Goal: Task Accomplishment & Management: Use online tool/utility

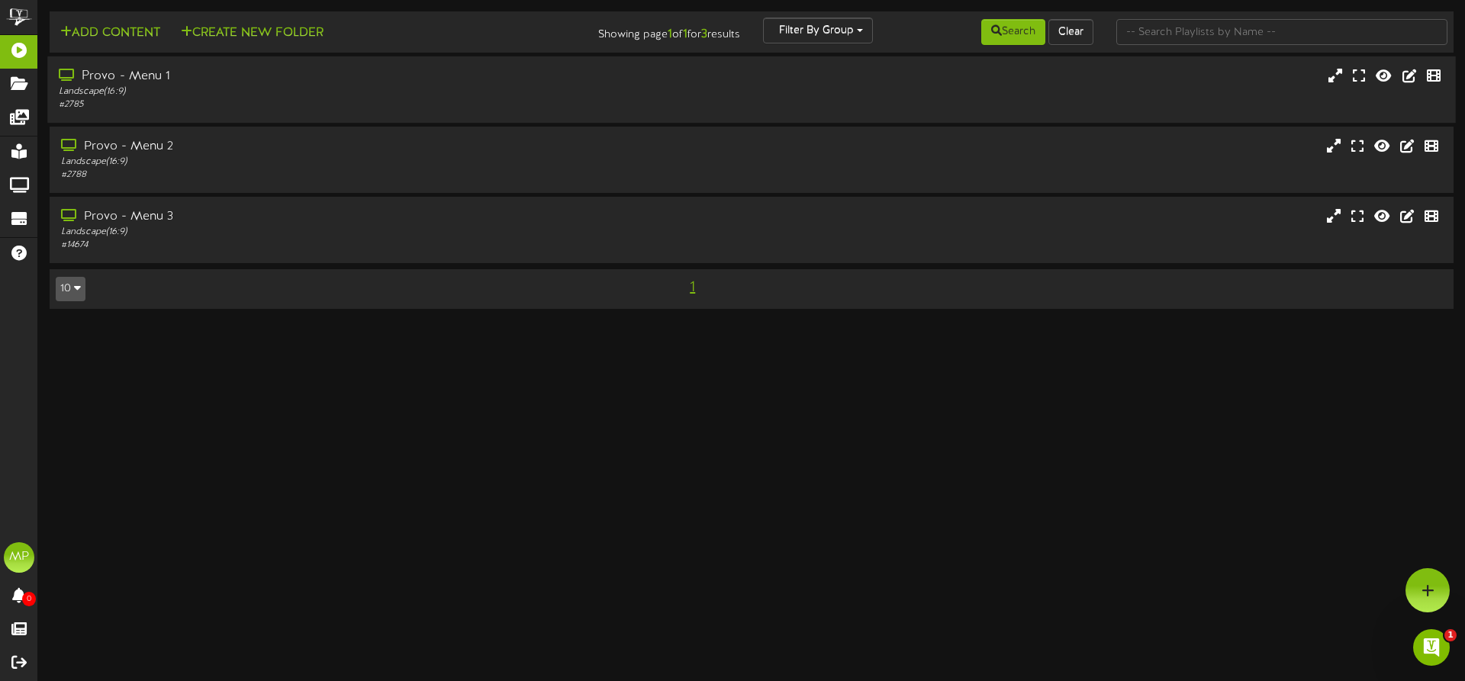
click at [455, 72] on div "Provo - Menu 1" at bounding box center [341, 77] width 564 height 18
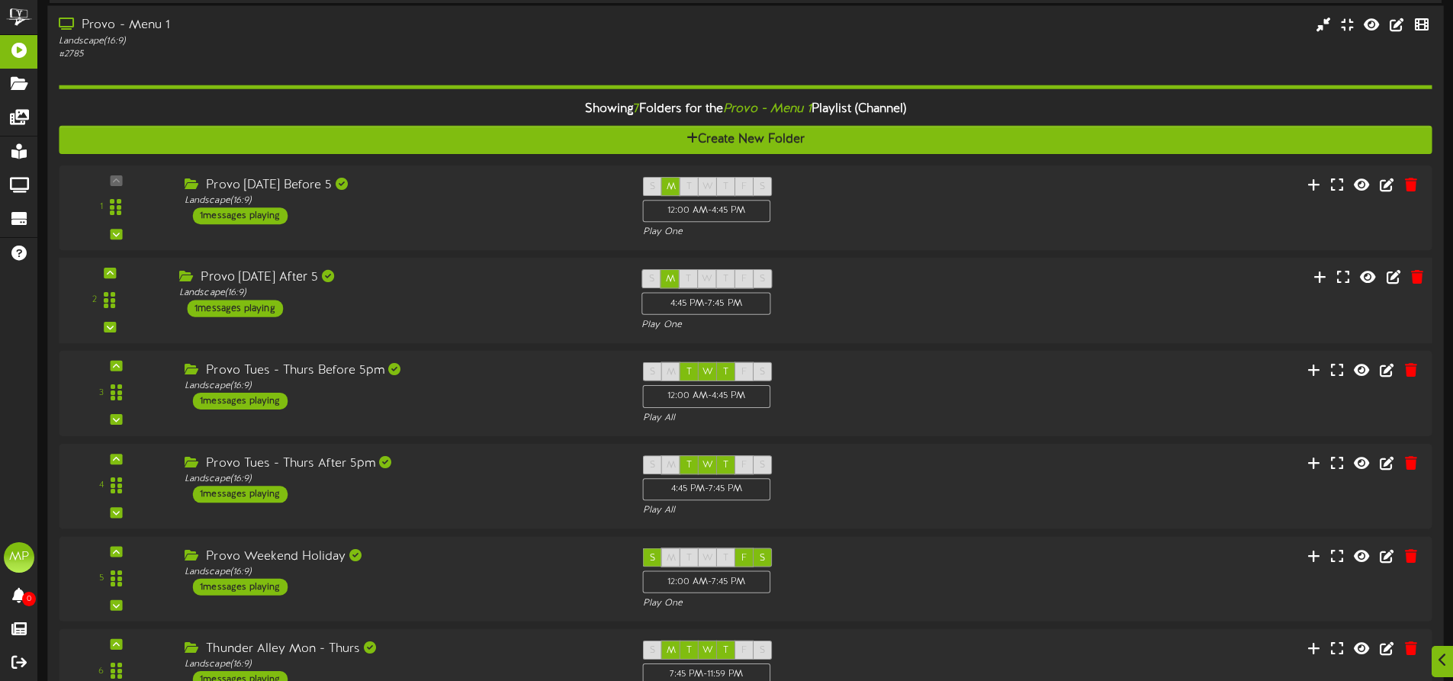
scroll to position [76, 0]
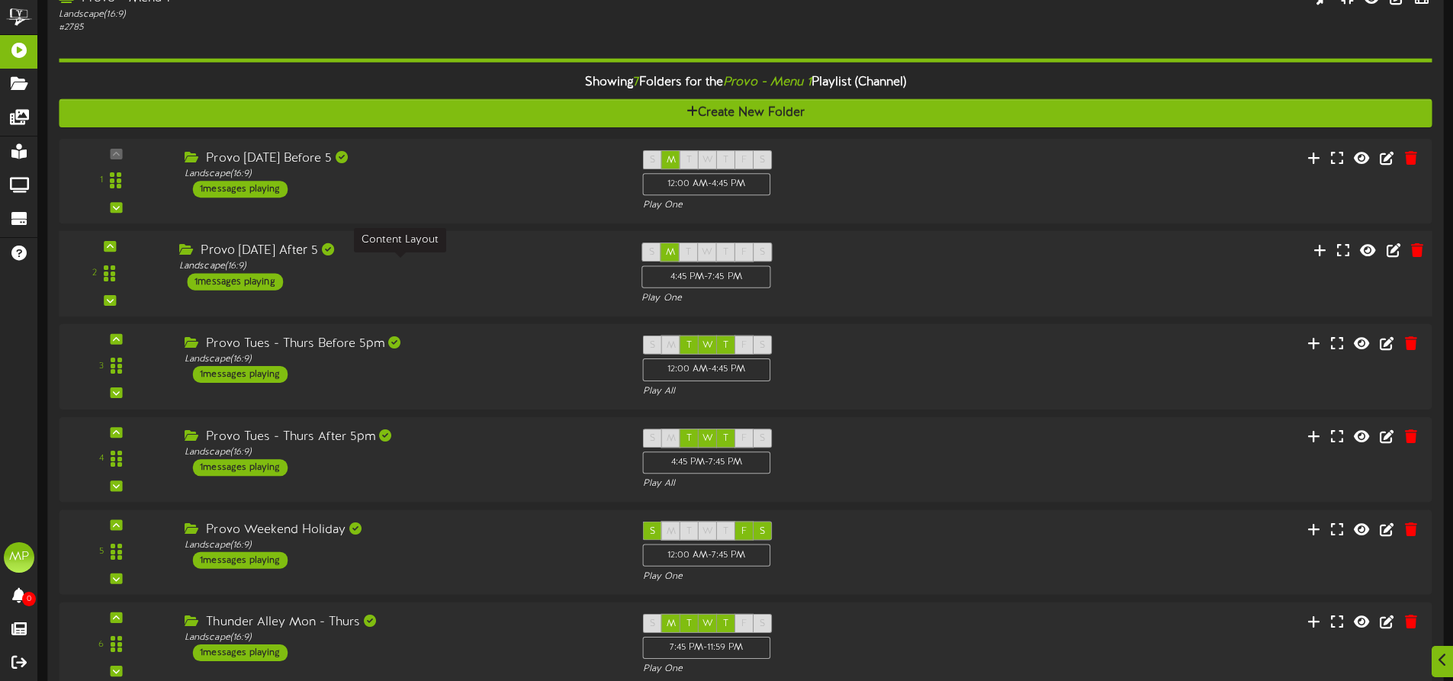
click at [494, 262] on div "Landscape ( 16:9 )" at bounding box center [398, 266] width 439 height 13
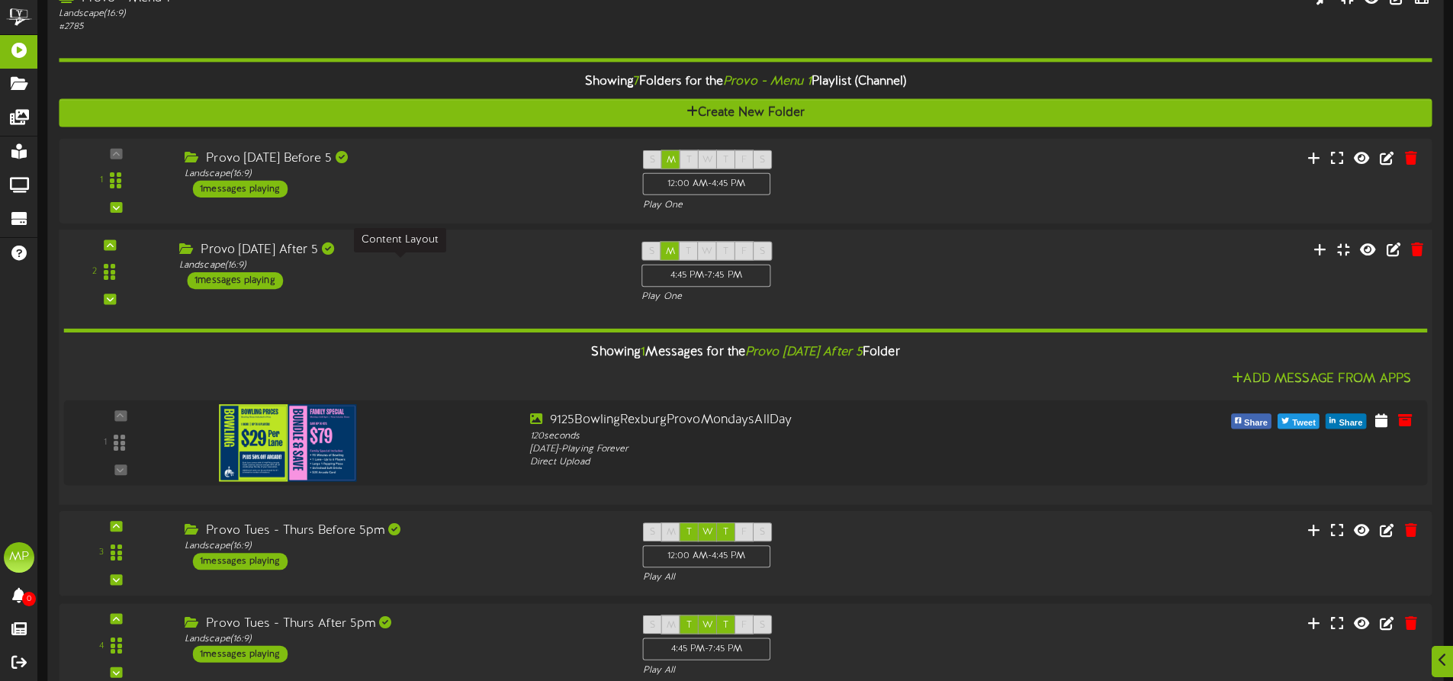
click at [482, 267] on div "Landscape ( 16:9 )" at bounding box center [398, 265] width 439 height 13
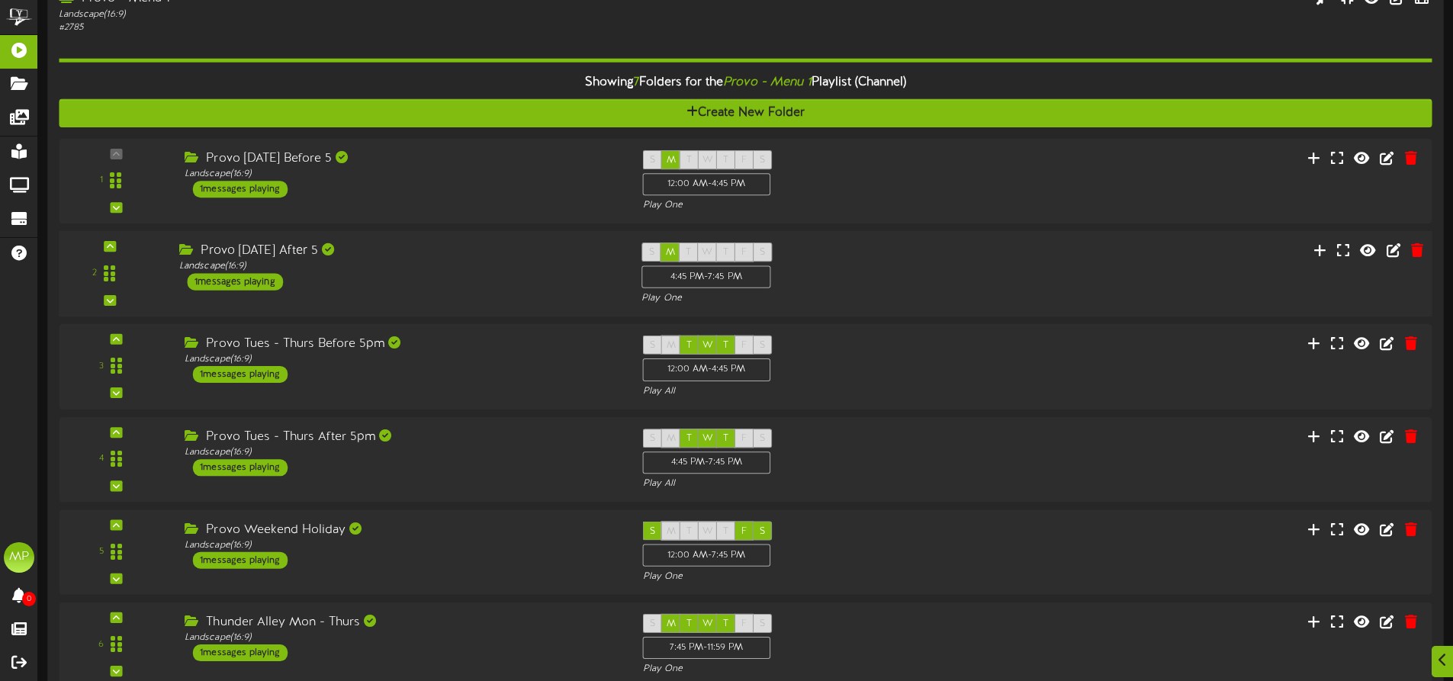
click at [493, 280] on div "Provo [DATE] After 5 Landscape ( 16:9 ) 1 messages playing" at bounding box center [399, 267] width 462 height 48
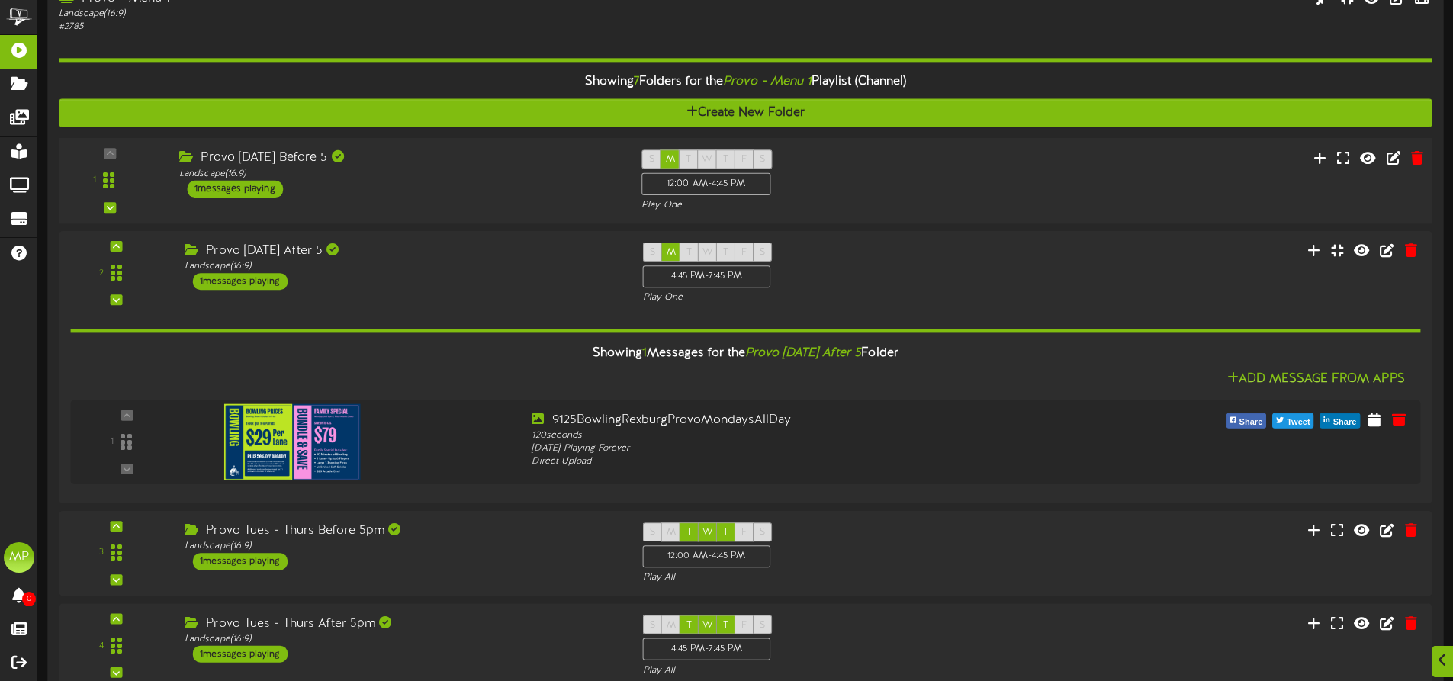
click at [510, 203] on div "1 ( 16:9" at bounding box center [745, 181] width 1387 height 63
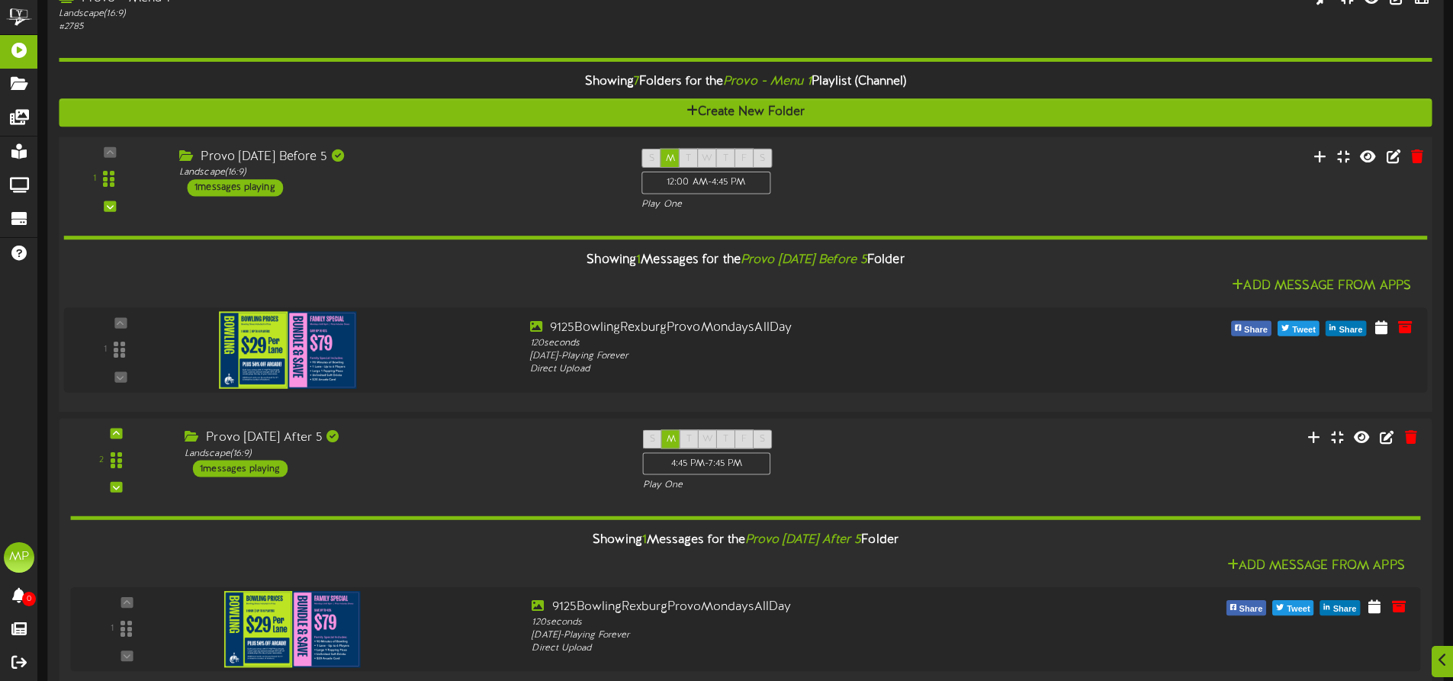
click at [510, 203] on div "1 ( 16:9" at bounding box center [745, 180] width 1387 height 63
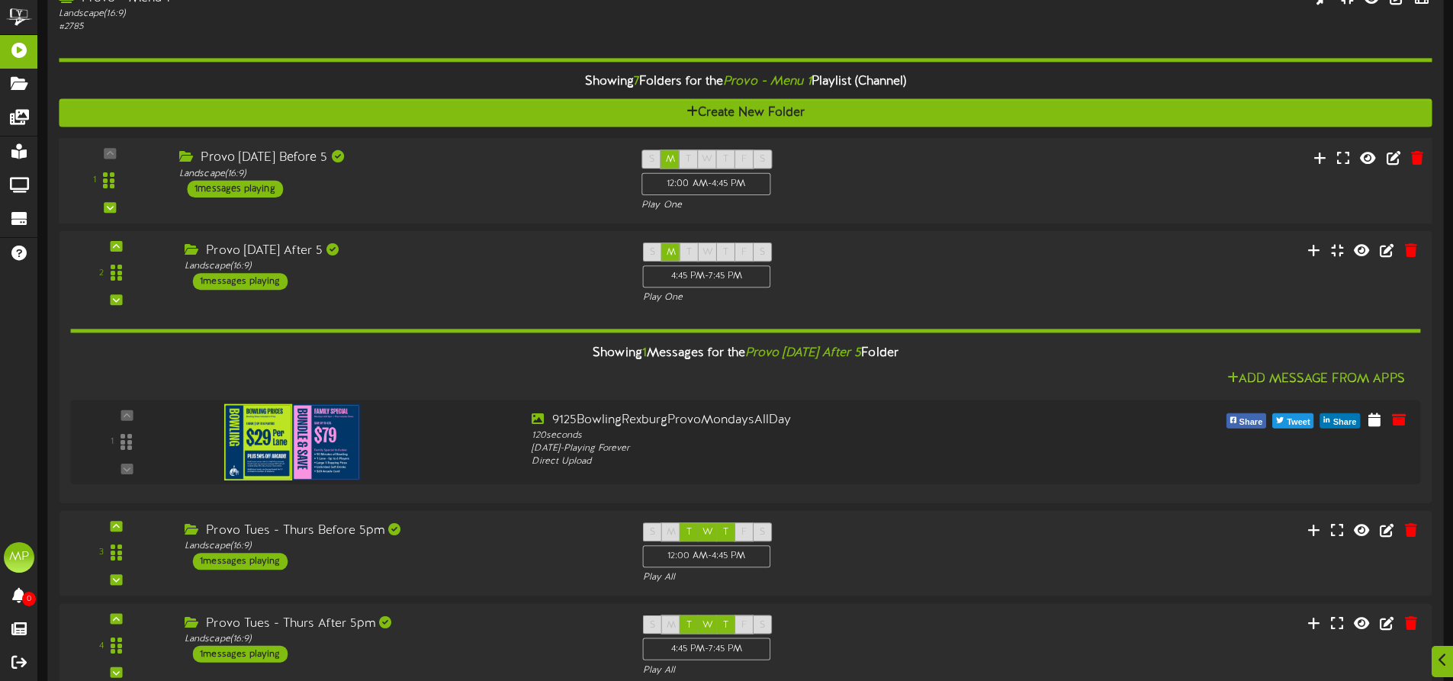
click at [516, 158] on div "Provo [DATE] Before 5" at bounding box center [398, 159] width 439 height 18
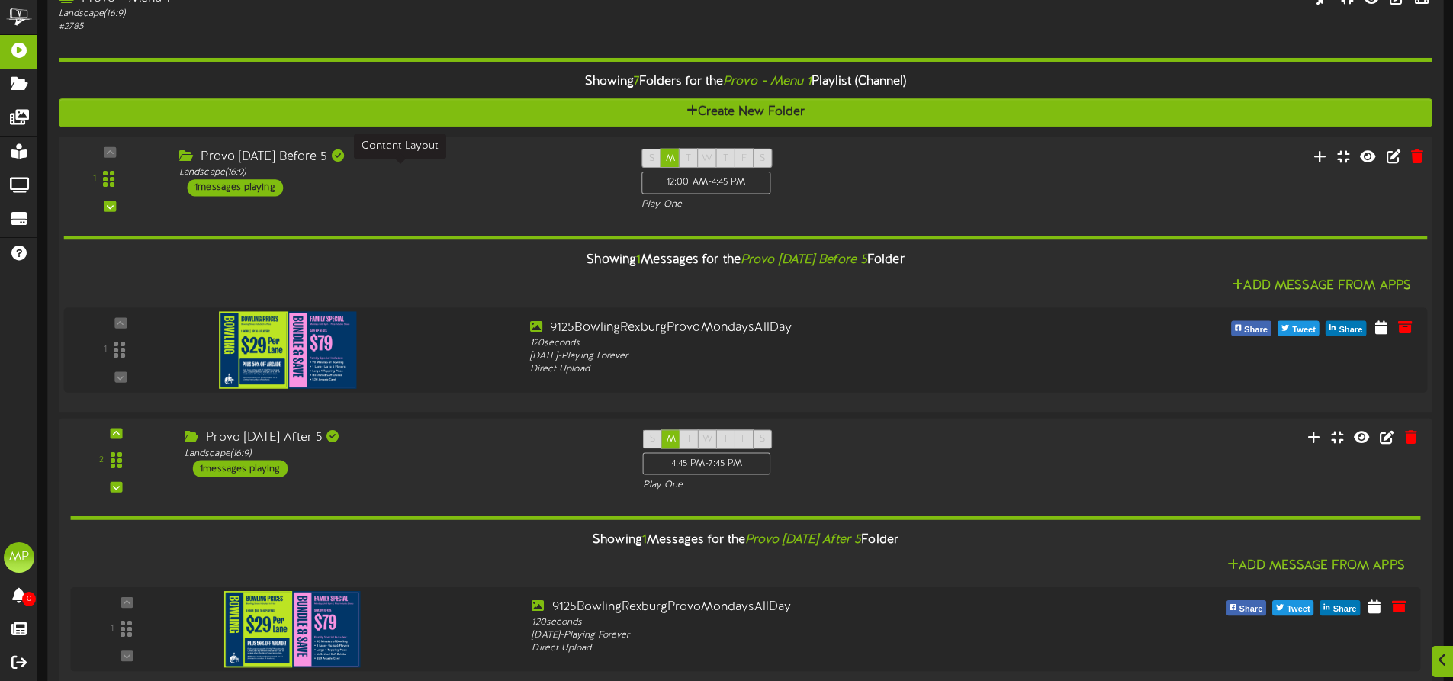
click at [513, 172] on div "Landscape ( 16:9 )" at bounding box center [398, 172] width 439 height 13
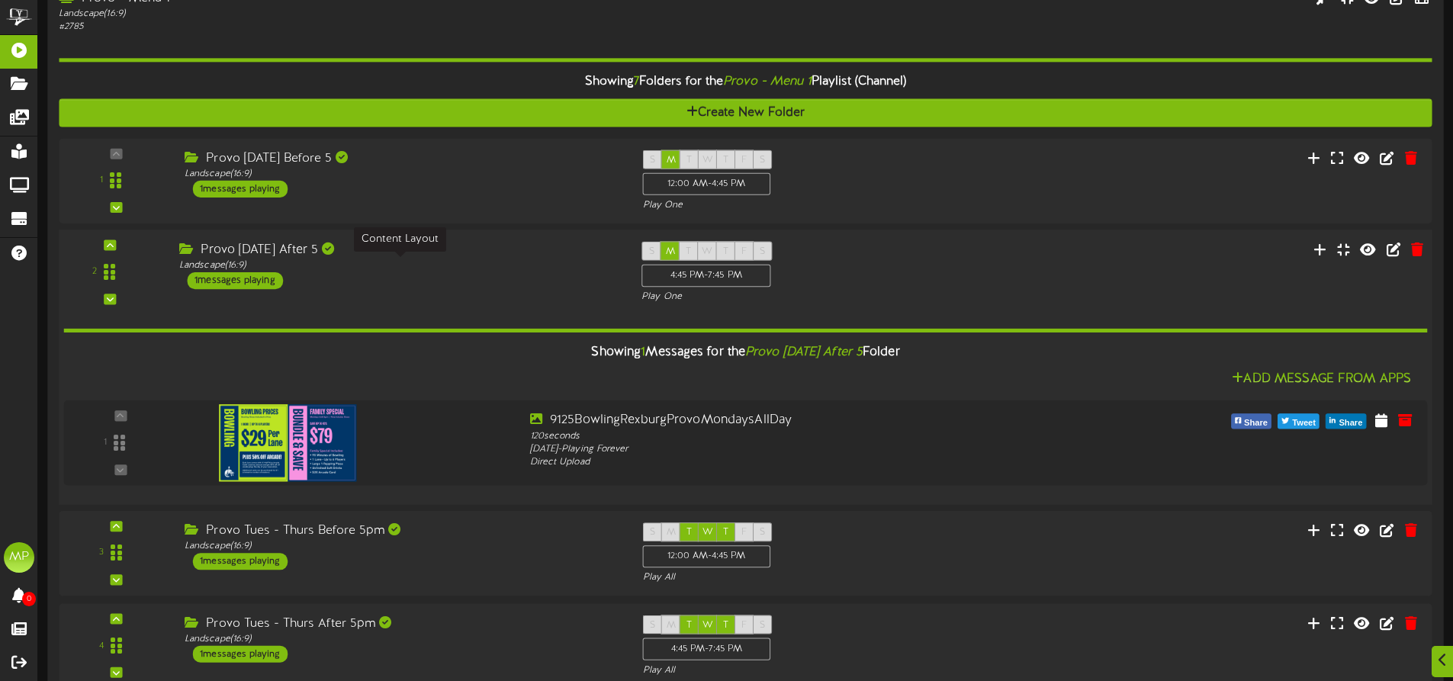
click at [499, 267] on div "Landscape ( 16:9 )" at bounding box center [398, 265] width 439 height 13
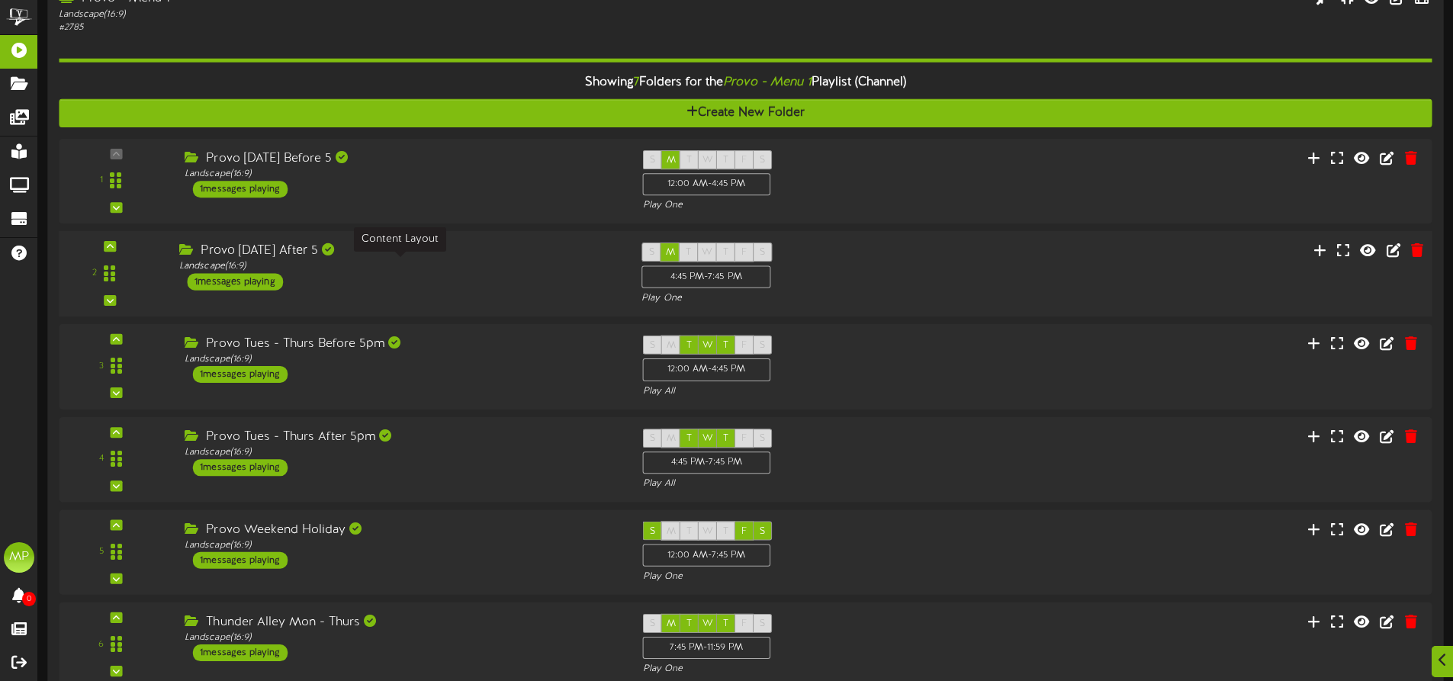
click at [499, 267] on div "Landscape ( 16:9 )" at bounding box center [398, 266] width 439 height 13
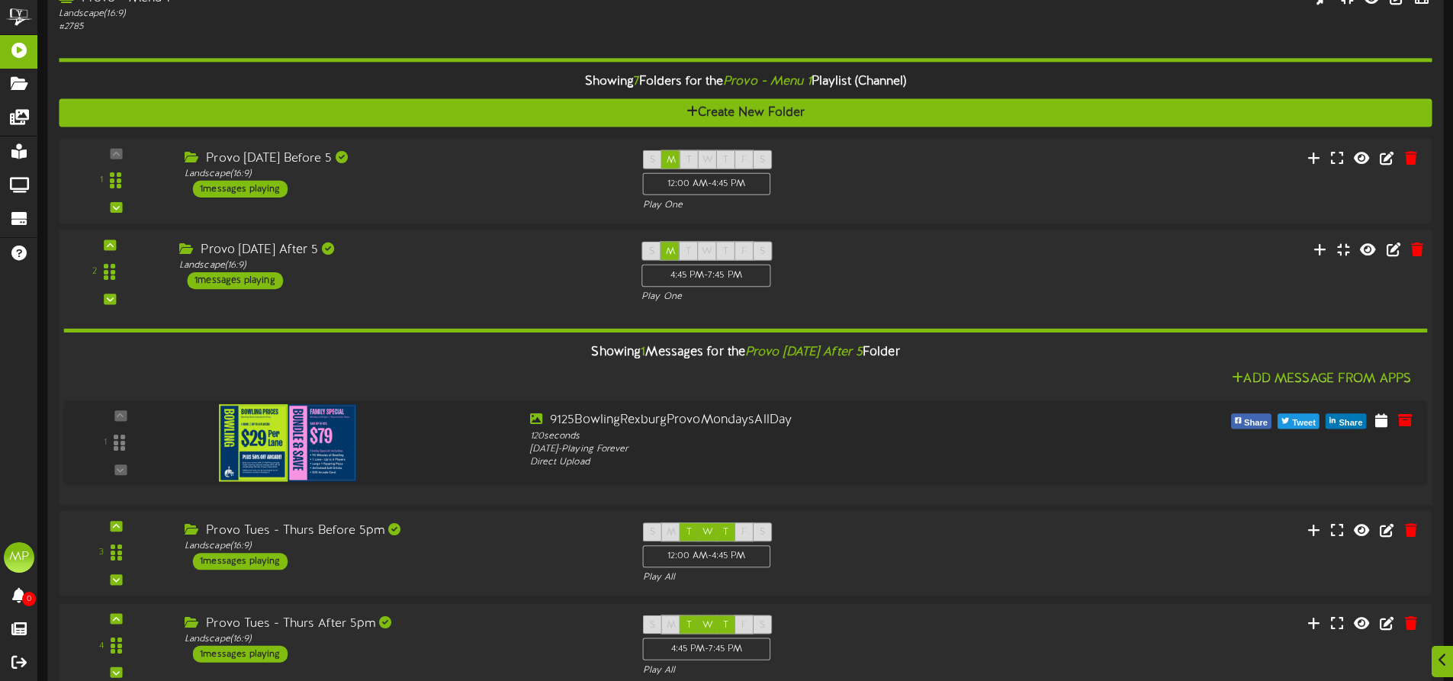
click at [492, 274] on div "Provo [DATE] After 5 Landscape ( 16:9 ) 1 messages playing" at bounding box center [399, 266] width 462 height 48
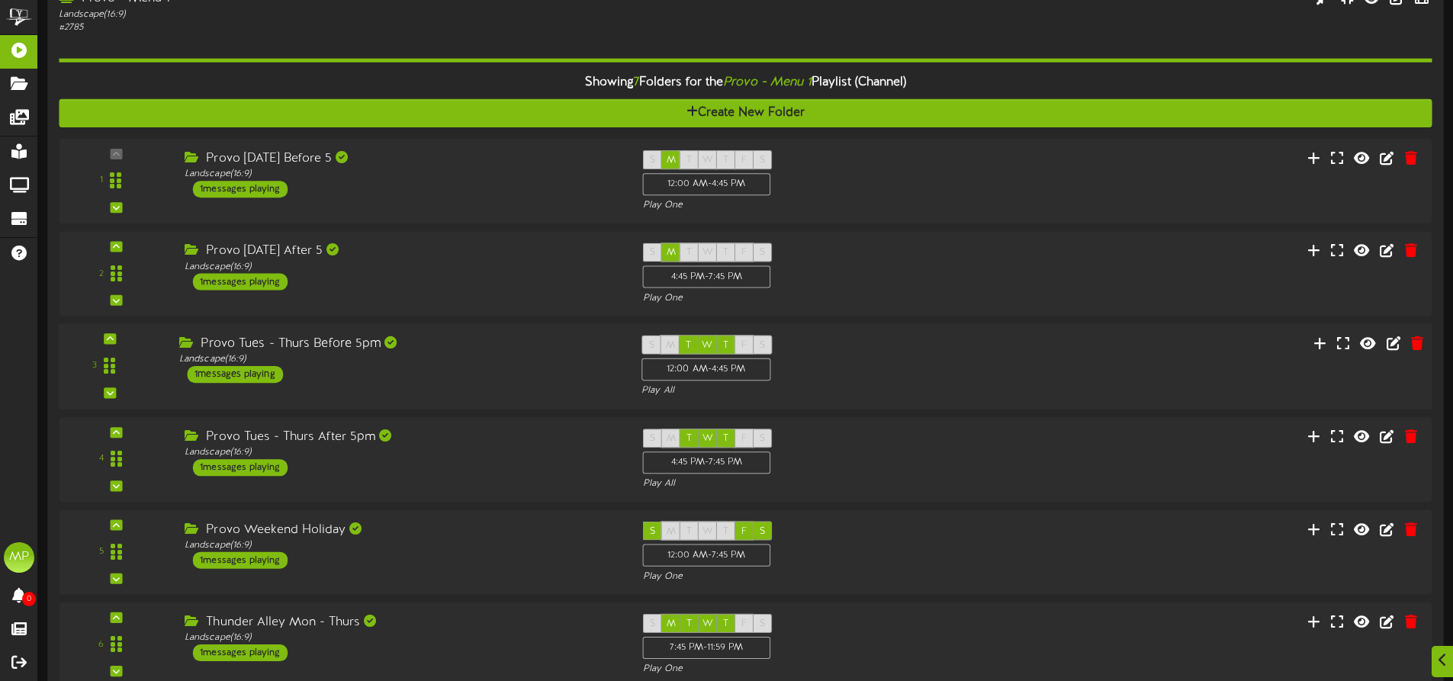
click at [494, 372] on div "Provo Tues - Thurs Before 5pm Landscape ( 16:9 ) 1 messages playing" at bounding box center [399, 360] width 462 height 48
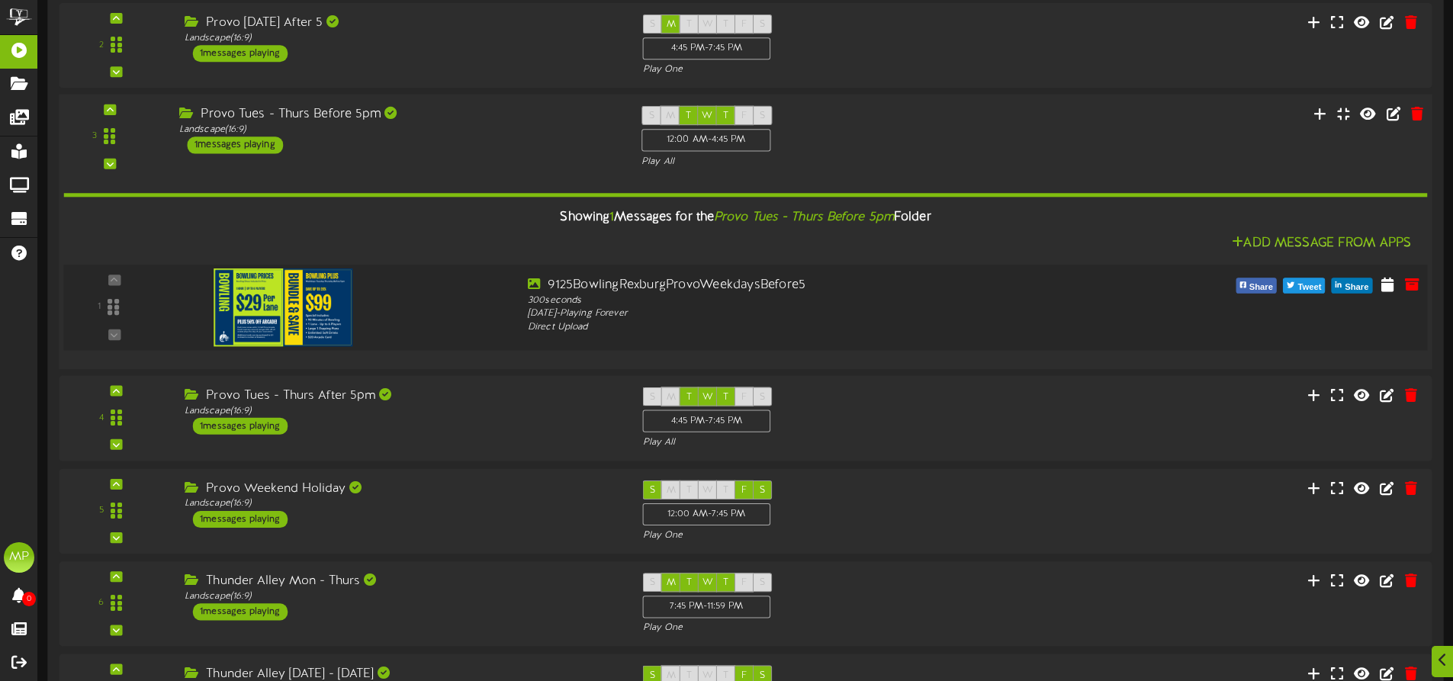
scroll to position [305, 0]
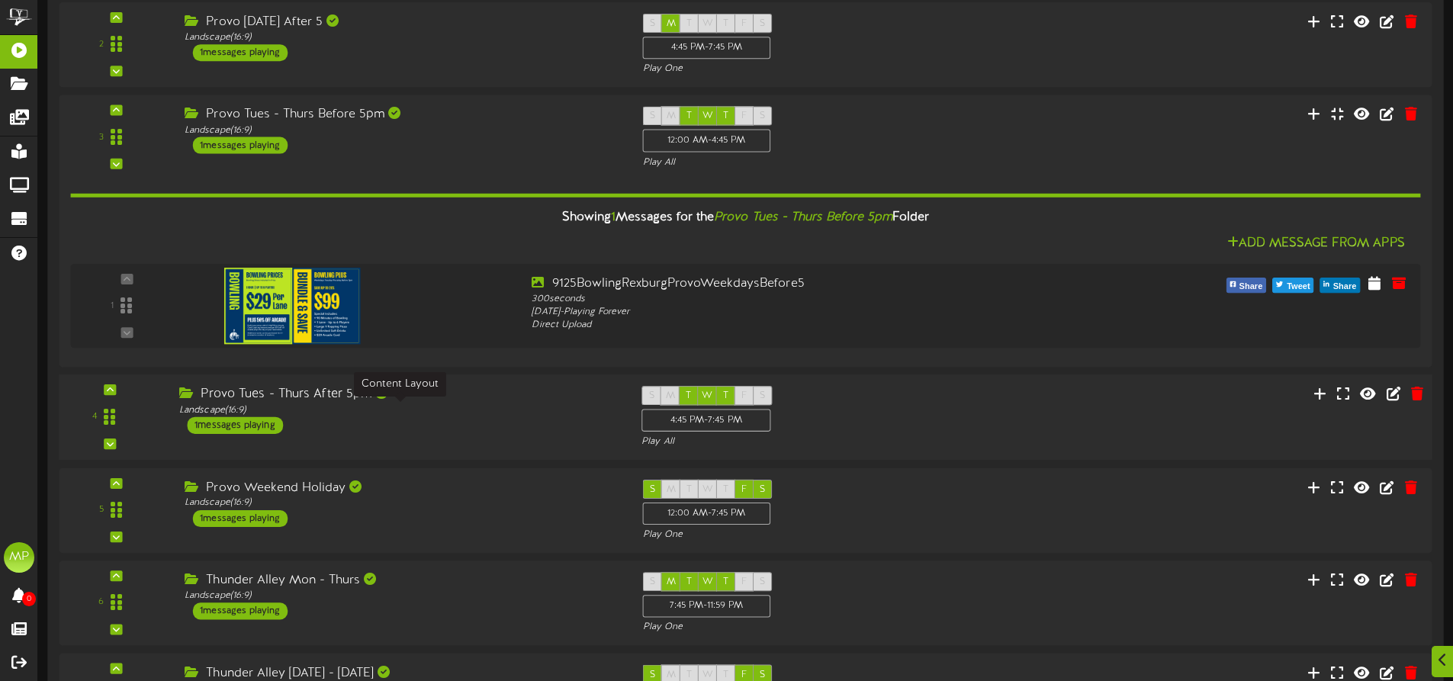
click at [461, 410] on div "Landscape ( 16:9 )" at bounding box center [398, 410] width 439 height 13
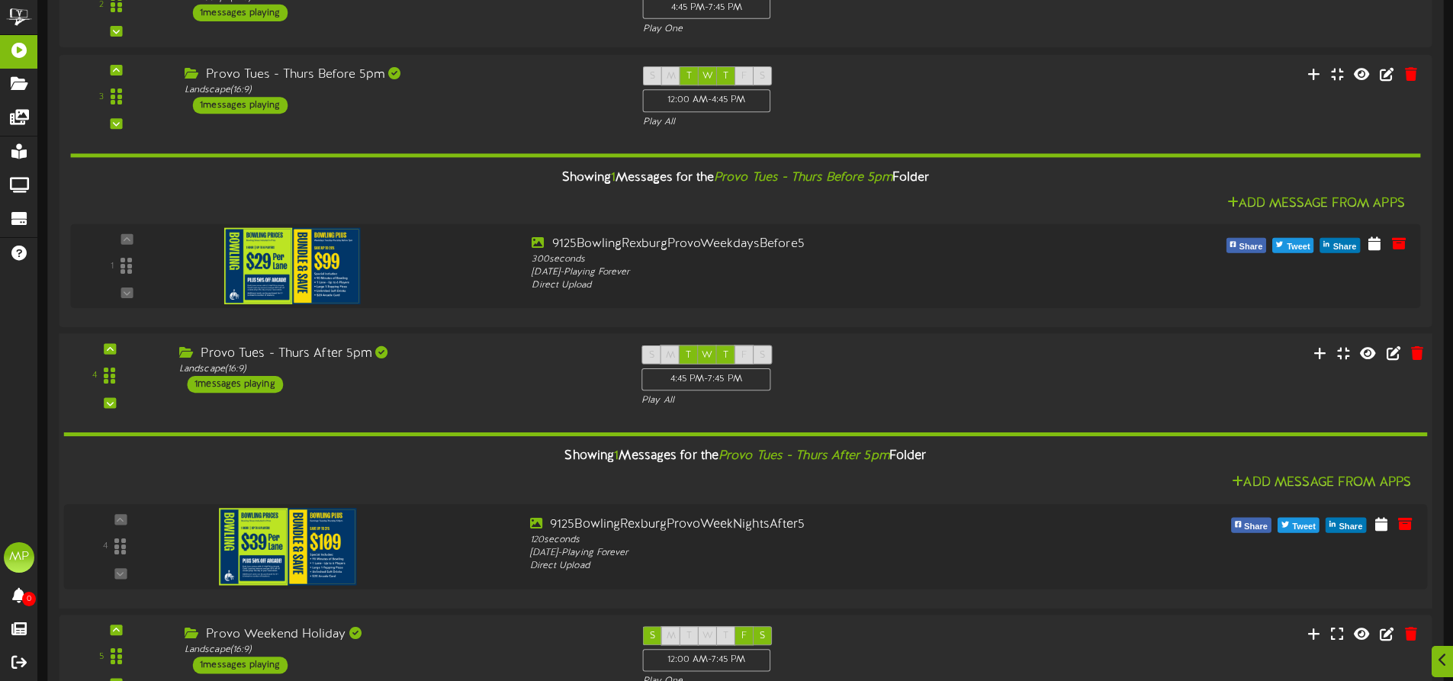
scroll to position [381, 0]
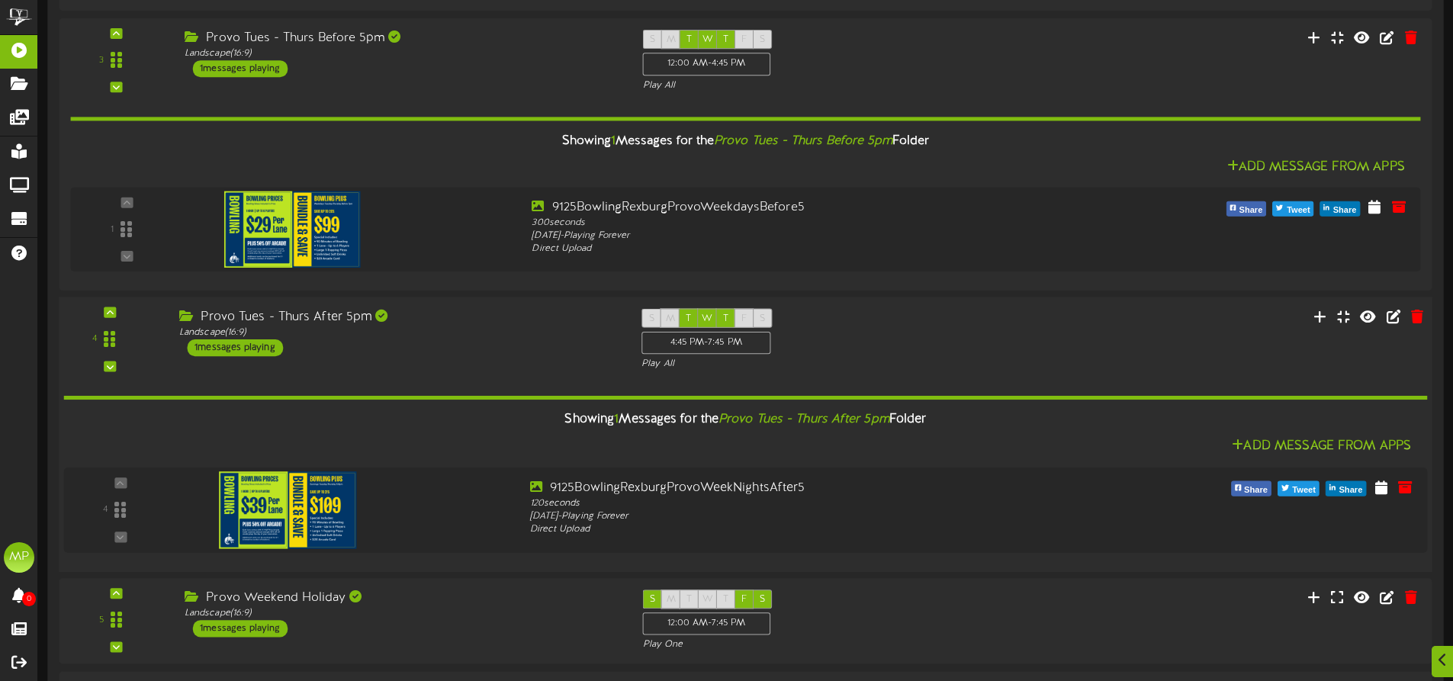
click at [471, 339] on div "Provo Tues - Thurs After 5pm Landscape ( 16:9 ) 1 messages playing" at bounding box center [399, 333] width 462 height 48
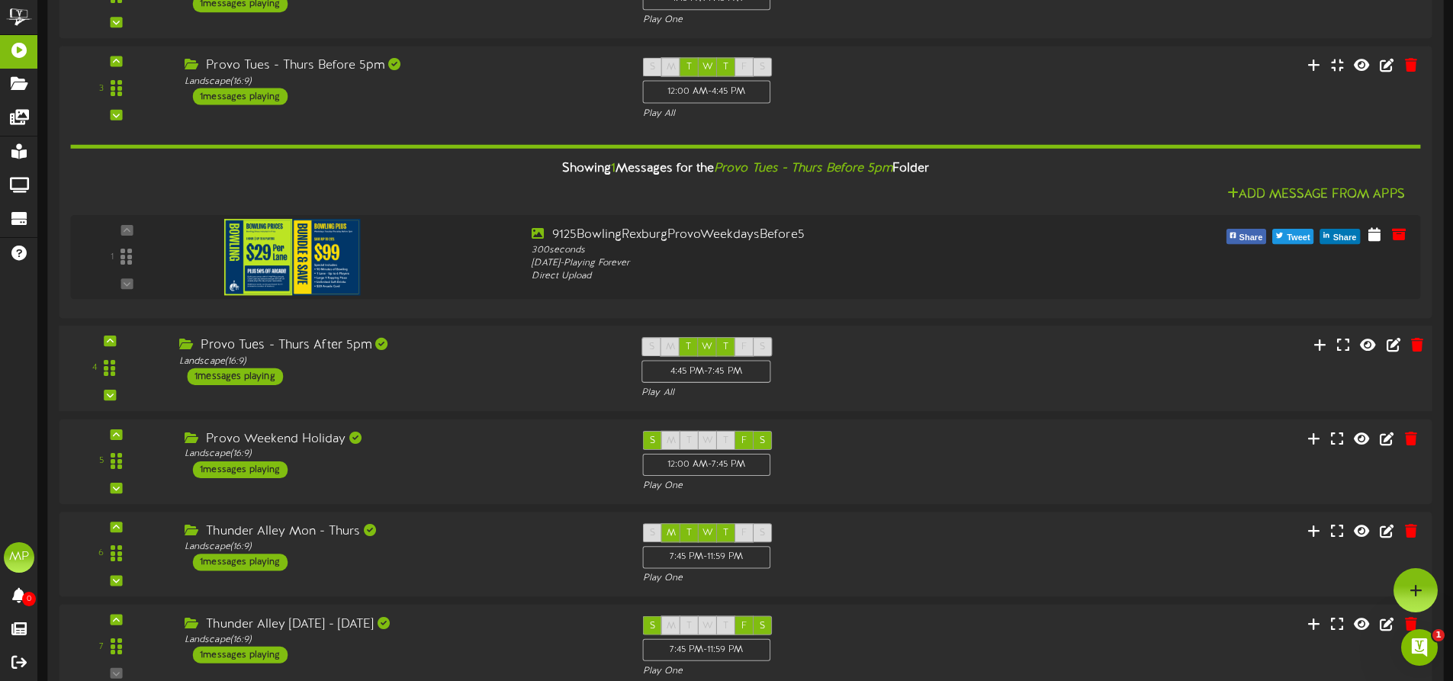
scroll to position [305, 0]
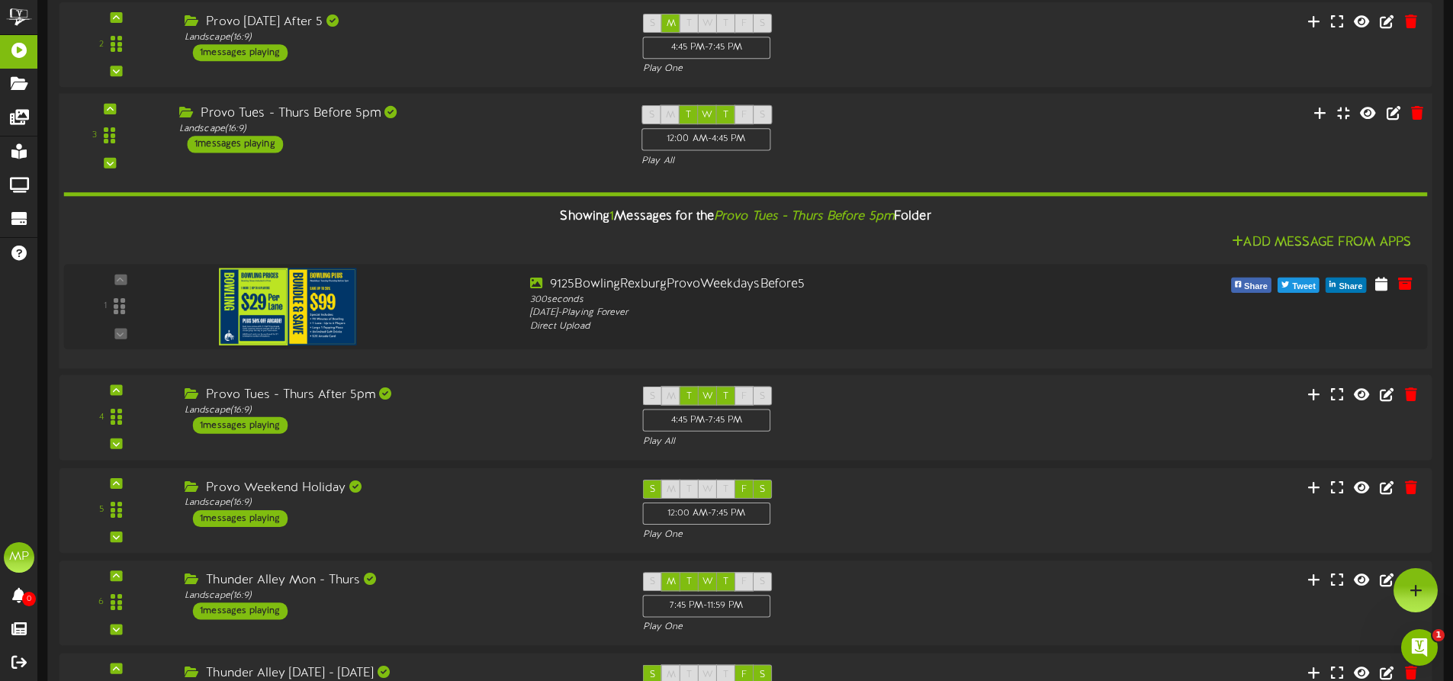
click at [490, 207] on div "Showing 1 Messages for the Provo Tues - Thurs Before 5pm Folder" at bounding box center [745, 217] width 1387 height 33
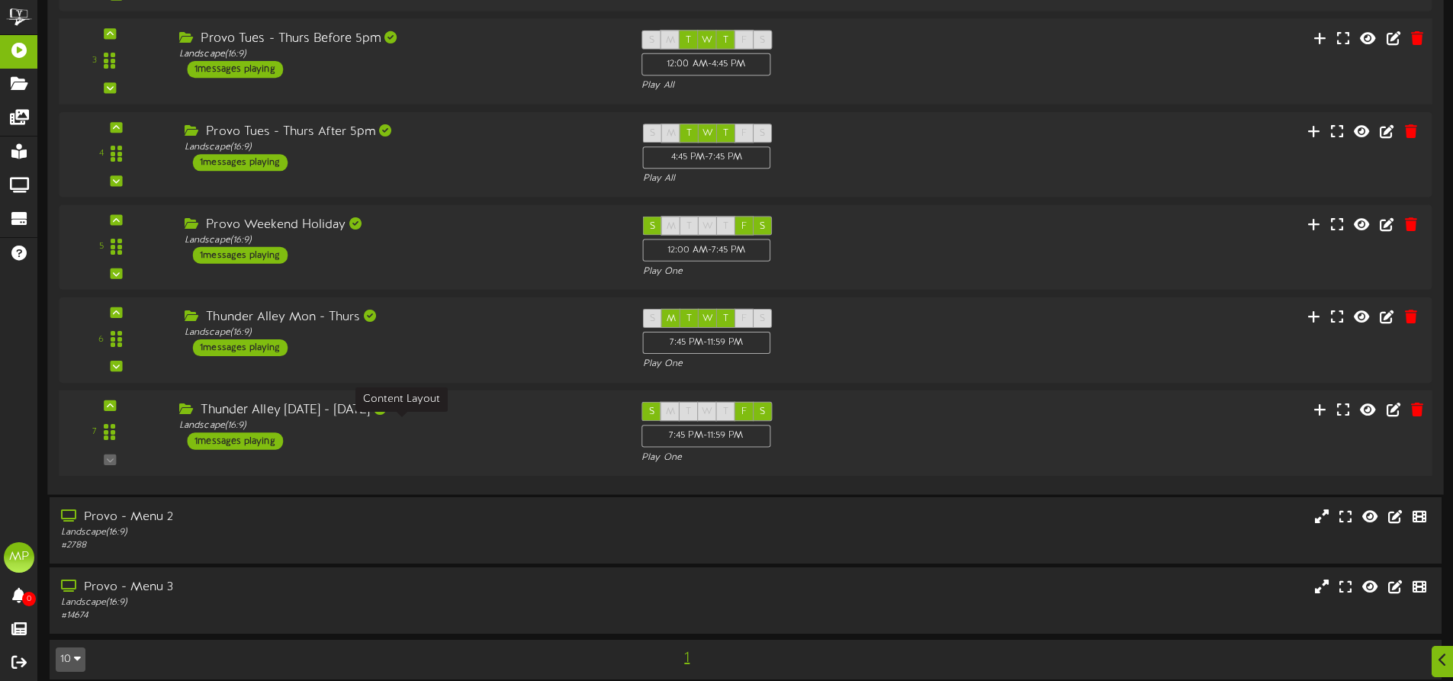
click at [490, 429] on div "Landscape ( 16:9 )" at bounding box center [398, 425] width 439 height 13
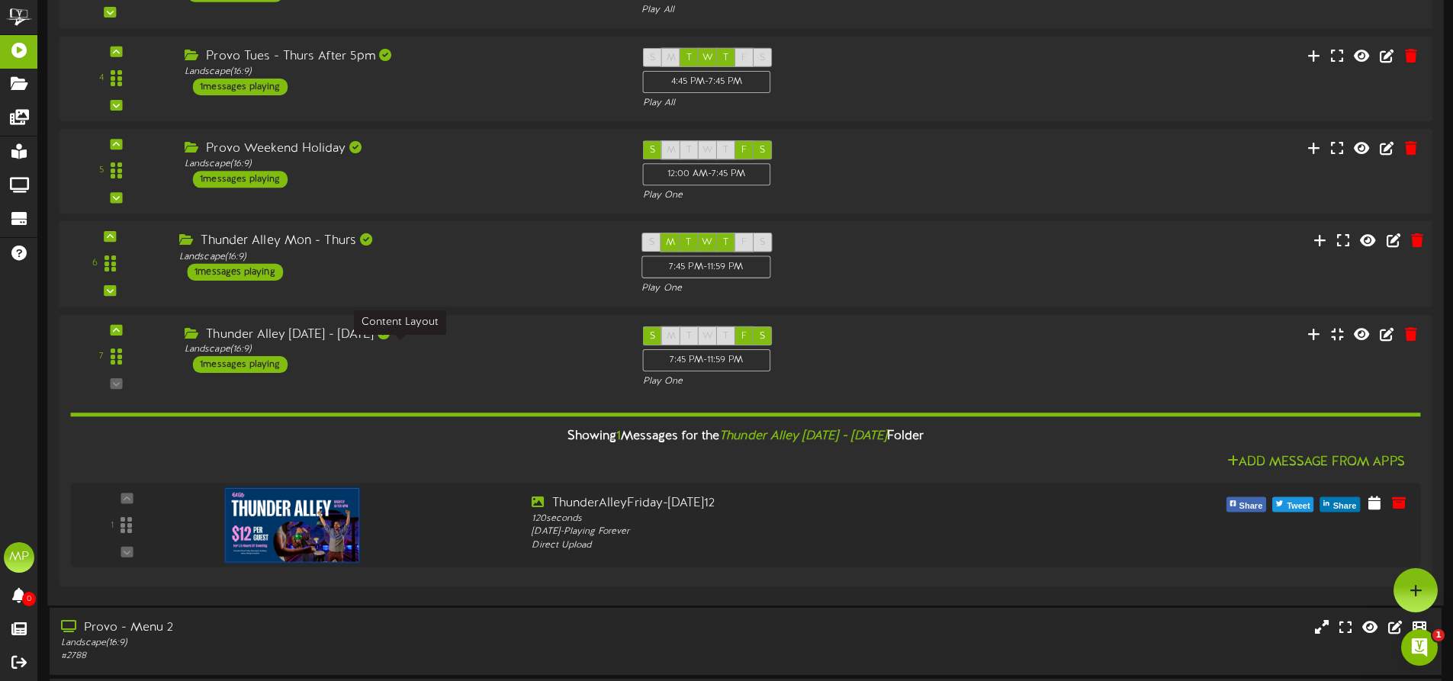
scroll to position [0, 0]
click at [513, 278] on div "Thunder Alley Mon - Thurs Landscape ( 16:9 ) 1 messages playing" at bounding box center [399, 257] width 462 height 48
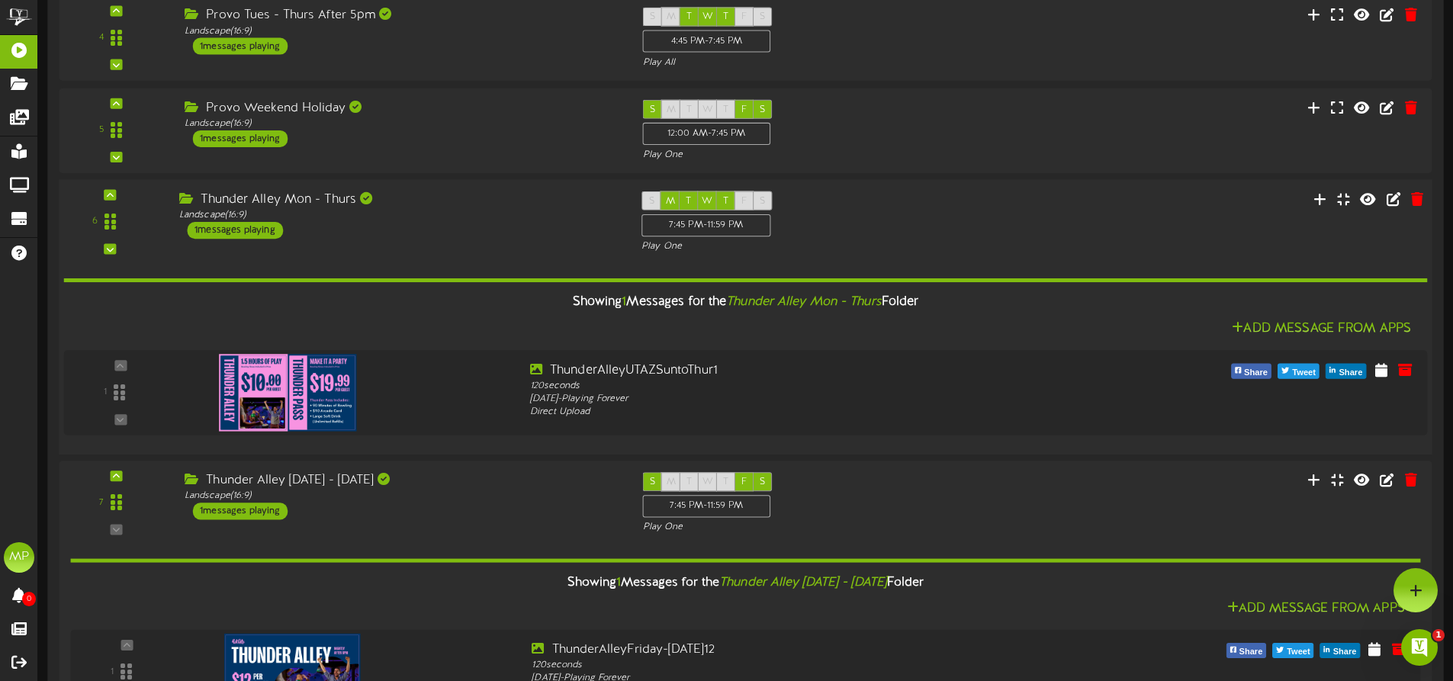
scroll to position [532, 0]
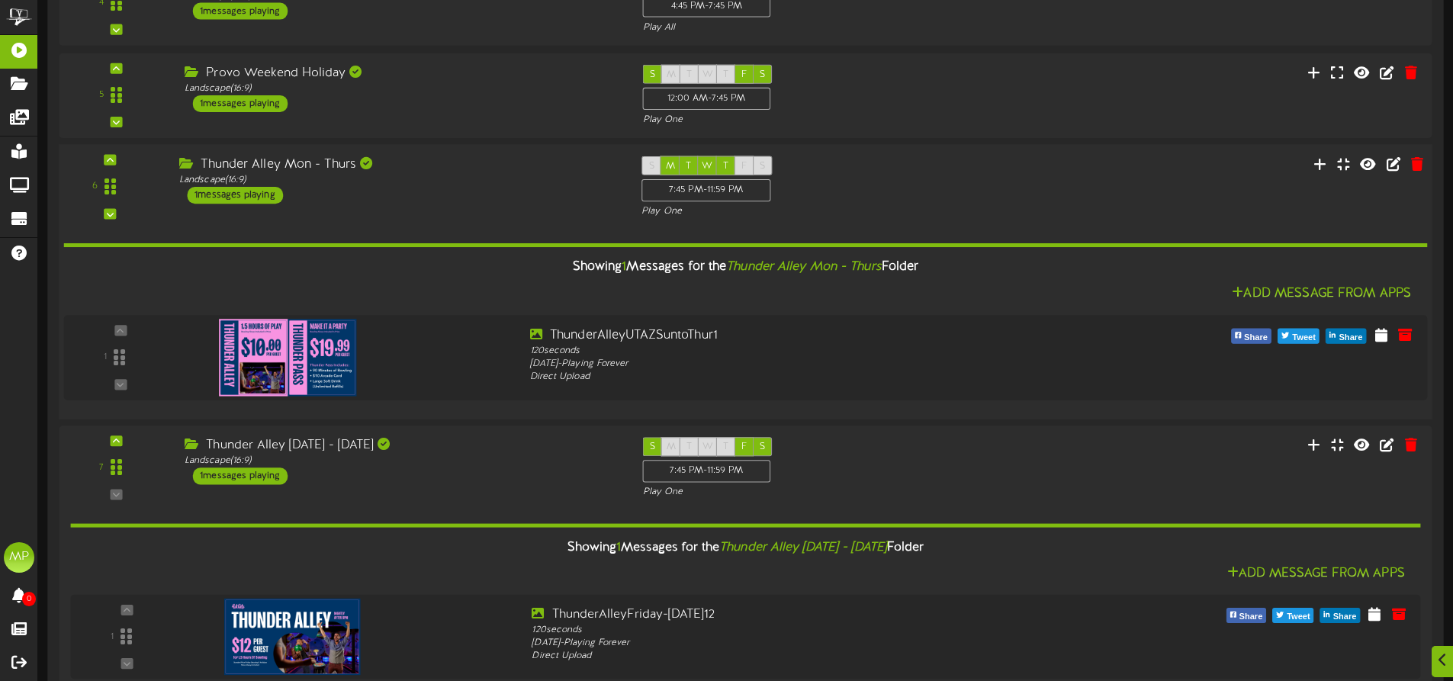
click at [449, 291] on div "Add Message From Apps" at bounding box center [746, 294] width 1364 height 19
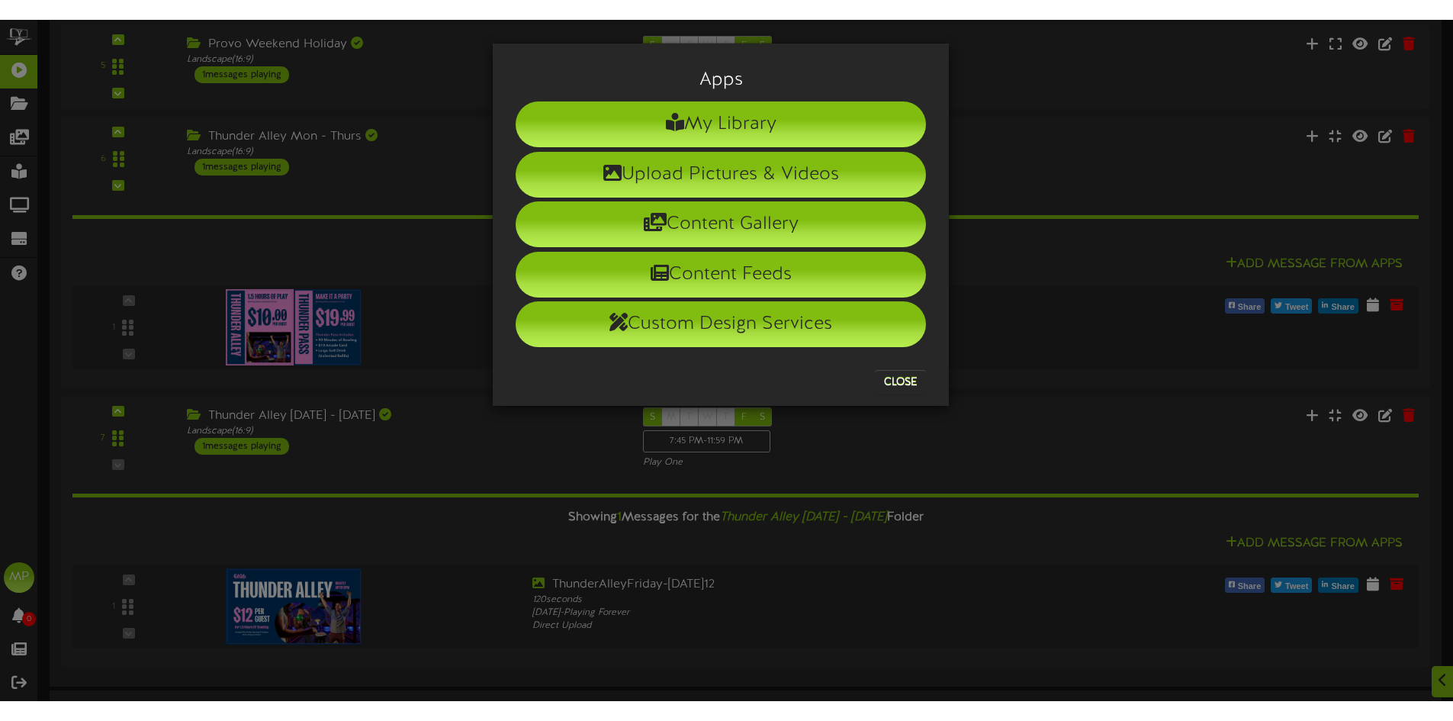
scroll to position [609, 0]
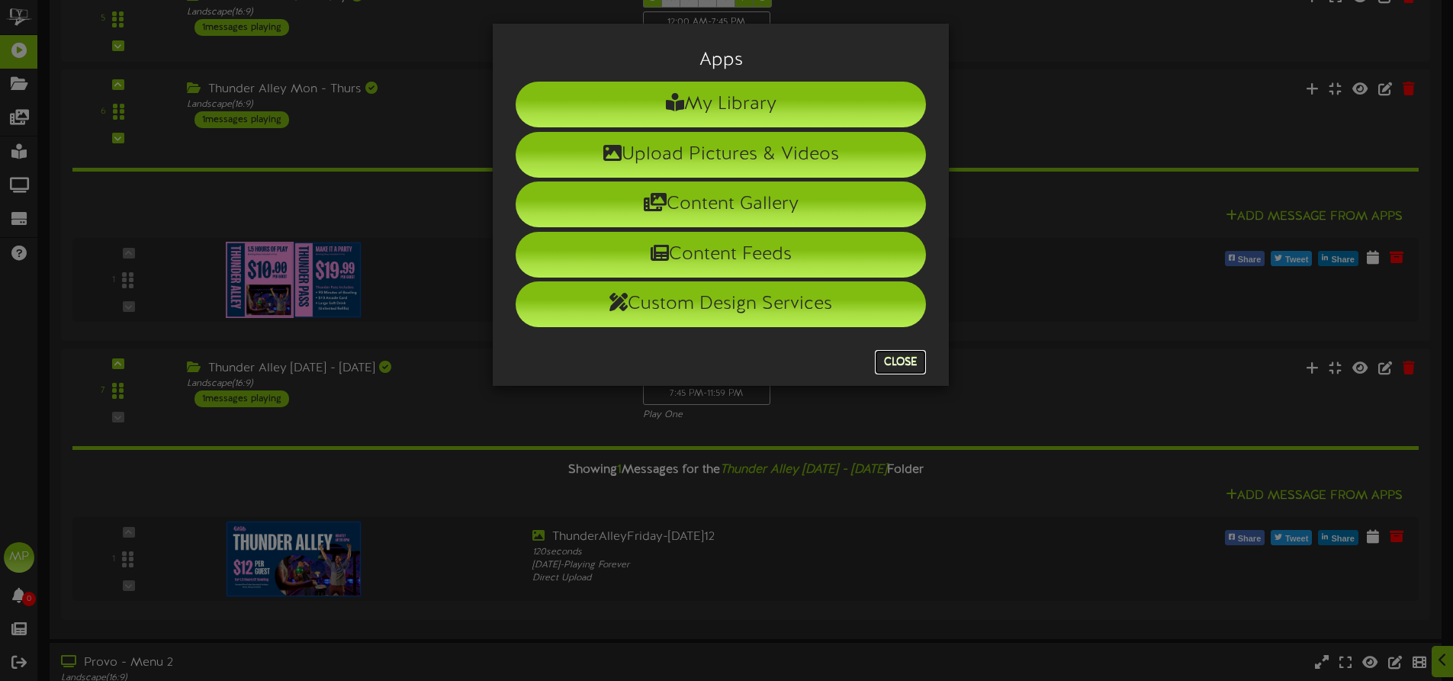
click at [907, 372] on button "Close" at bounding box center [900, 362] width 51 height 24
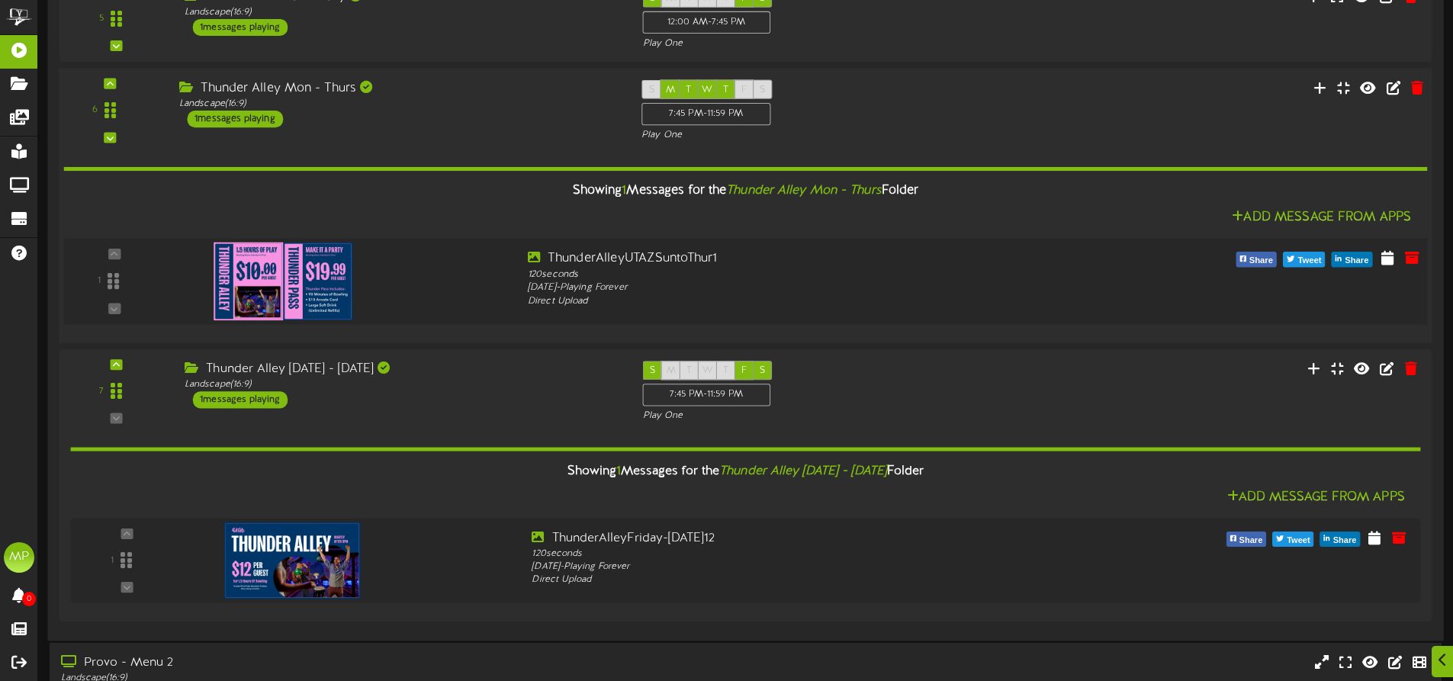
click at [265, 283] on img at bounding box center [283, 282] width 139 height 78
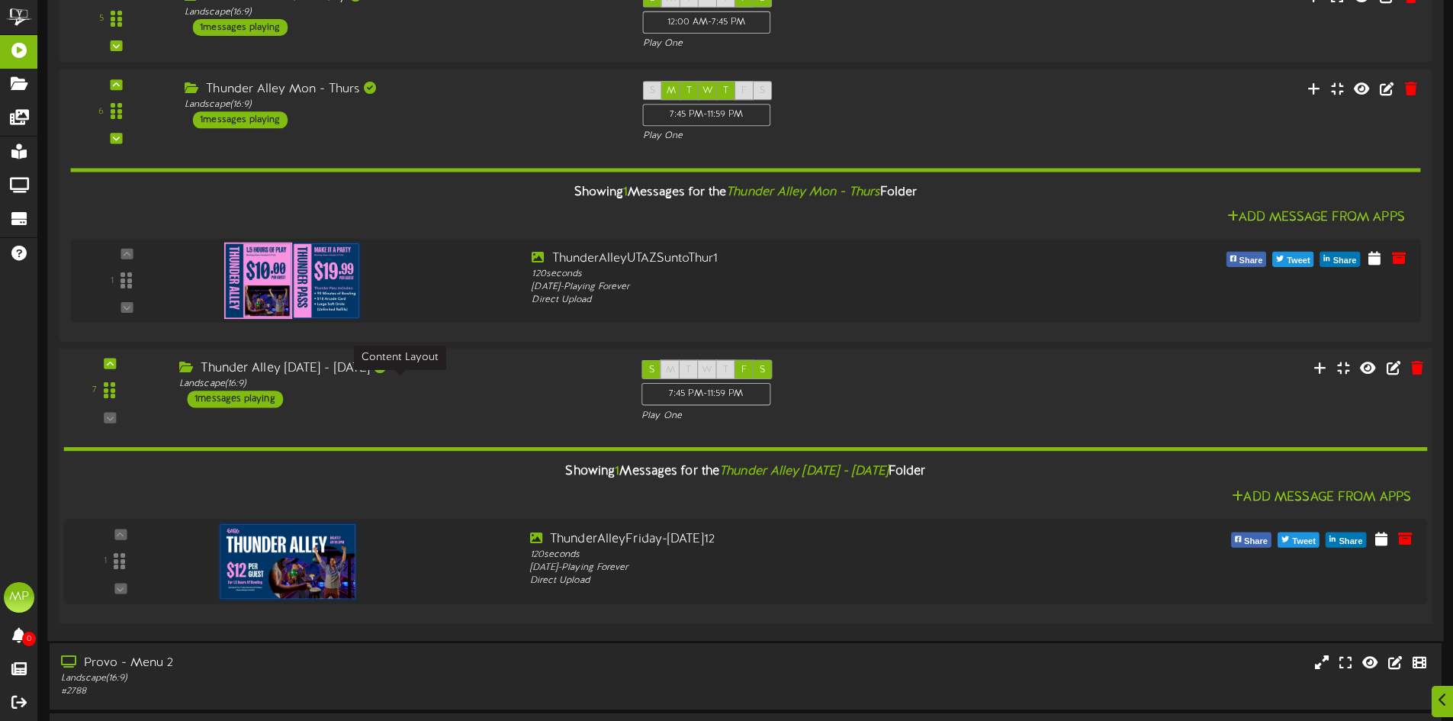
click at [499, 388] on div "Landscape ( 16:9 )" at bounding box center [398, 384] width 439 height 13
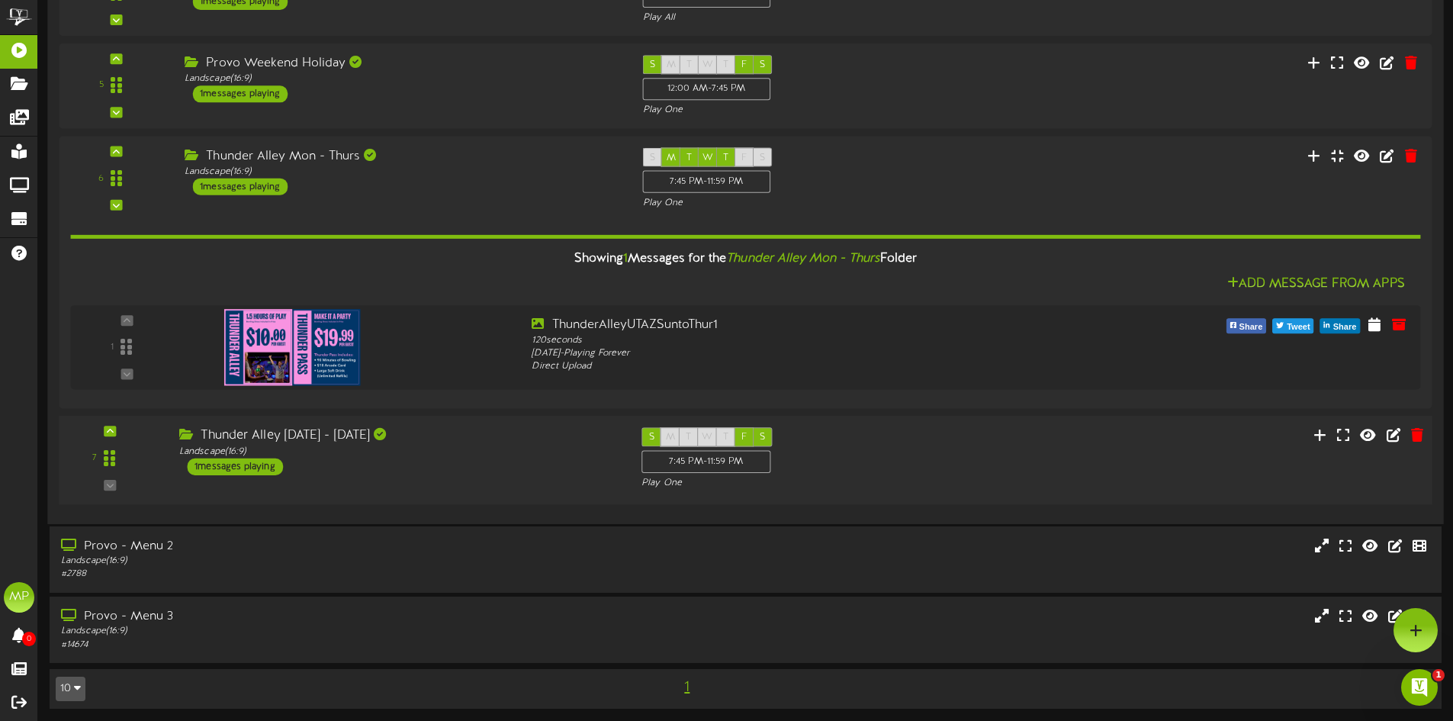
scroll to position [0, 0]
click at [499, 430] on div "Thunder Alley [DATE] - [DATE]" at bounding box center [398, 436] width 439 height 18
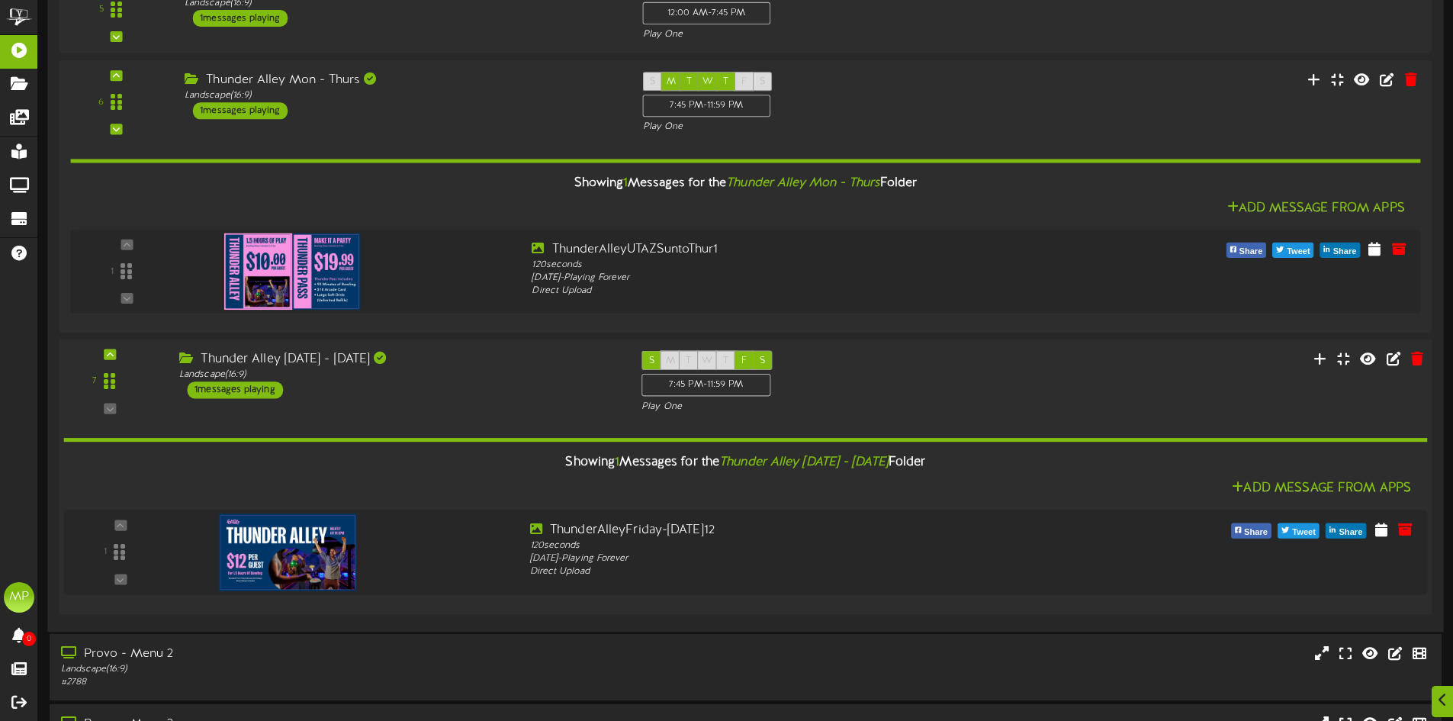
scroll to position [694, 0]
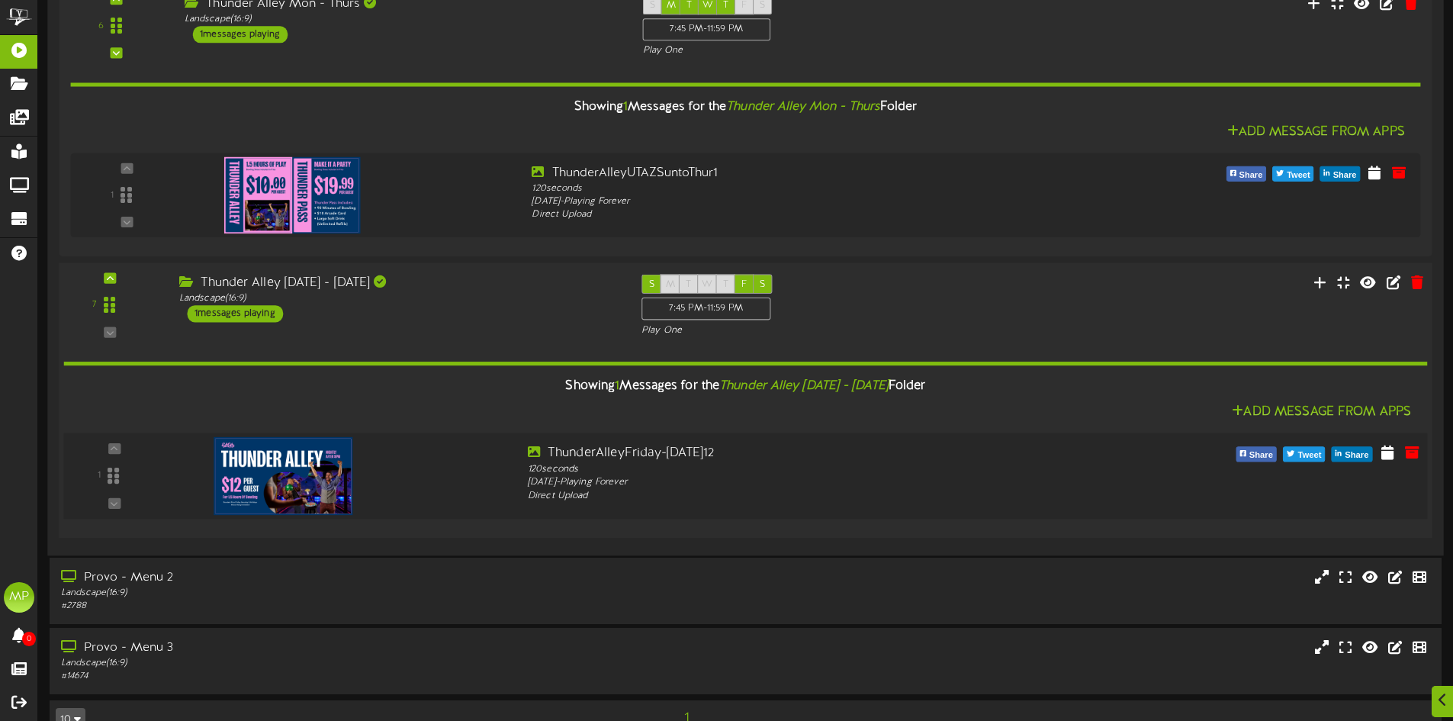
click at [303, 489] on img at bounding box center [283, 476] width 139 height 78
click at [684, 448] on div "ThunderAlleyFriday-[DATE]12" at bounding box center [803, 454] width 551 height 18
click at [114, 500] on div "1" at bounding box center [115, 476] width 92 height 63
drag, startPoint x: 111, startPoint y: 474, endPoint x: 139, endPoint y: 425, distance: 56.0
click at [139, 425] on div "Showing 1 Messages for the Thunder Alley [DATE] - [DATE] Folder Add Message Fro…" at bounding box center [746, 431] width 1364 height 189
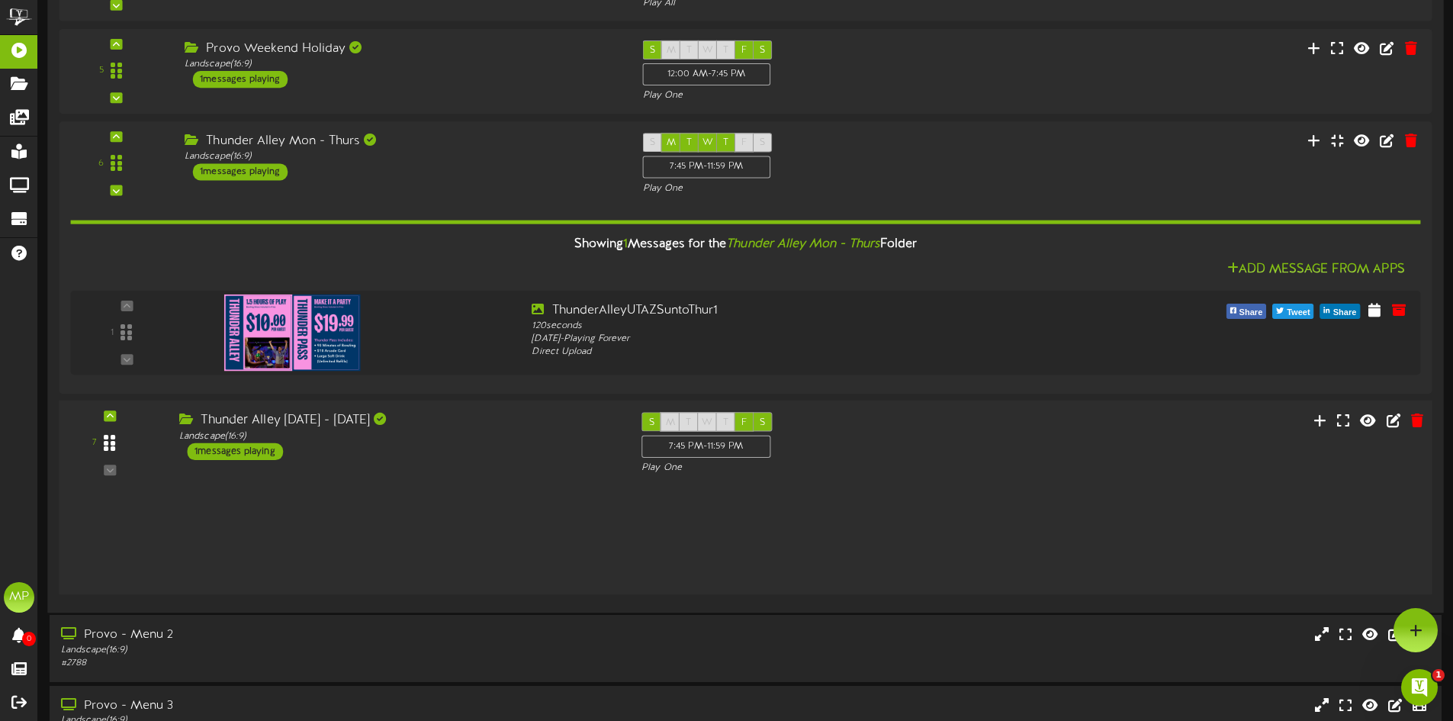
scroll to position [0, 0]
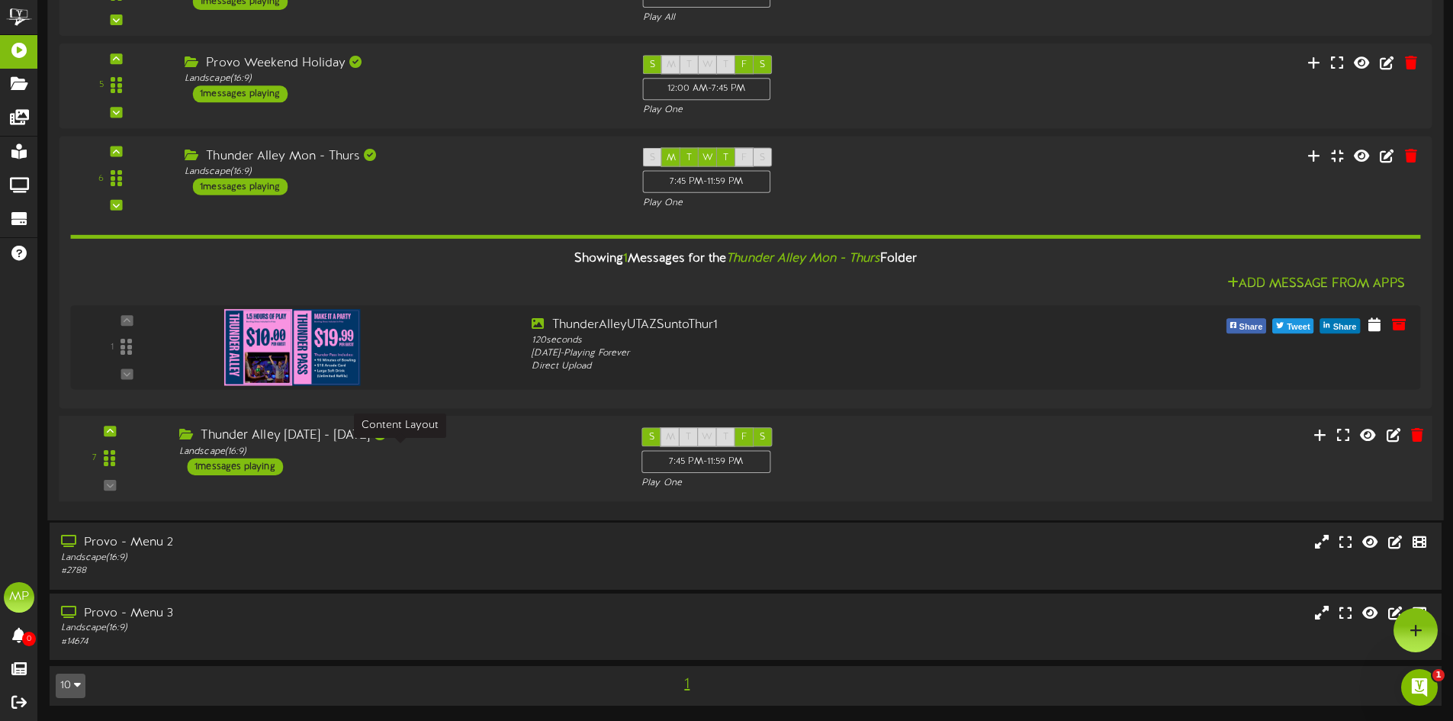
click at [523, 453] on div "Landscape ( 16:9 )" at bounding box center [398, 452] width 439 height 13
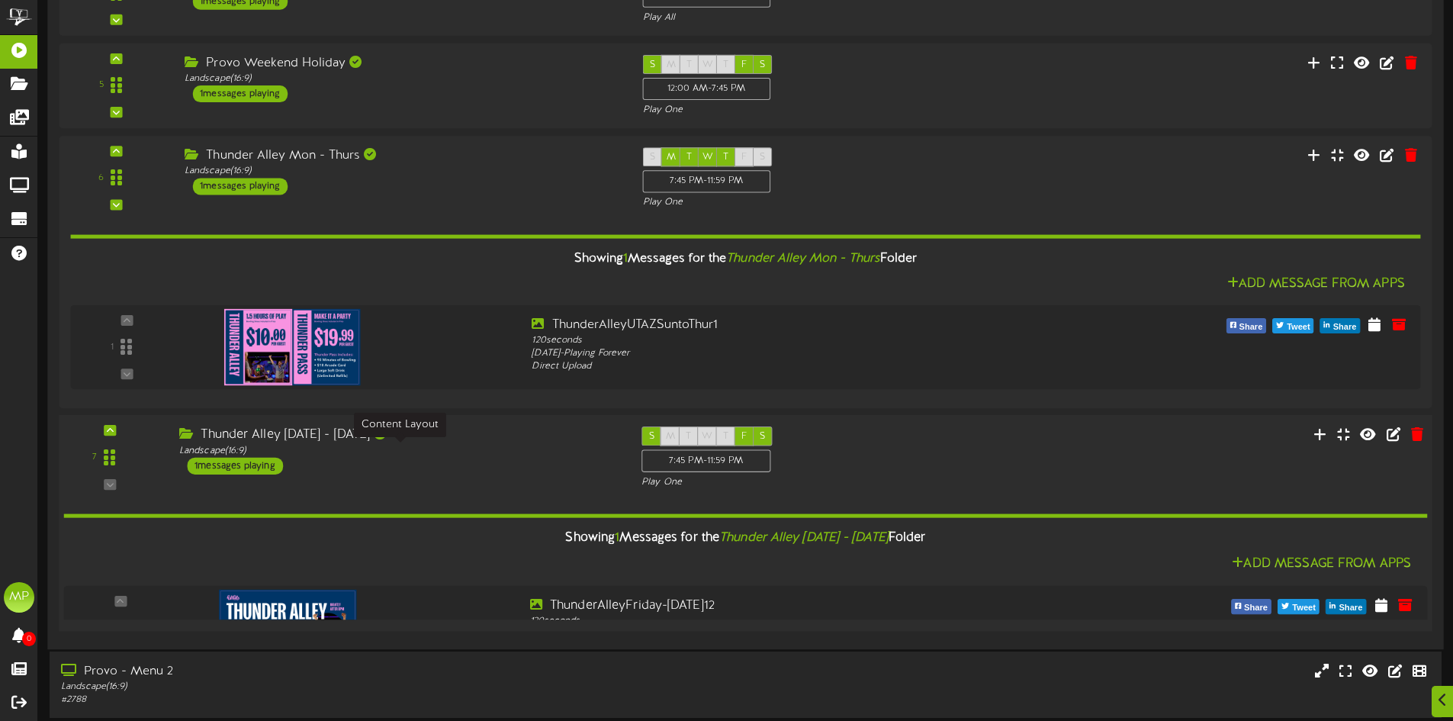
scroll to position [542, 0]
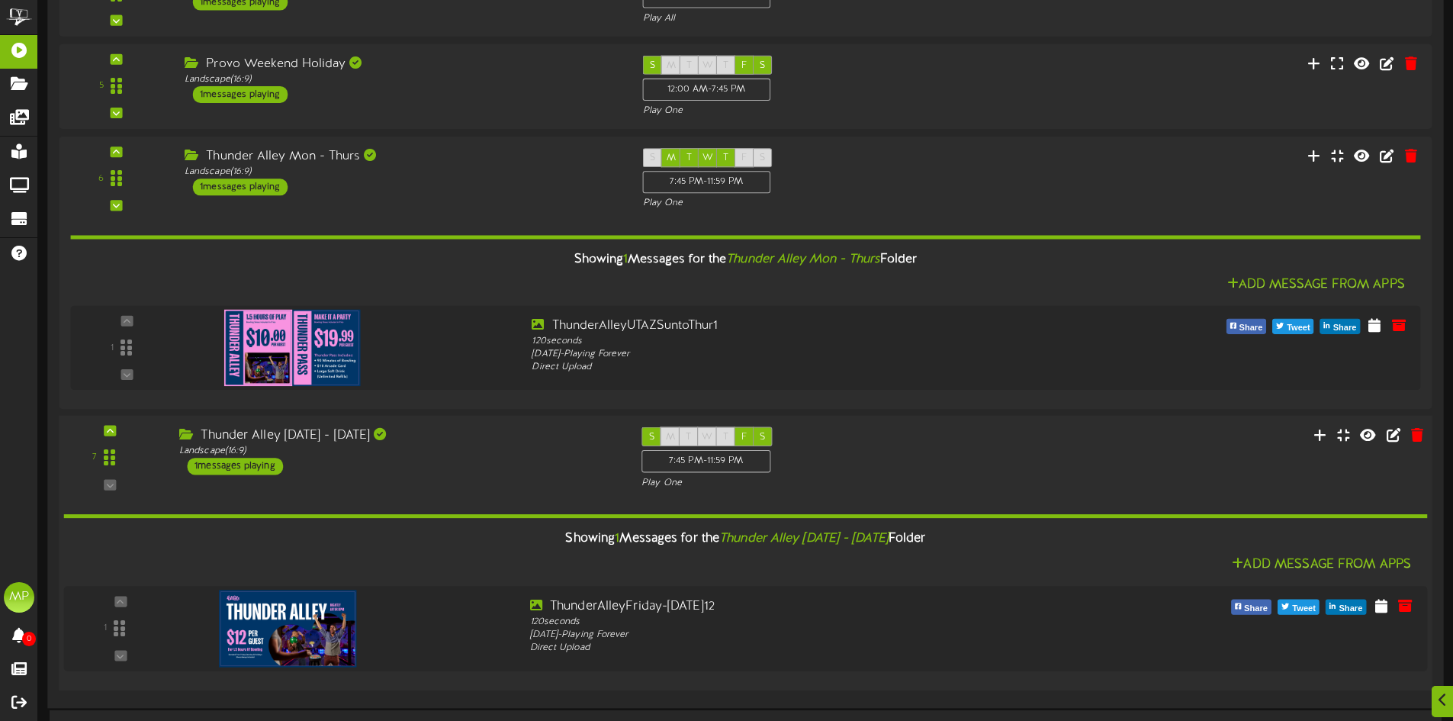
click at [487, 469] on div "Thunder Alley [DATE] - [DATE] Landscape ( 16:9 ) 1 messages playing" at bounding box center [399, 451] width 462 height 48
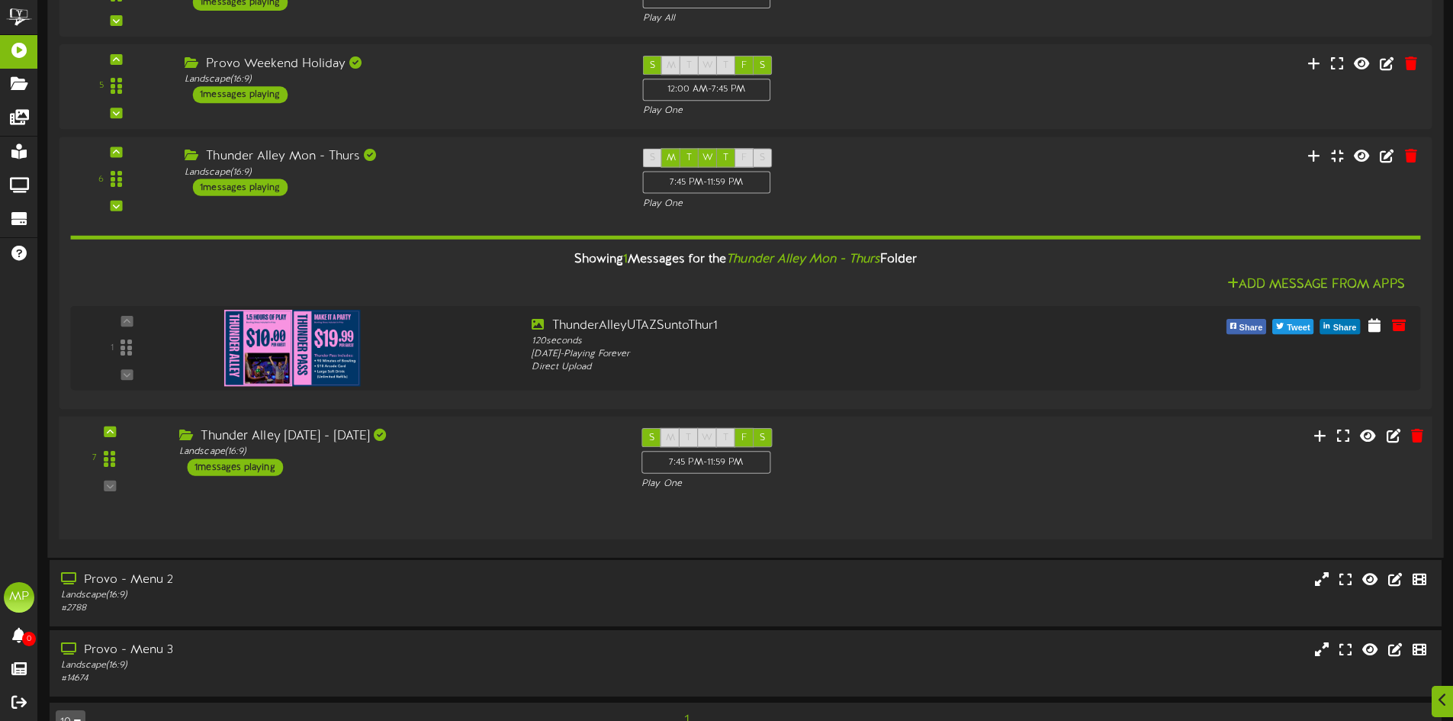
scroll to position [542, 0]
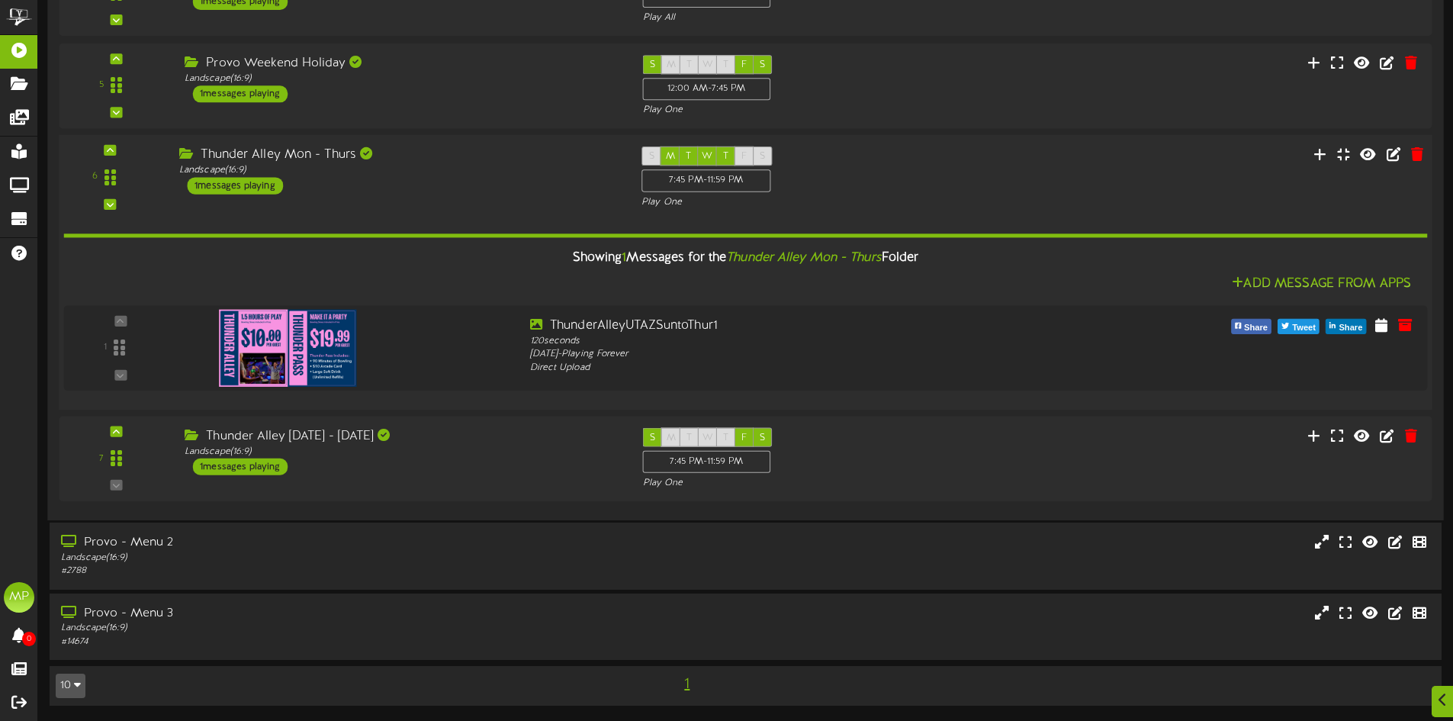
click at [446, 161] on div "Thunder Alley Mon - Thurs" at bounding box center [398, 155] width 439 height 18
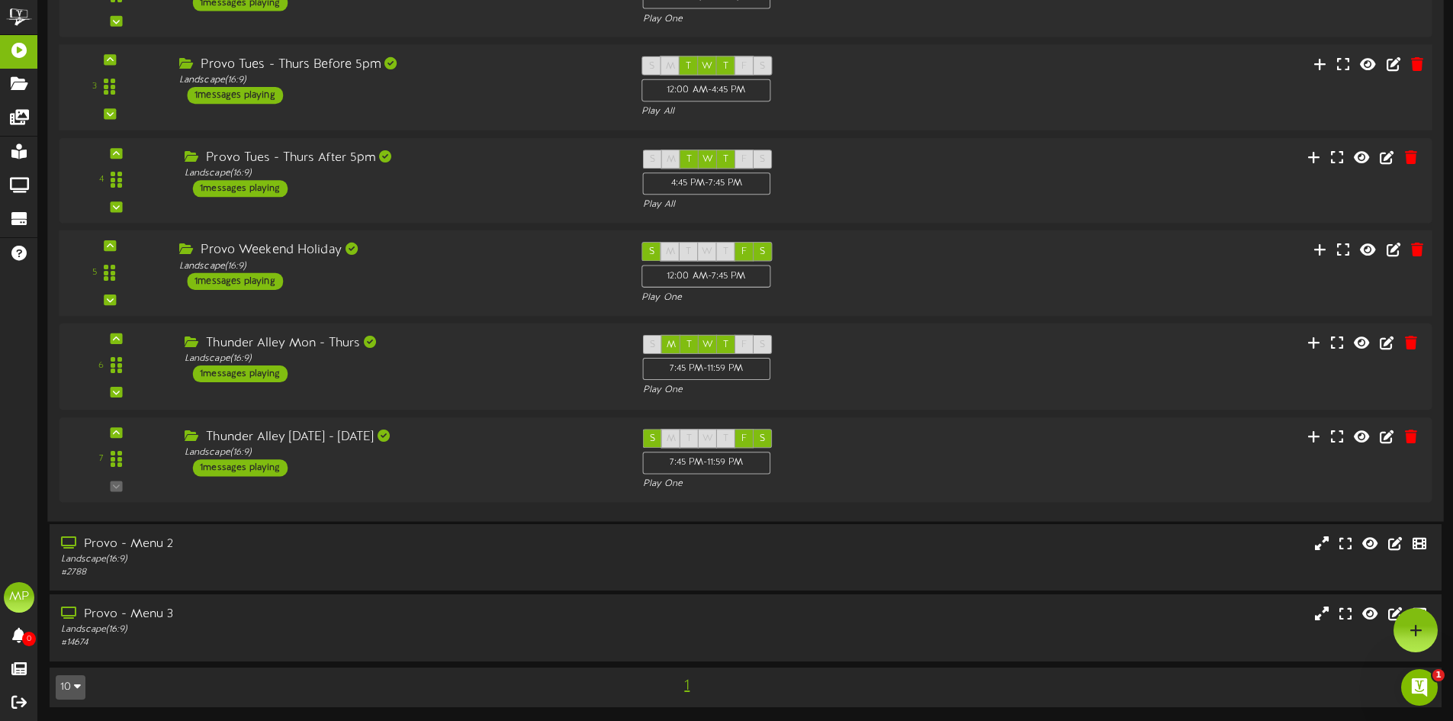
scroll to position [0, 0]
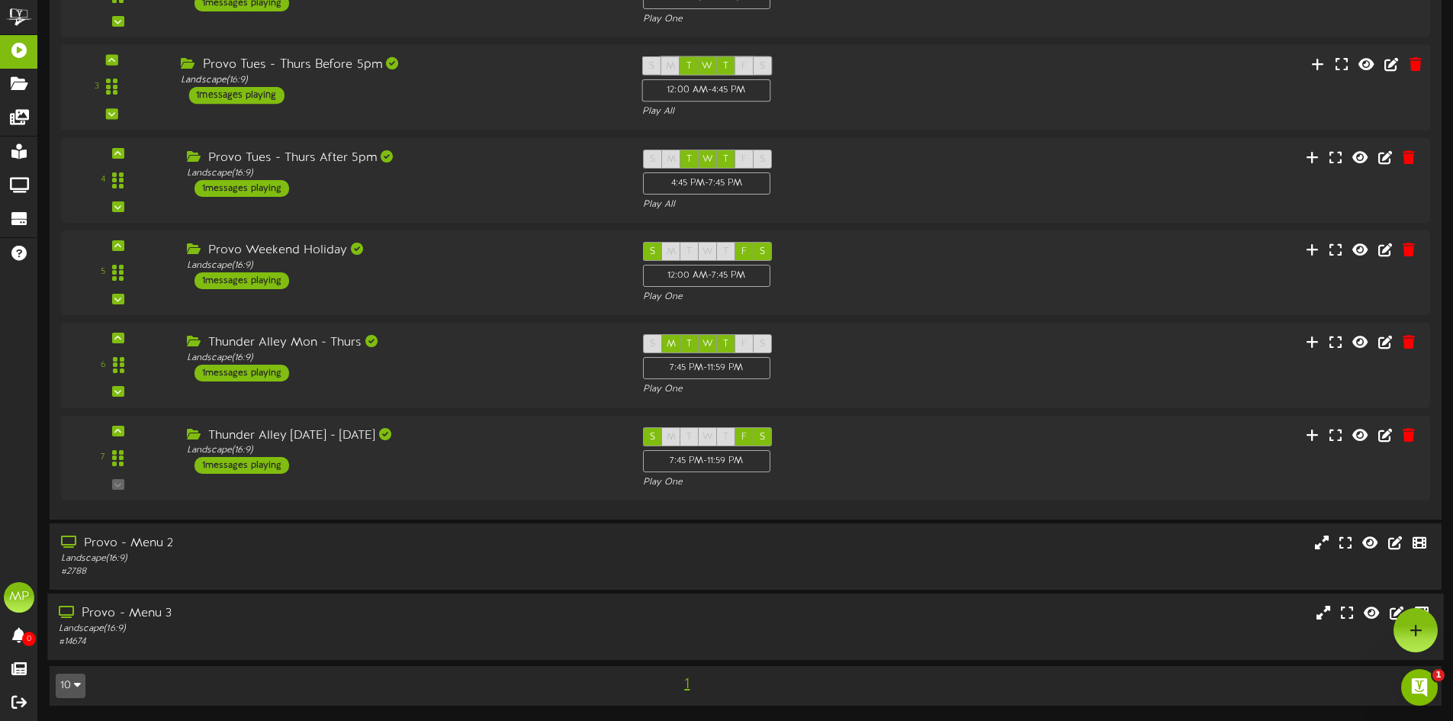
click at [430, 651] on div "Provo - Menu 3 Landscape ( 16:9 ) # 14674" at bounding box center [745, 627] width 1396 height 66
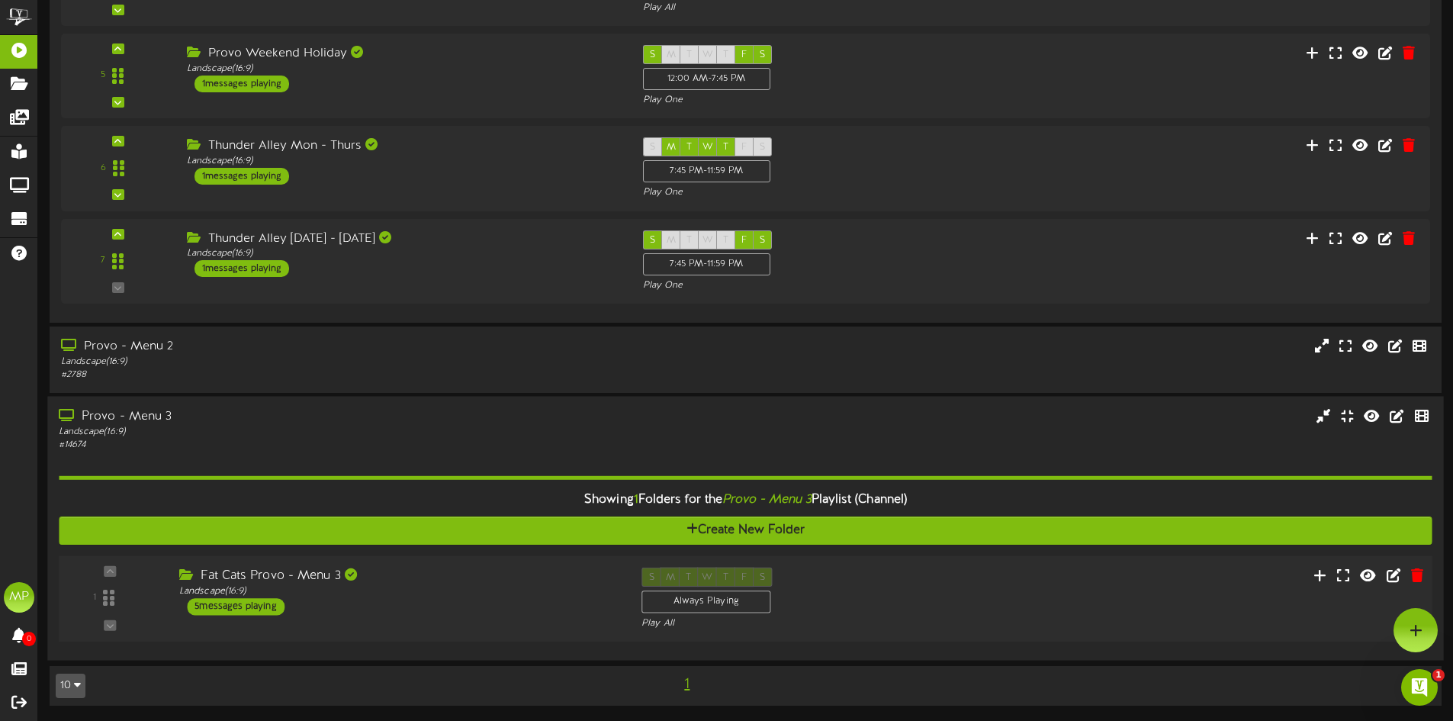
click at [518, 606] on div "Fat Cats Provo - Menu 3 Landscape ( 16:9 ) 5 messages playing" at bounding box center [399, 591] width 462 height 48
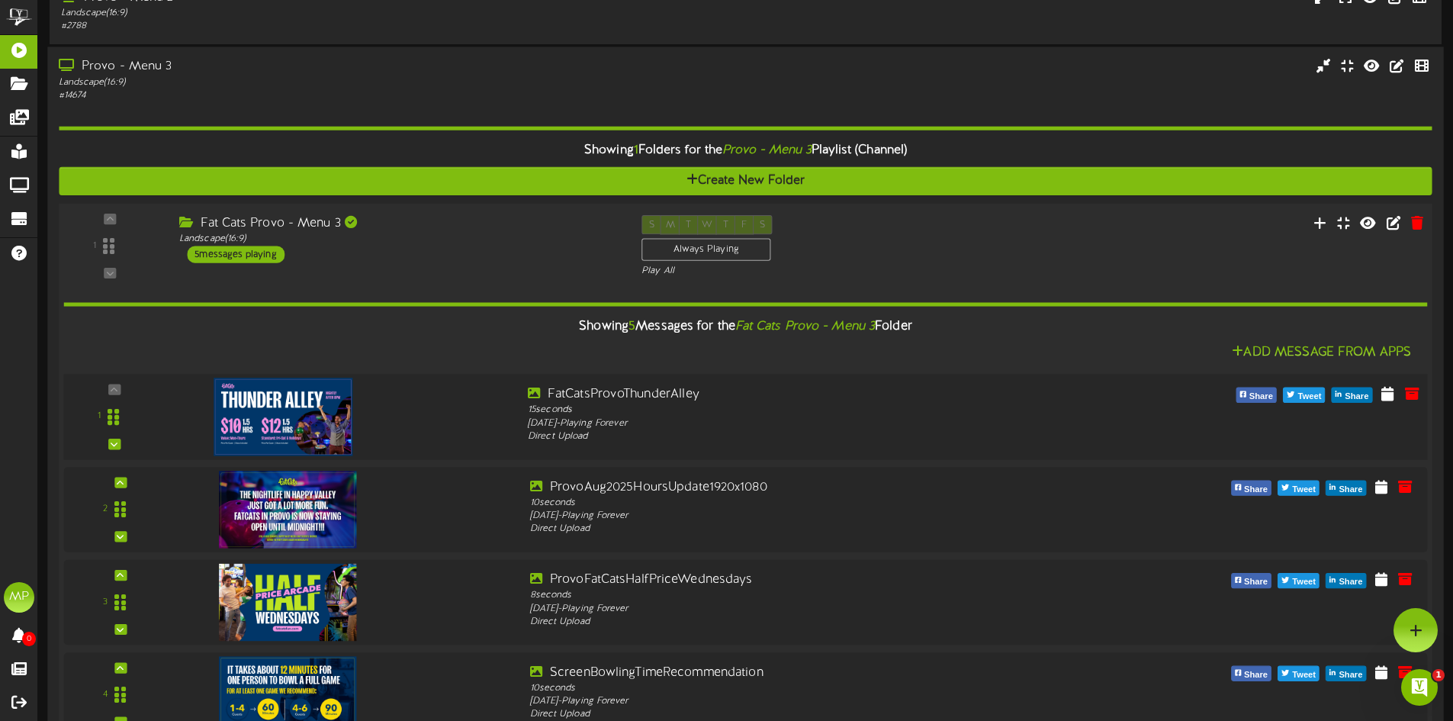
scroll to position [877, 0]
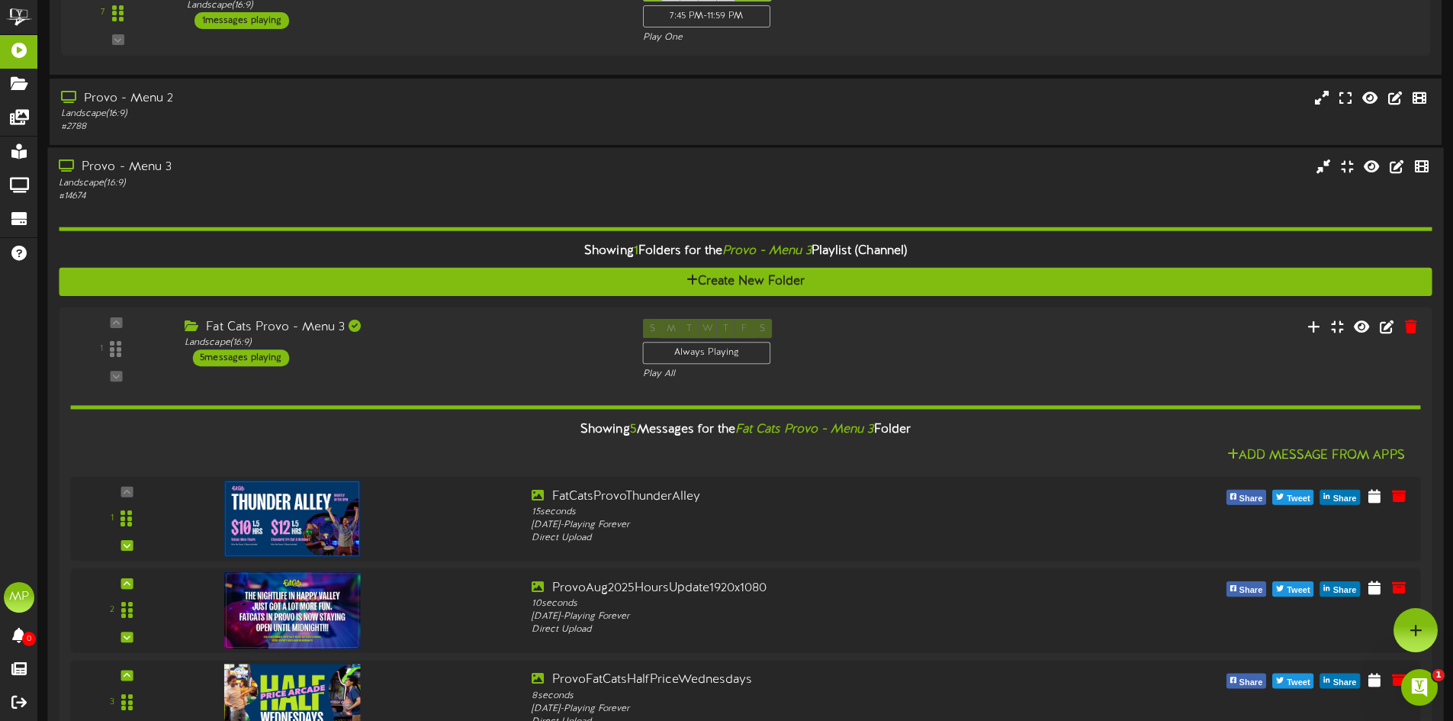
click at [870, 178] on div "Provo - Menu 3 Landscape ( 16:9 ) # 14674" at bounding box center [745, 180] width 1396 height 43
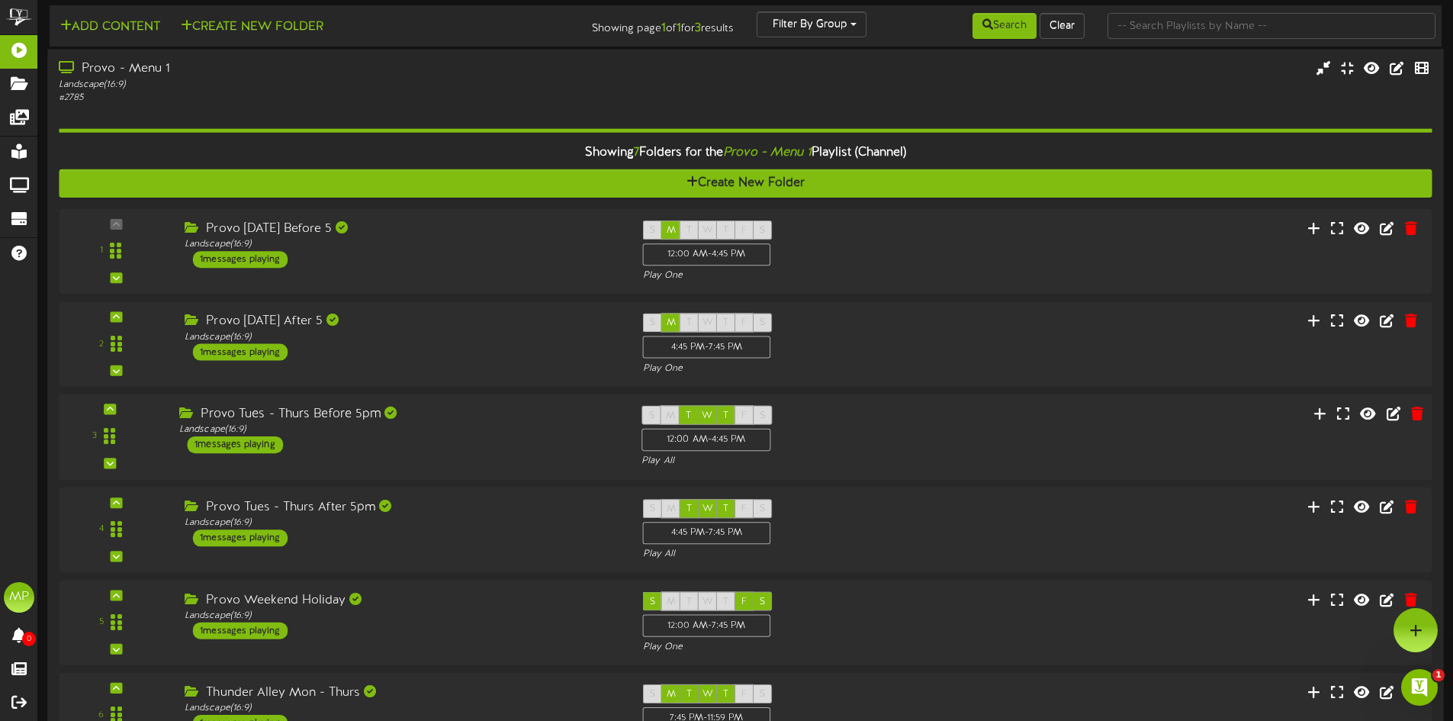
scroll to position [0, 0]
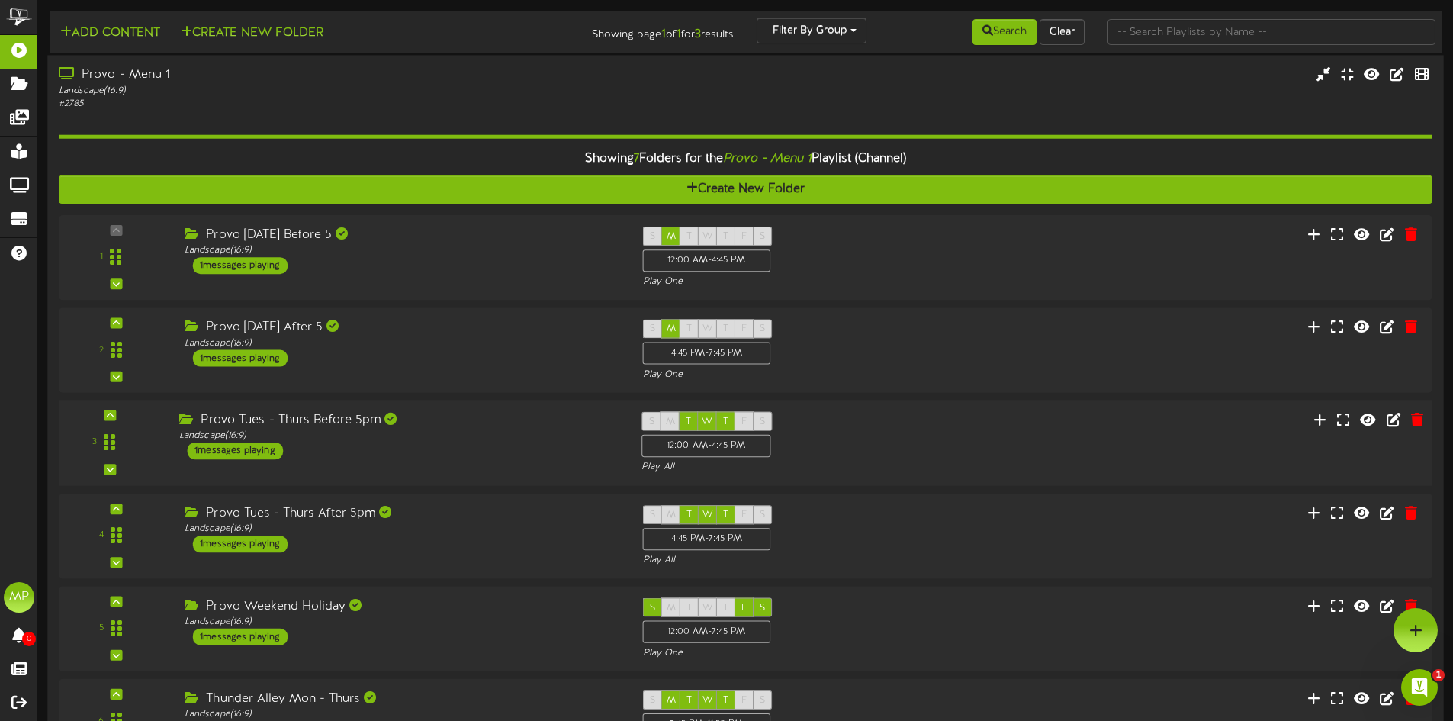
click at [502, 92] on div "Landscape ( 16:9 )" at bounding box center [338, 90] width 559 height 13
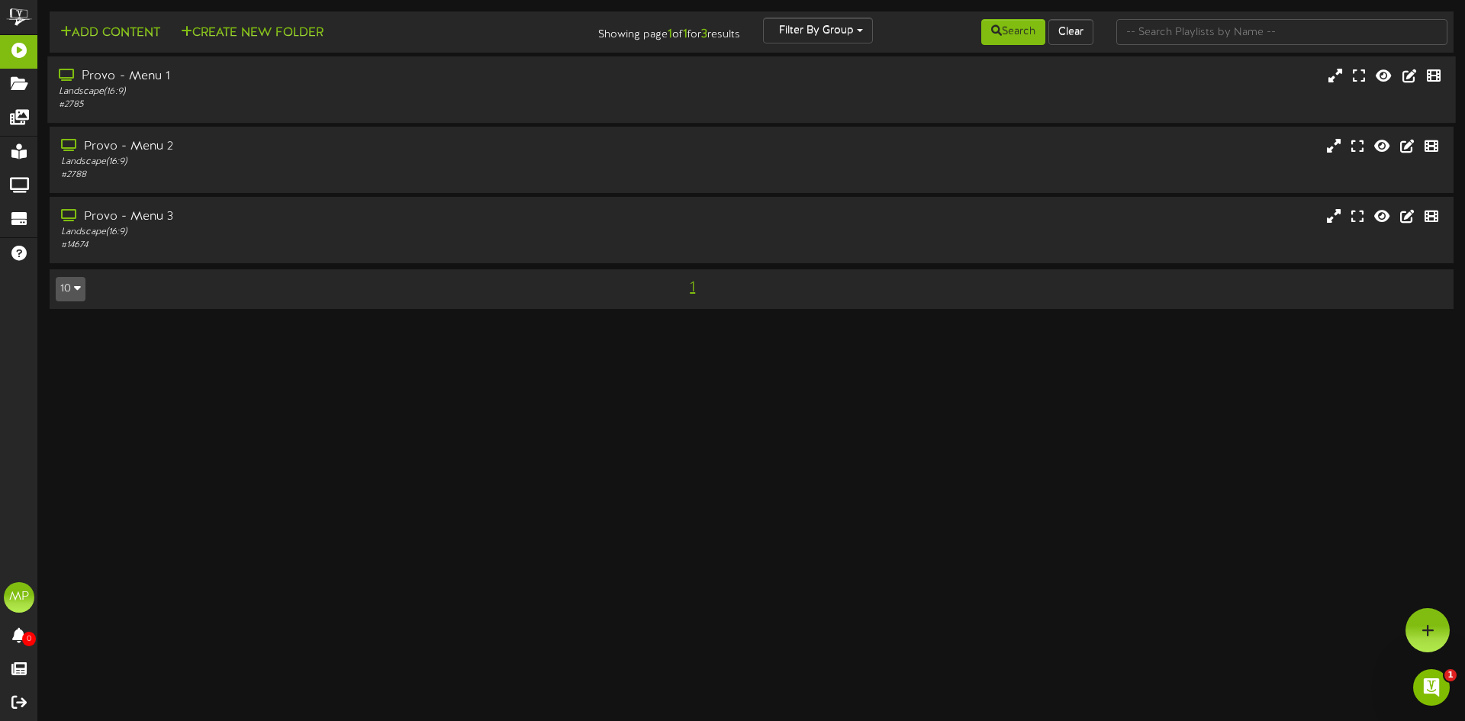
click at [497, 88] on div "Landscape ( 16:9 )" at bounding box center [341, 91] width 564 height 13
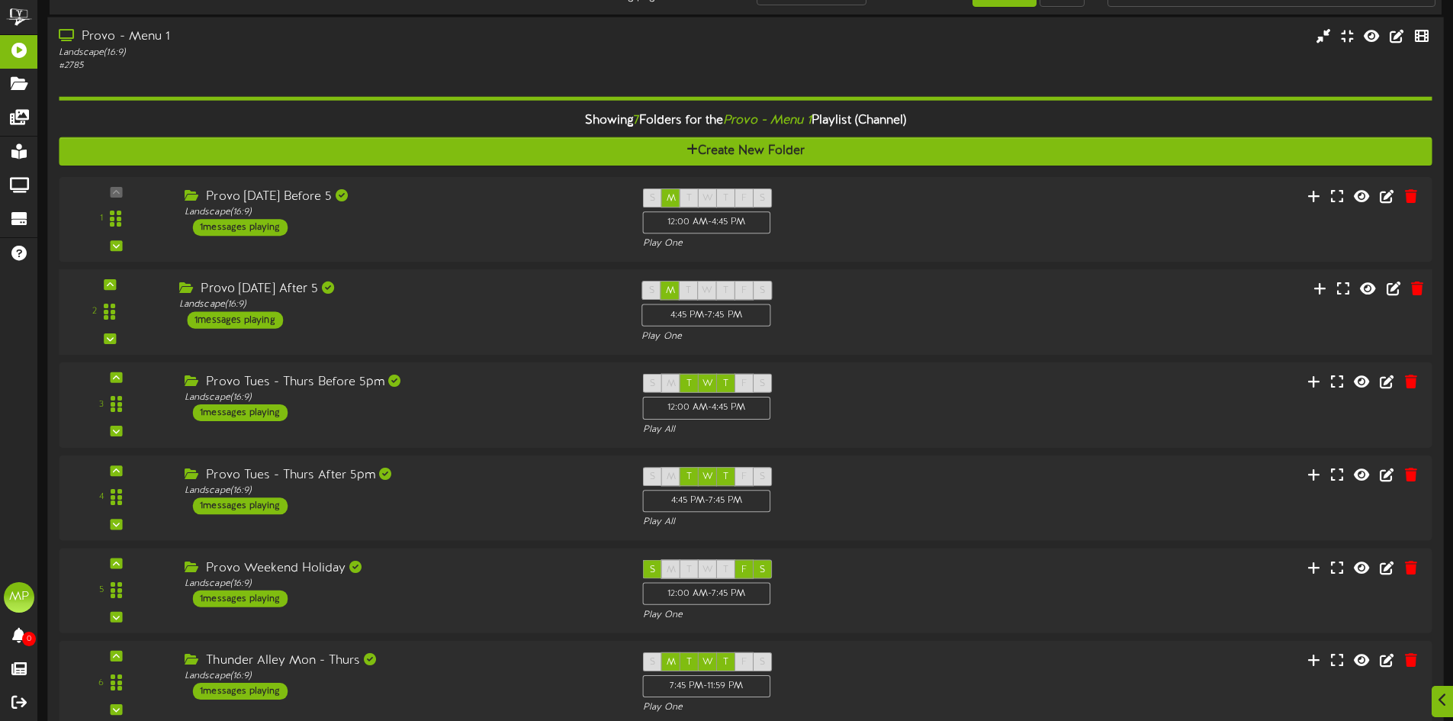
scroll to position [76, 0]
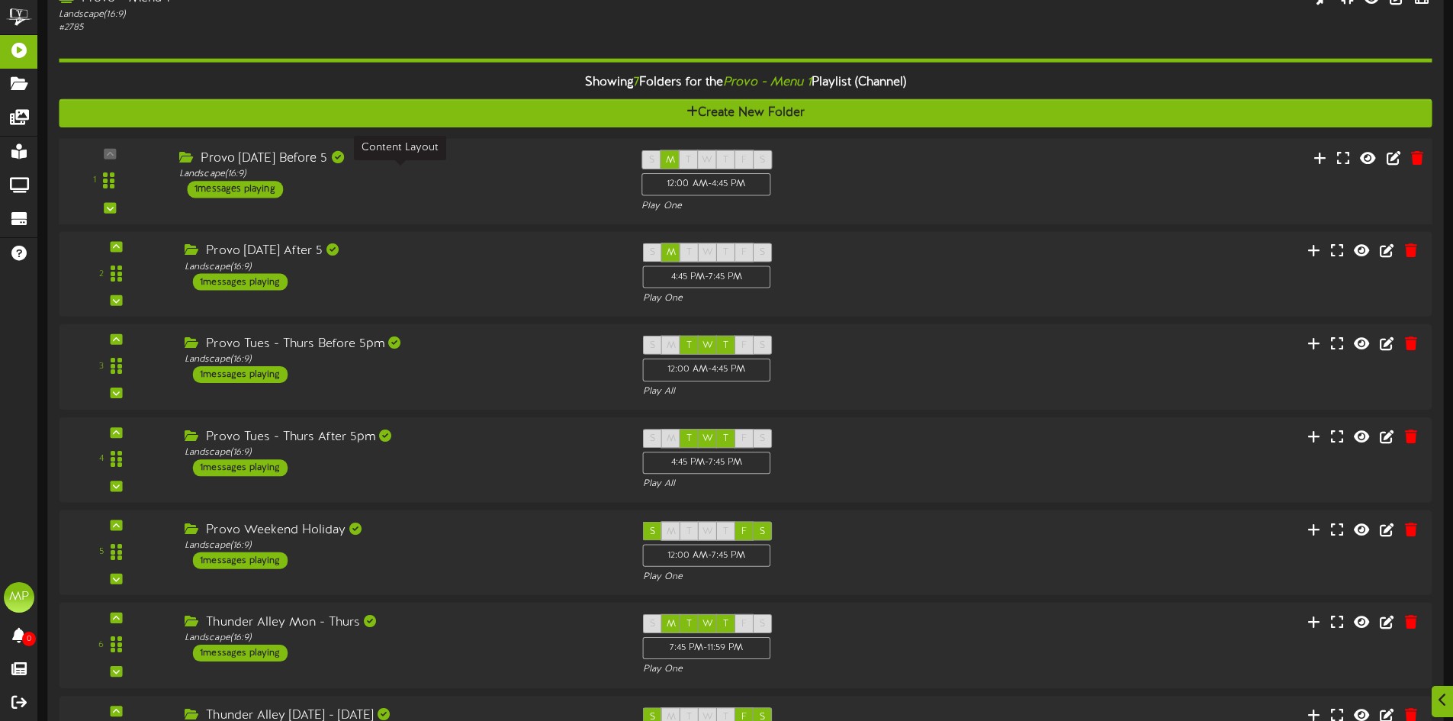
click at [510, 175] on div "Landscape ( 16:9 )" at bounding box center [398, 174] width 439 height 13
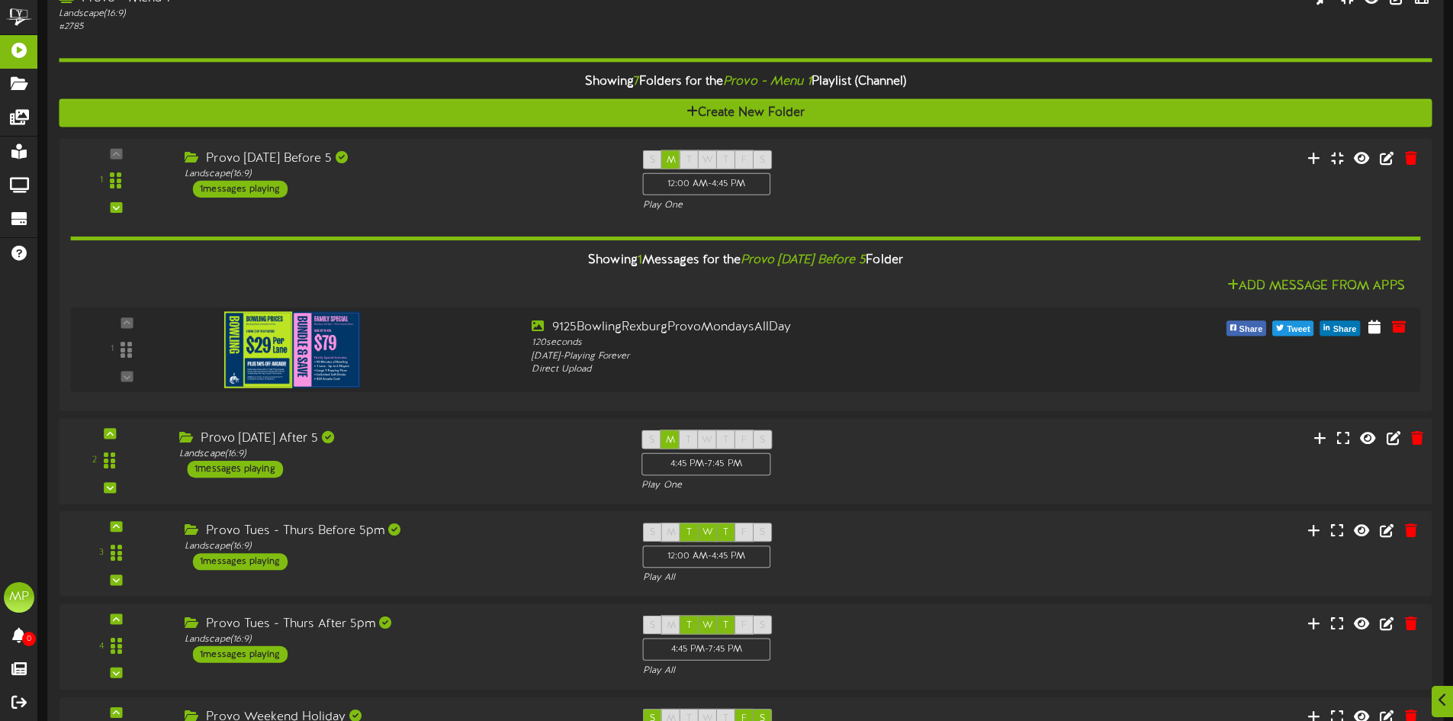
click at [468, 445] on div "Provo [DATE] After 5" at bounding box center [398, 438] width 439 height 18
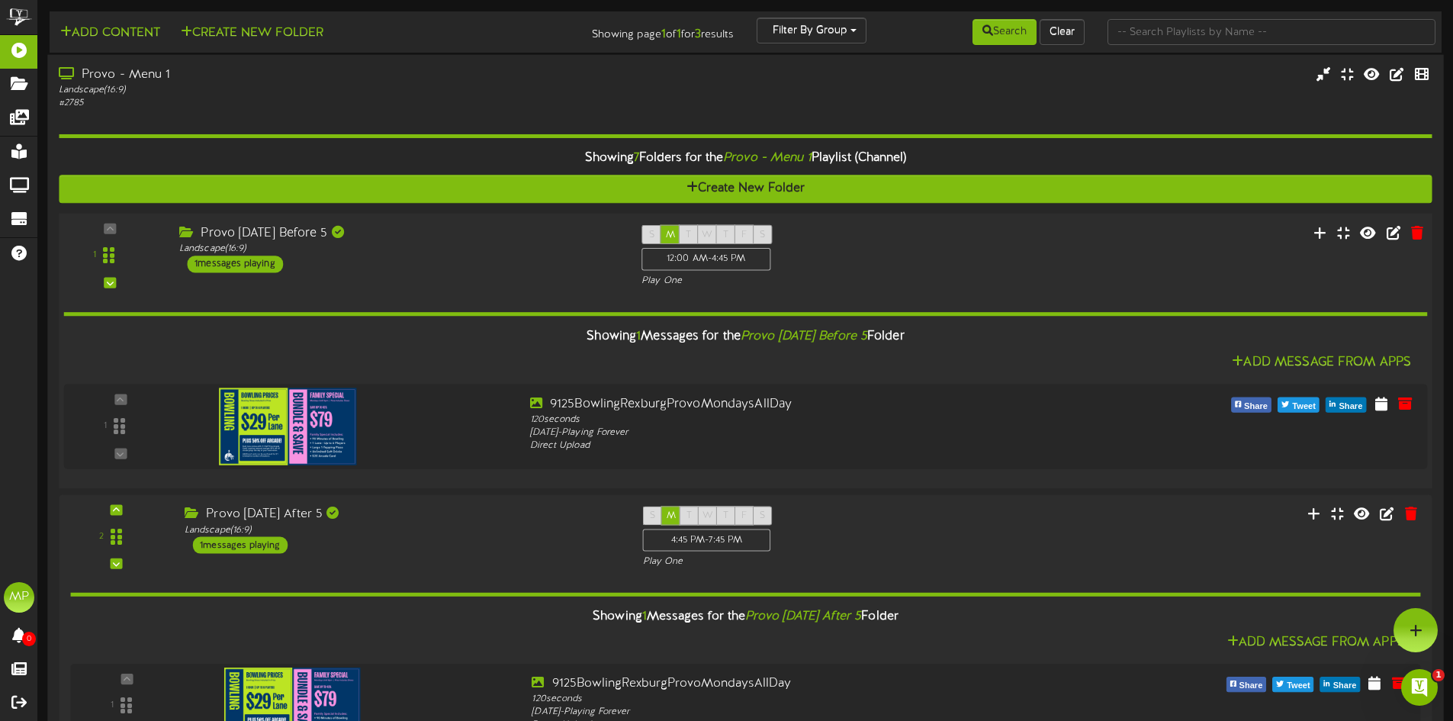
scroll to position [0, 0]
click at [516, 250] on div "Landscape ( 16:9 )" at bounding box center [398, 249] width 439 height 13
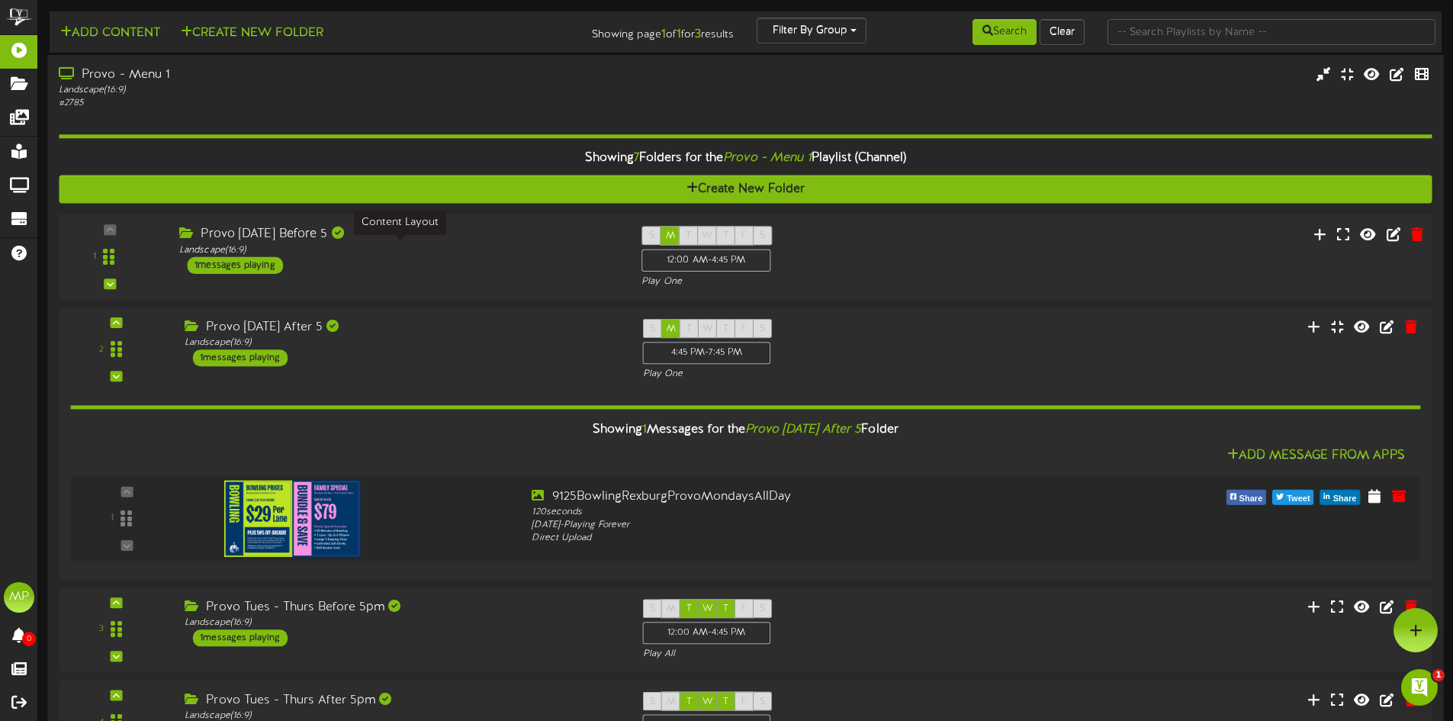
click at [516, 250] on div "Landscape ( 16:9 )" at bounding box center [398, 249] width 439 height 13
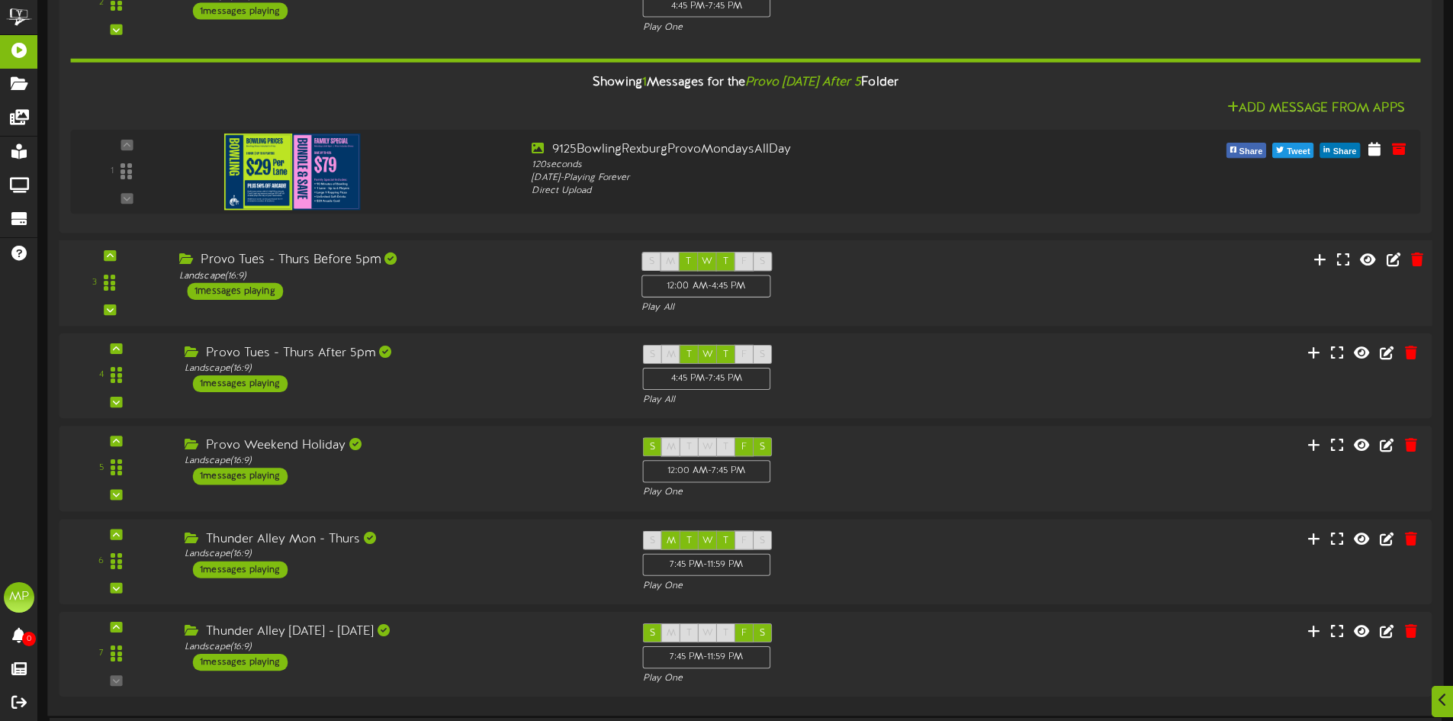
click at [500, 293] on div "Provo Tues - Thurs Before 5pm Landscape ( 16:9 ) 1 messages playing" at bounding box center [399, 276] width 462 height 48
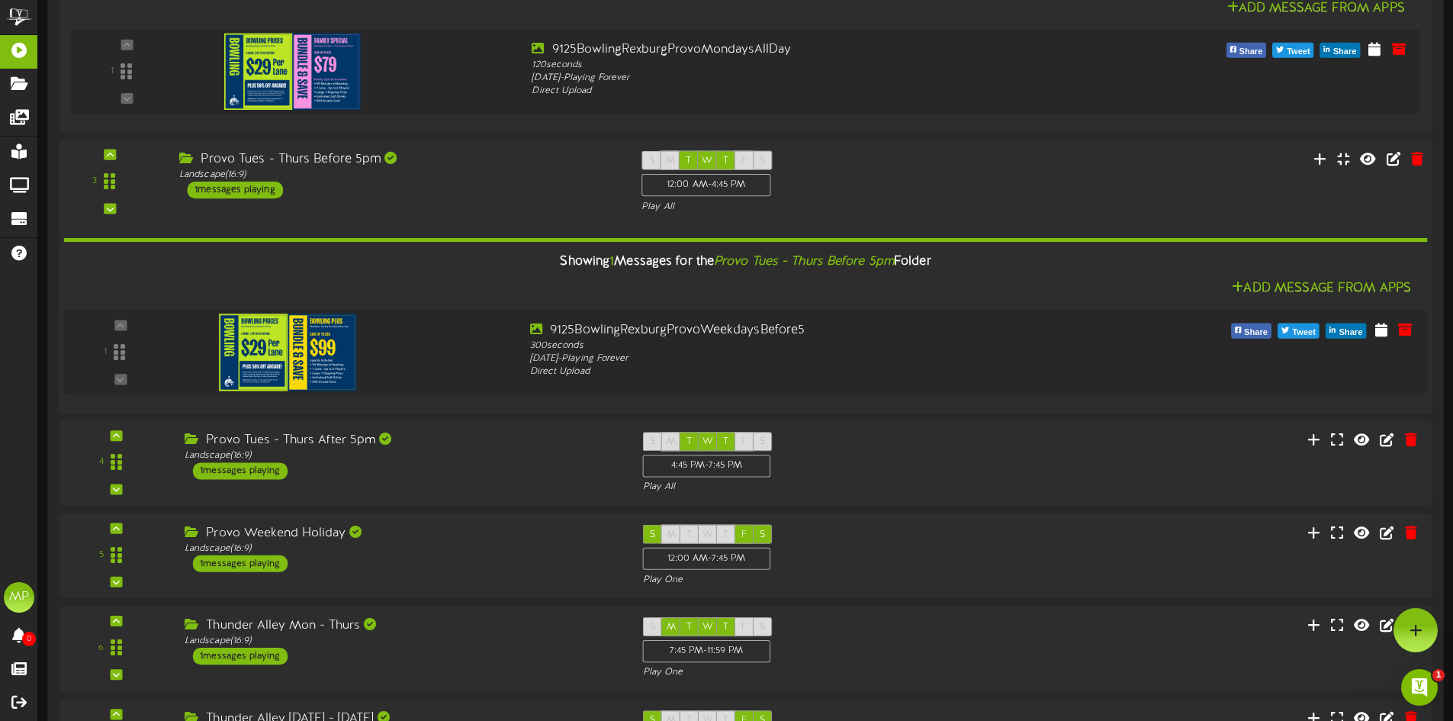
scroll to position [610, 0]
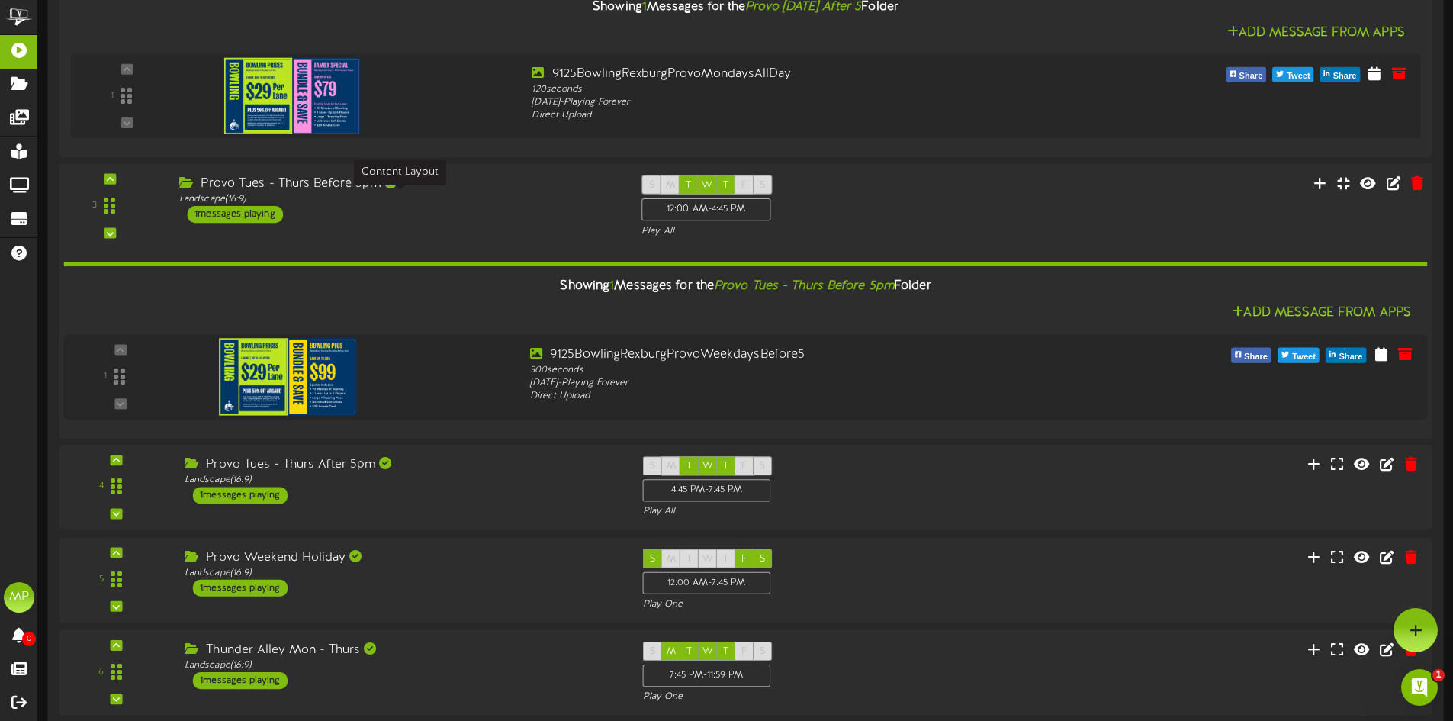
click at [510, 199] on div "Landscape ( 16:9 )" at bounding box center [398, 198] width 439 height 13
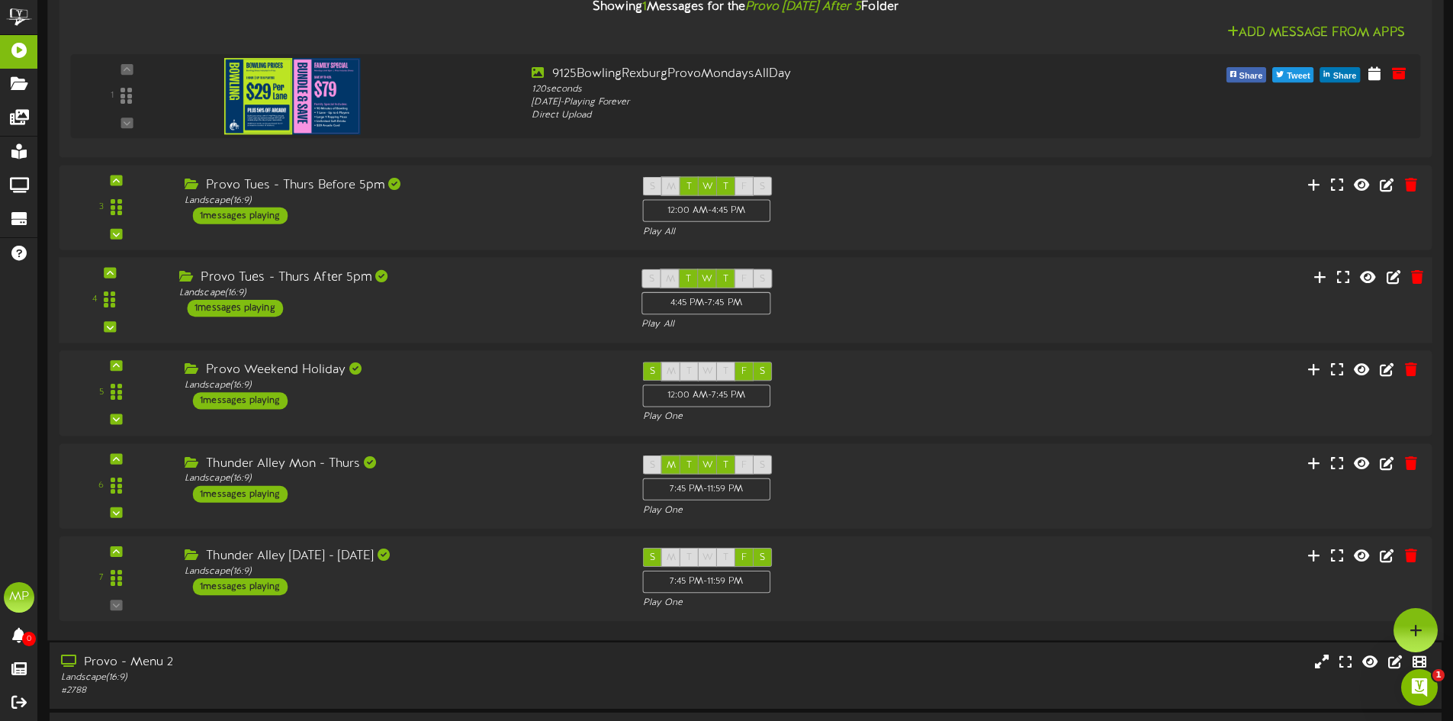
click at [505, 285] on div "Provo Tues - Thurs After 5pm" at bounding box center [398, 278] width 439 height 18
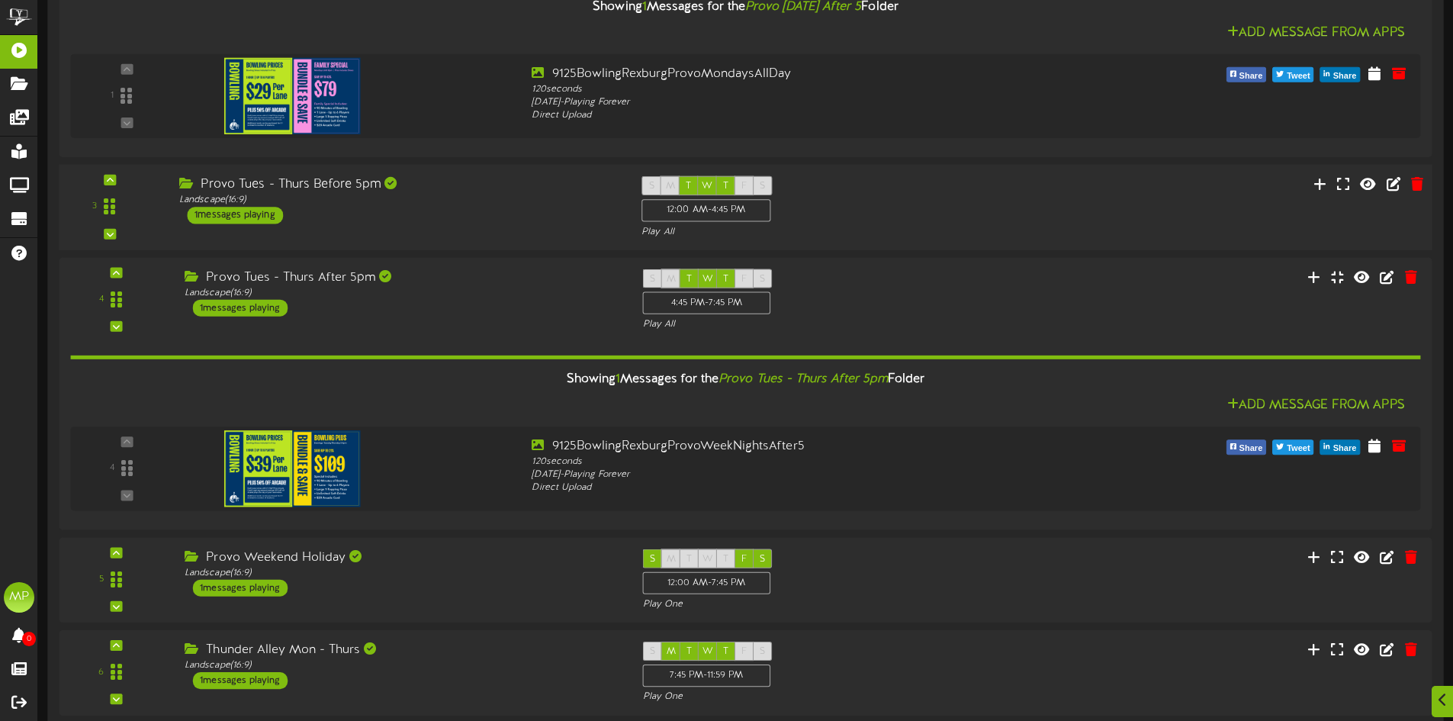
click at [494, 222] on div "Provo Tues - Thurs Before 5pm Landscape ( 16:9 ) 1 messages playing" at bounding box center [399, 199] width 462 height 48
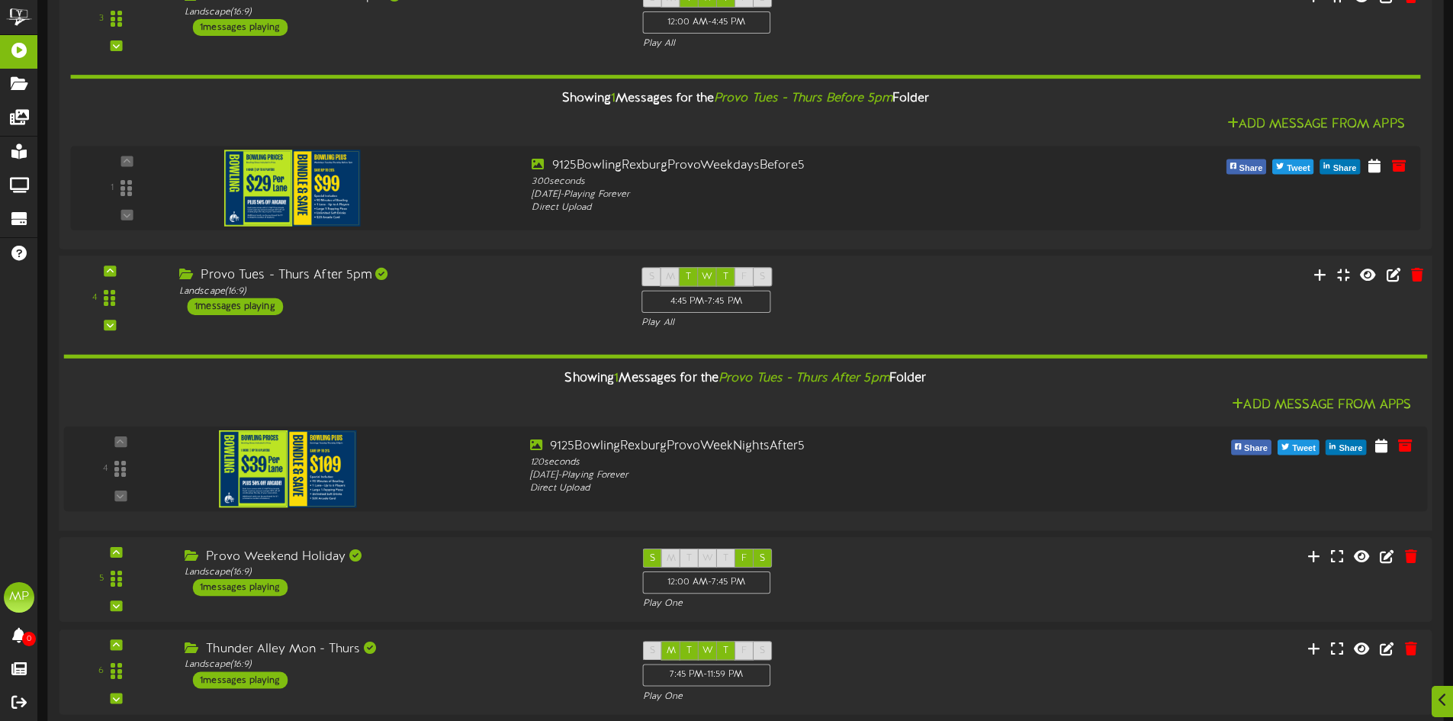
scroll to position [838, 0]
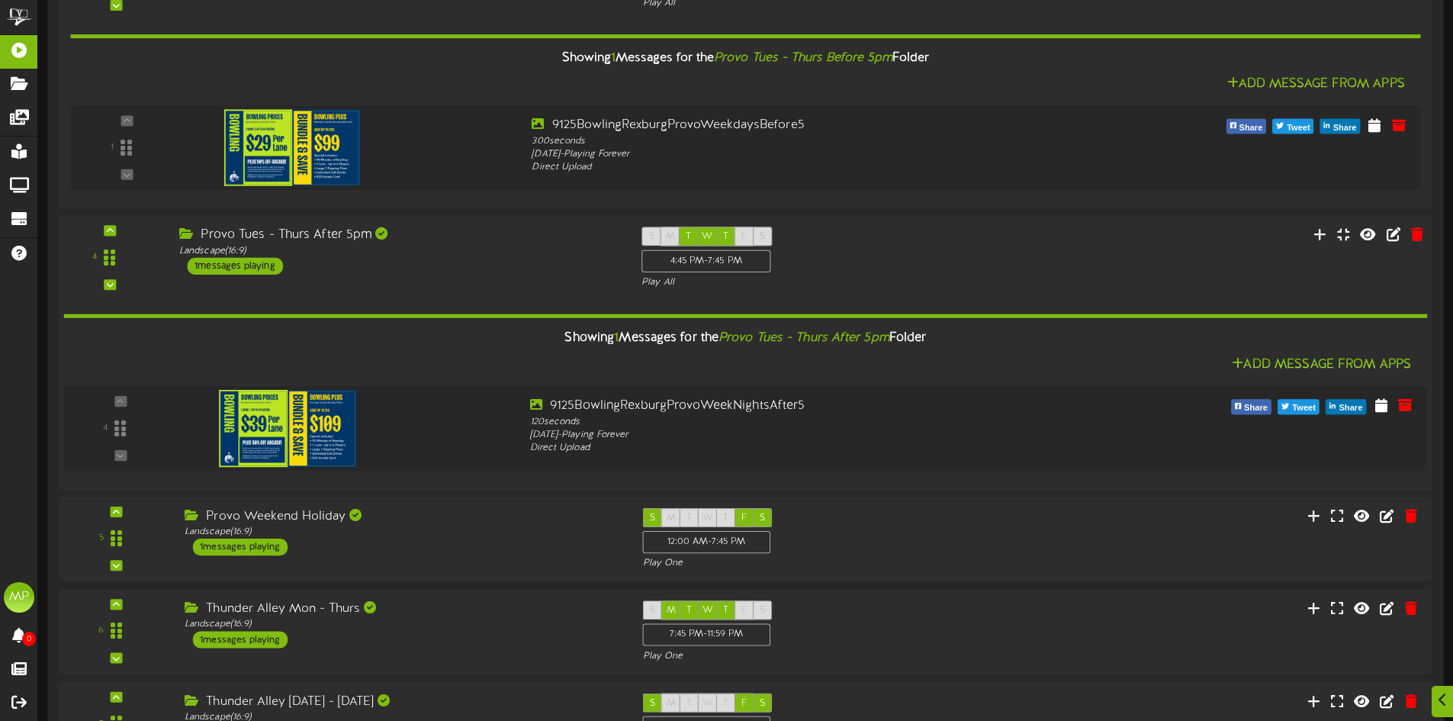
click at [492, 269] on div "Provo Tues - Thurs After 5pm Landscape ( 16:9 ) 1 messages playing" at bounding box center [399, 251] width 462 height 48
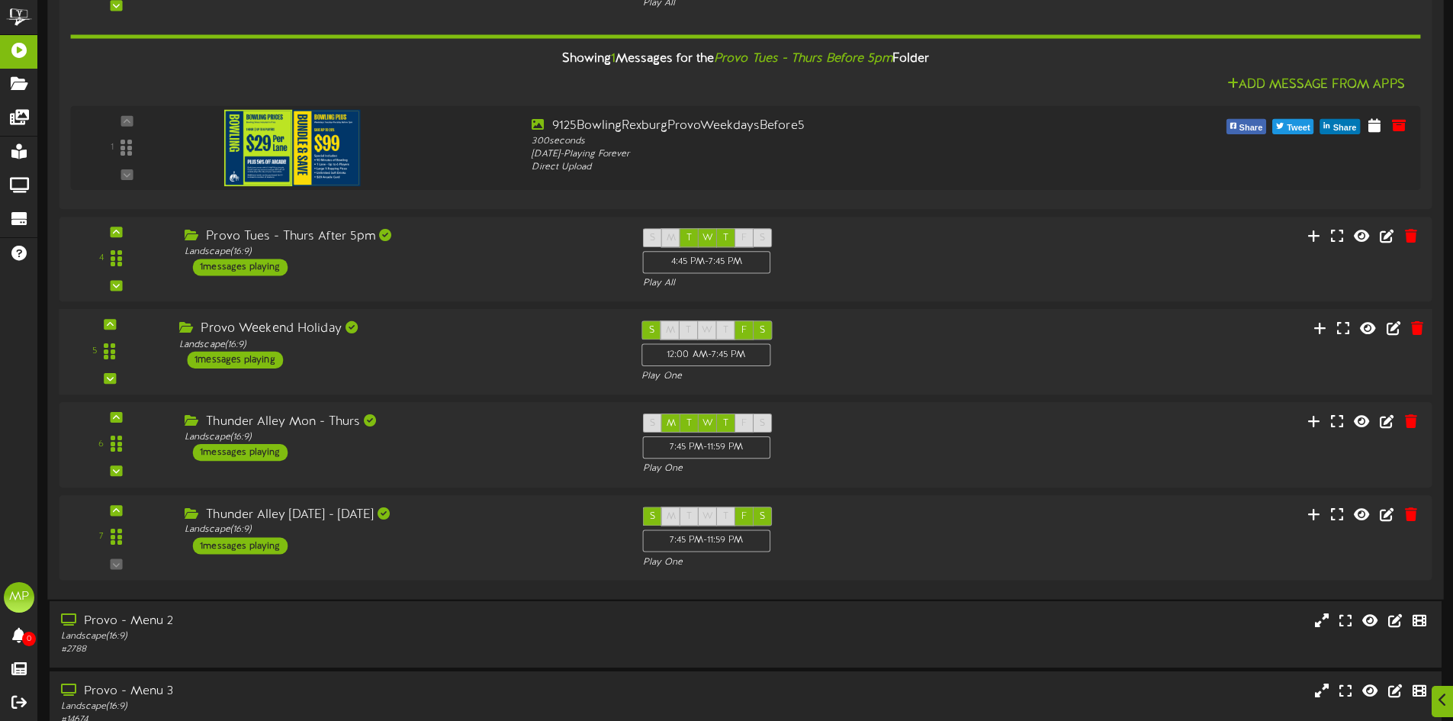
click at [495, 364] on div "Provo Weekend Holiday Landscape ( 16:9 ) 1 messages playing" at bounding box center [399, 344] width 462 height 48
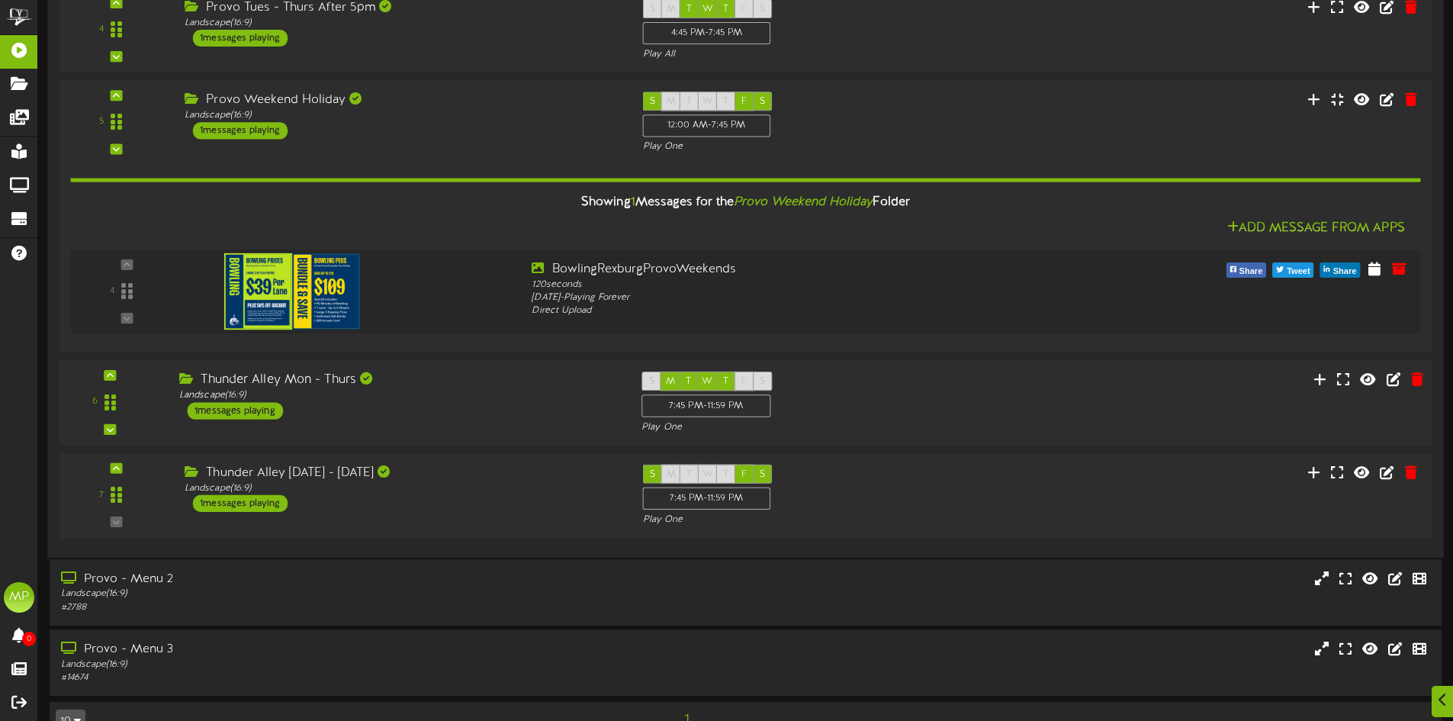
click at [484, 413] on div "Thunder Alley Mon - Thurs Landscape ( 16:9 ) 1 messages playing" at bounding box center [399, 396] width 462 height 48
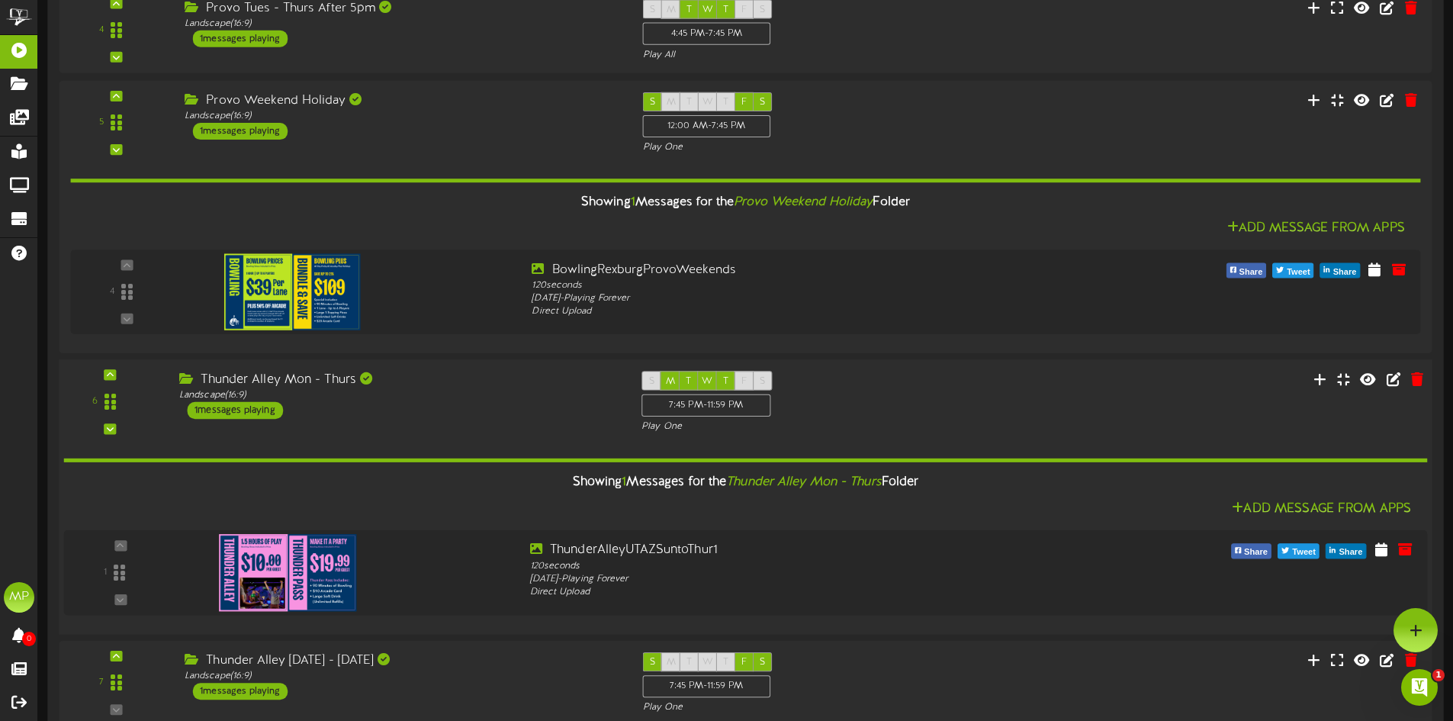
scroll to position [0, 0]
click at [484, 412] on div "Thunder Alley Mon - Thurs Landscape ( 16:9 ) 1 messages playing" at bounding box center [399, 395] width 462 height 48
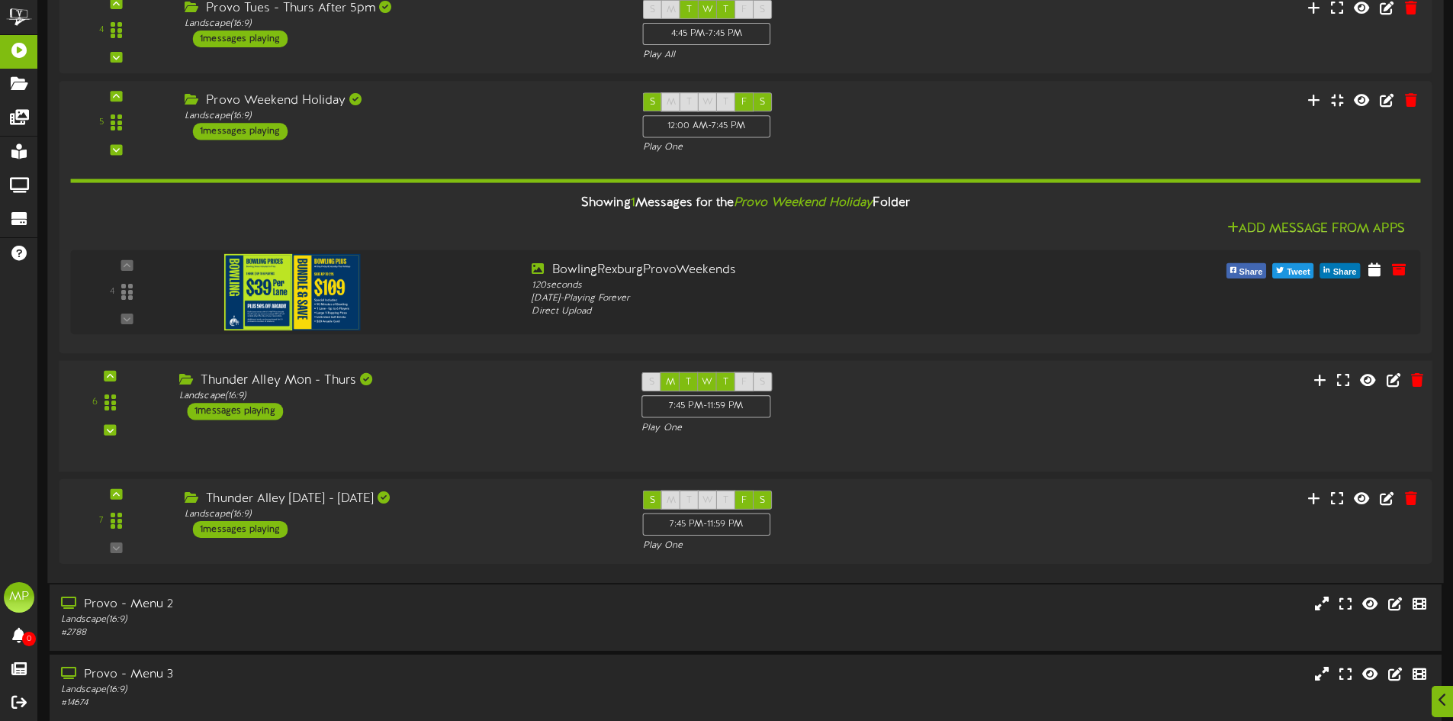
scroll to position [1066, 0]
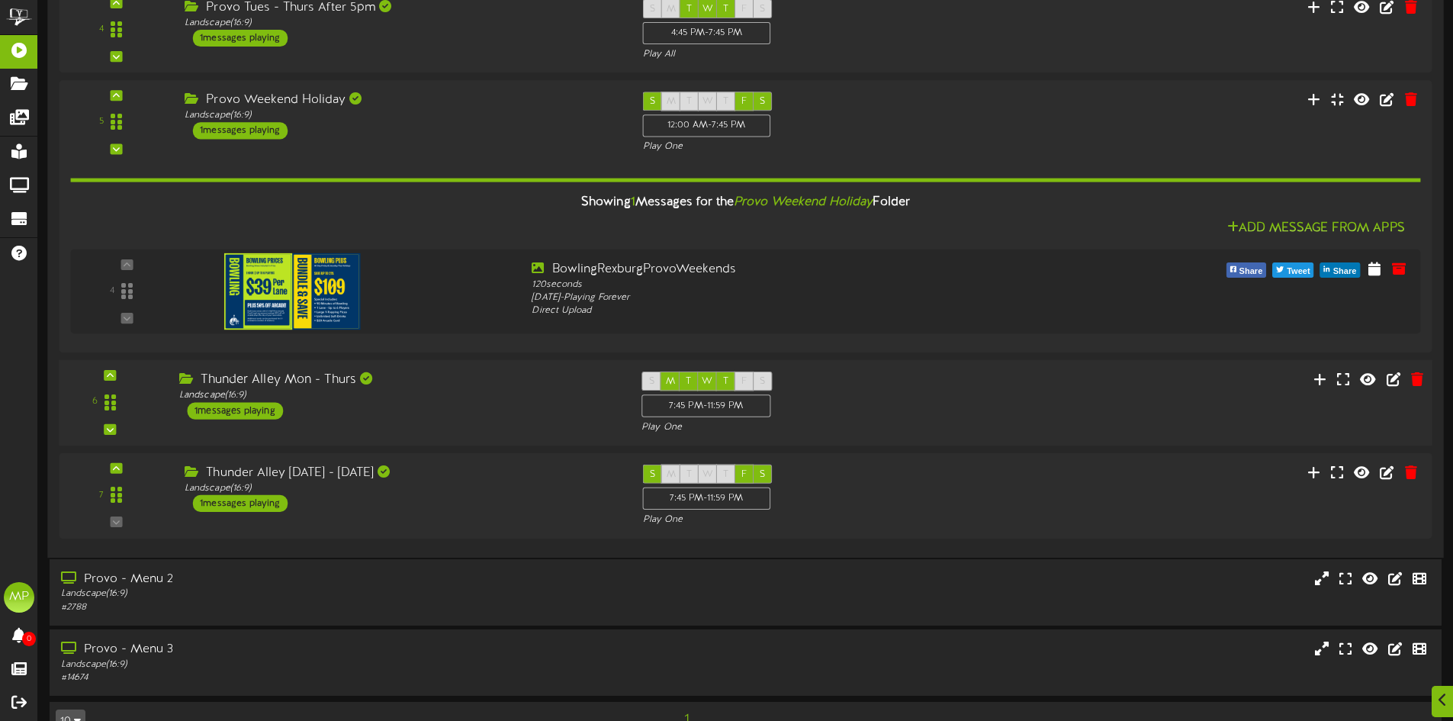
click at [483, 396] on div "Landscape ( 16:9 )" at bounding box center [398, 395] width 439 height 13
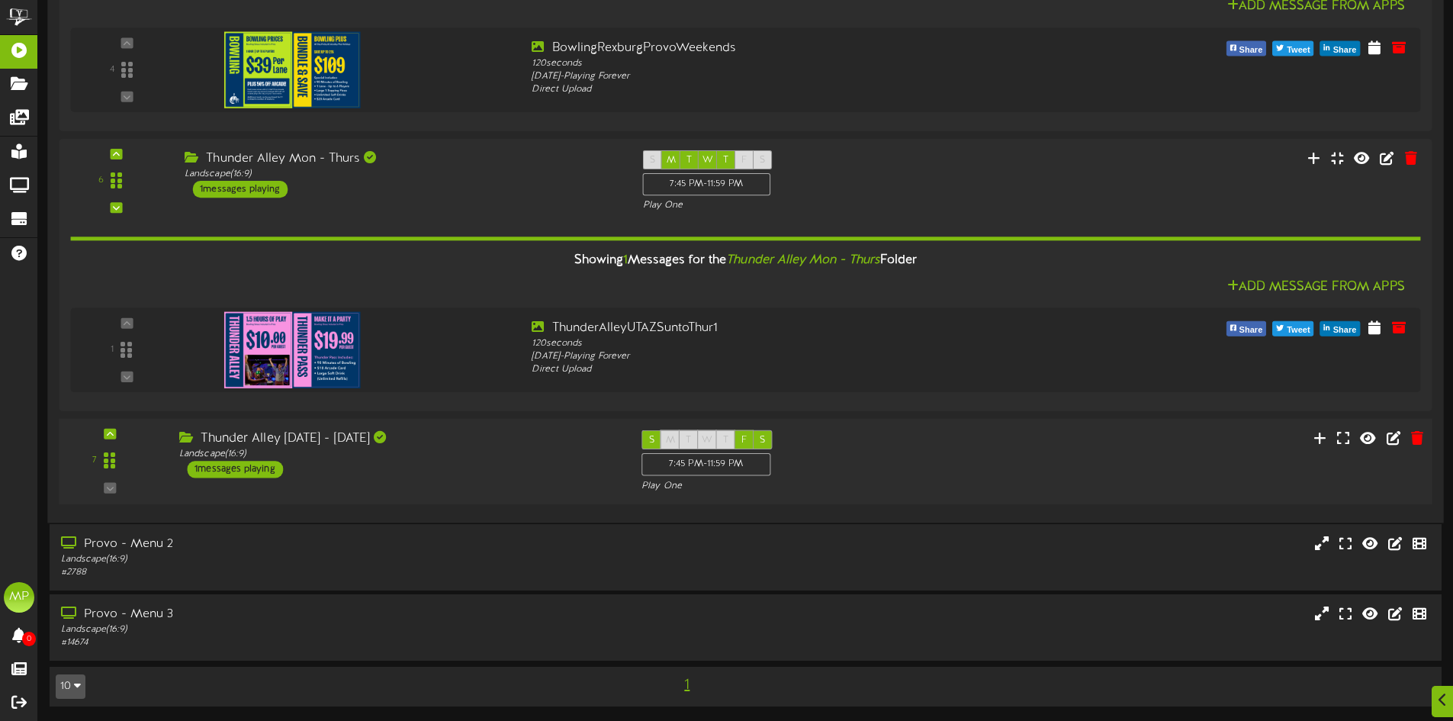
scroll to position [1288, 0]
click at [1394, 438] on icon at bounding box center [1393, 436] width 17 height 17
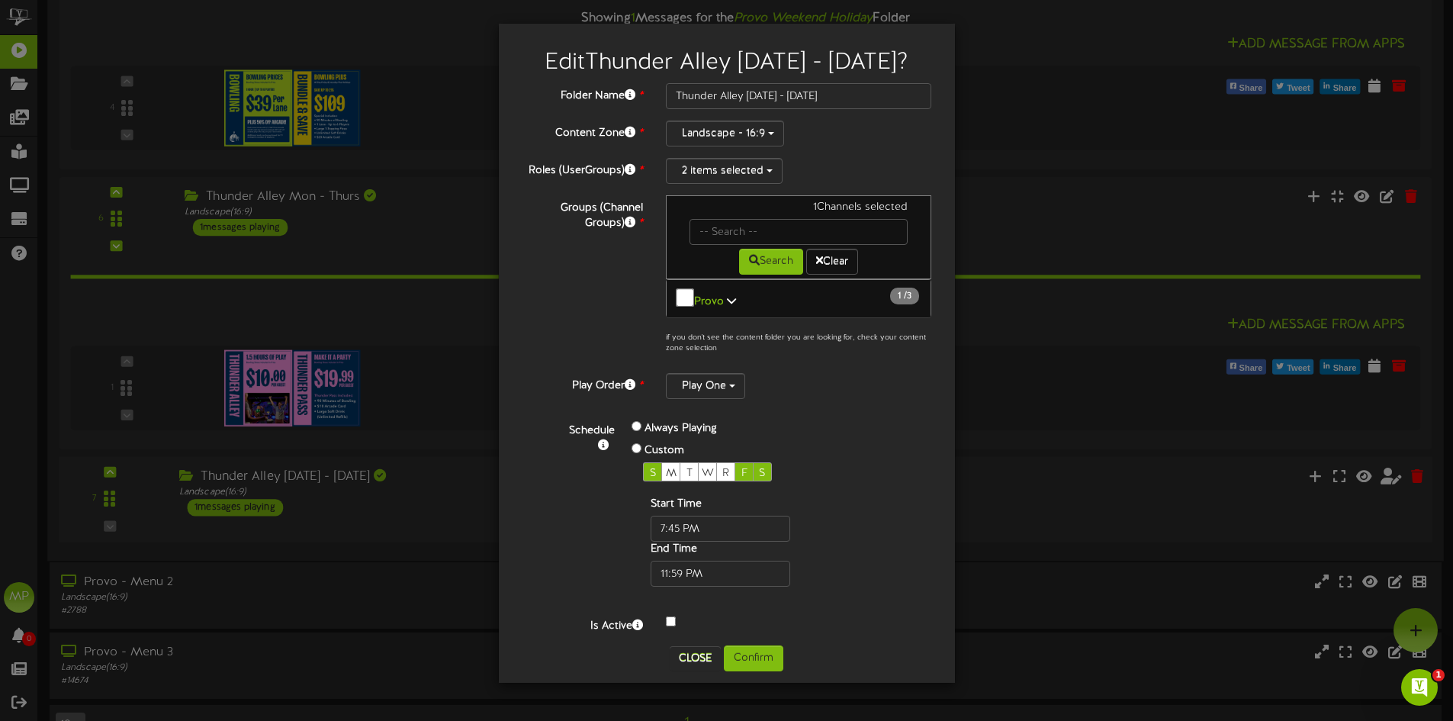
scroll to position [1212, 0]
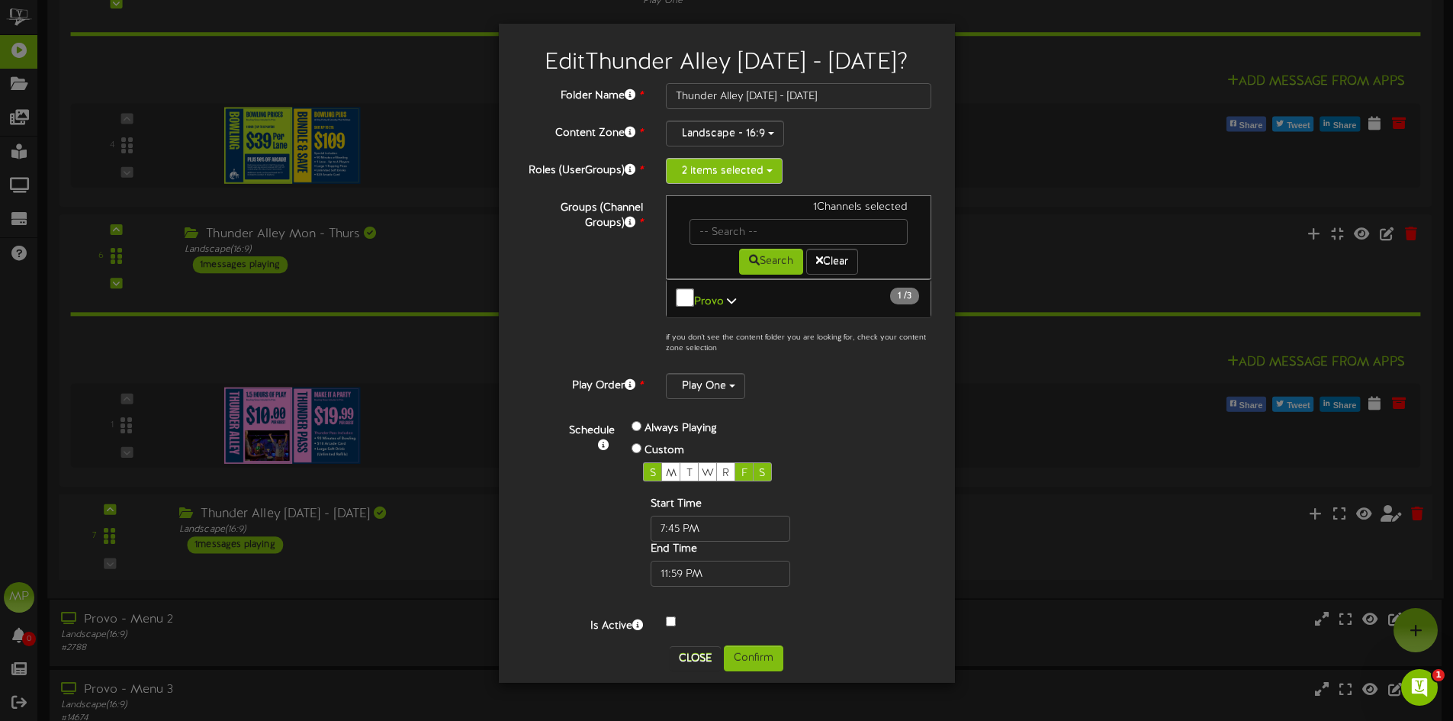
click at [770, 177] on button "2 items selected" at bounding box center [724, 171] width 117 height 26
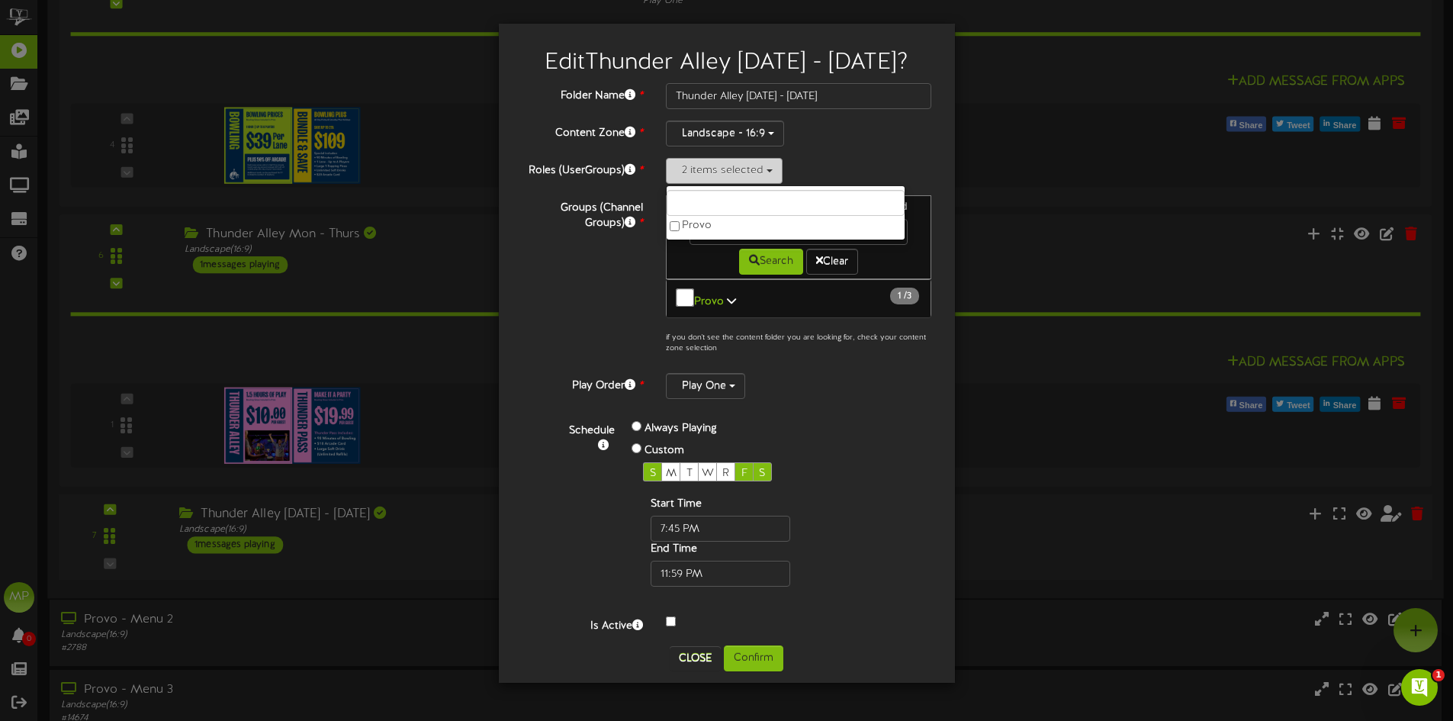
click at [770, 177] on button "2 items selected" at bounding box center [724, 171] width 117 height 26
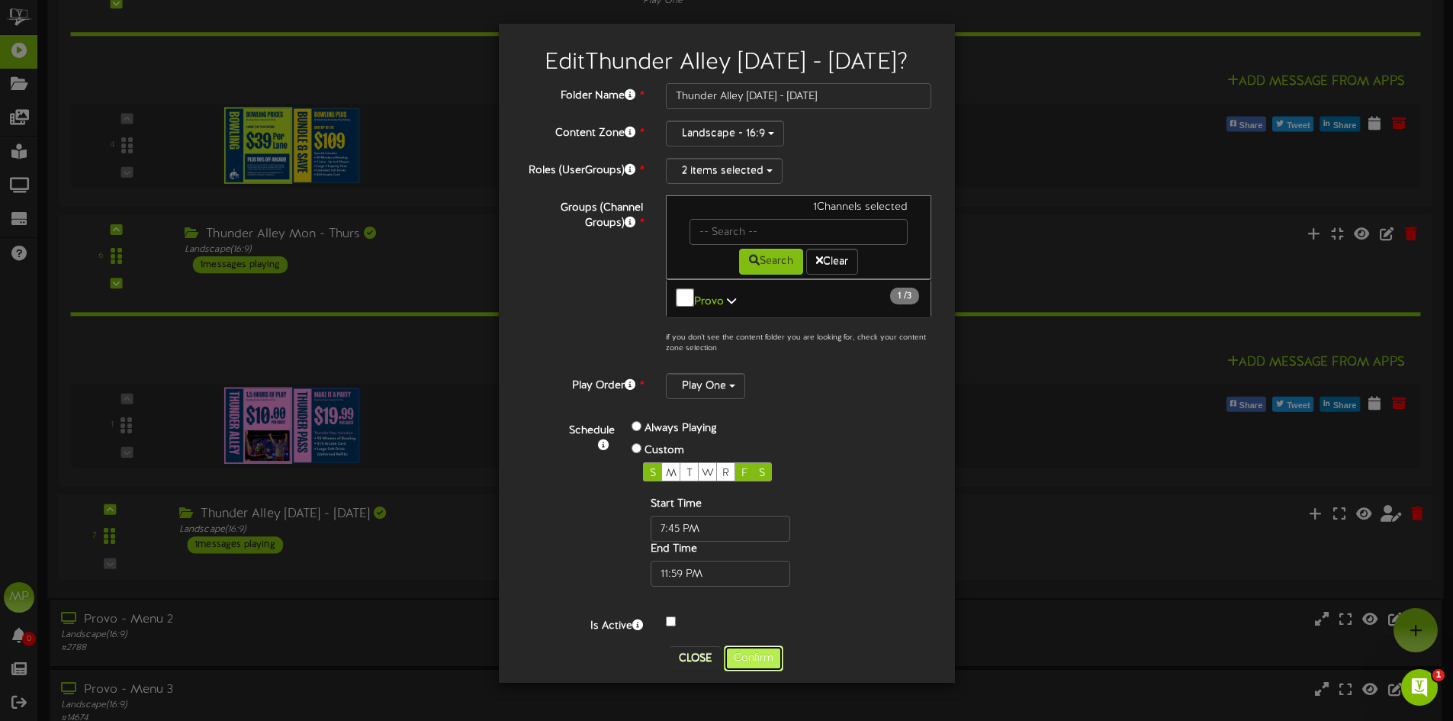
click at [754, 649] on button "Confirm" at bounding box center [754, 658] width 60 height 26
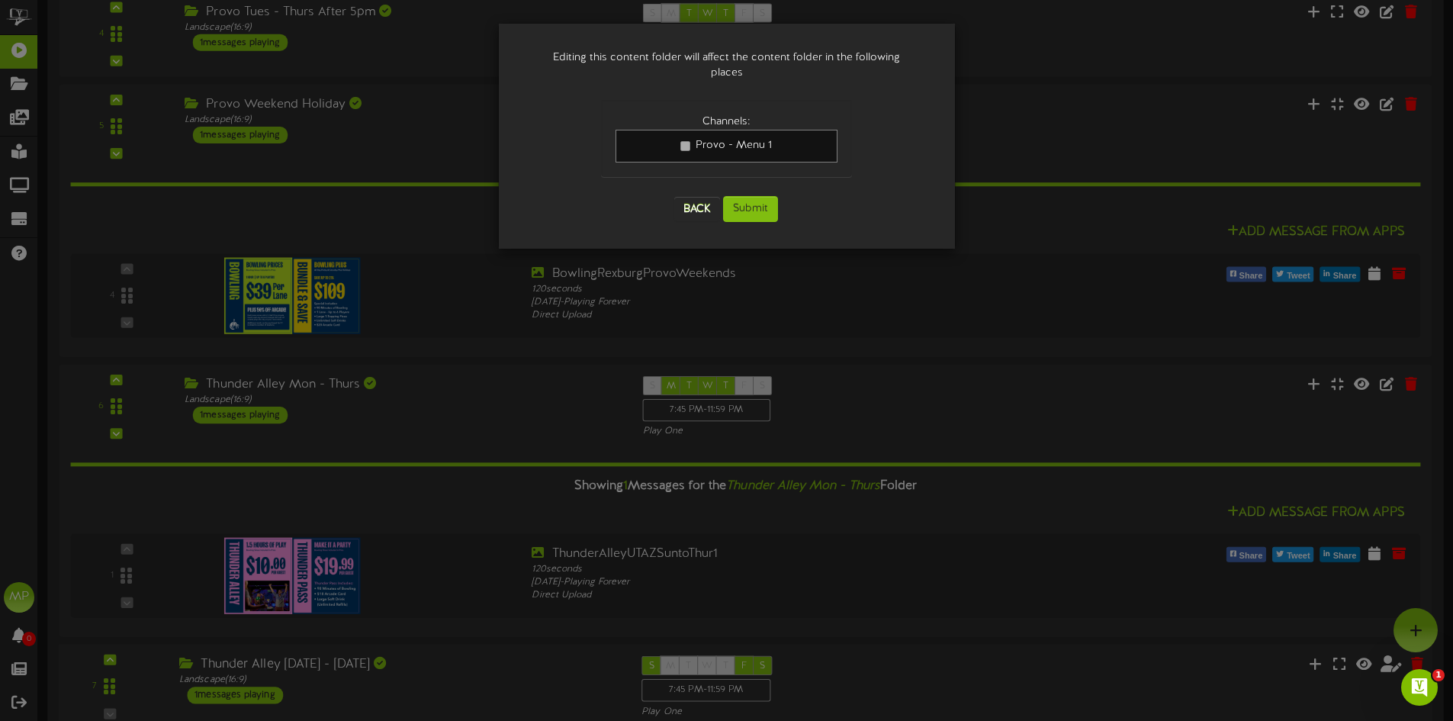
scroll to position [1060, 0]
click at [696, 197] on button "Back" at bounding box center [697, 209] width 46 height 24
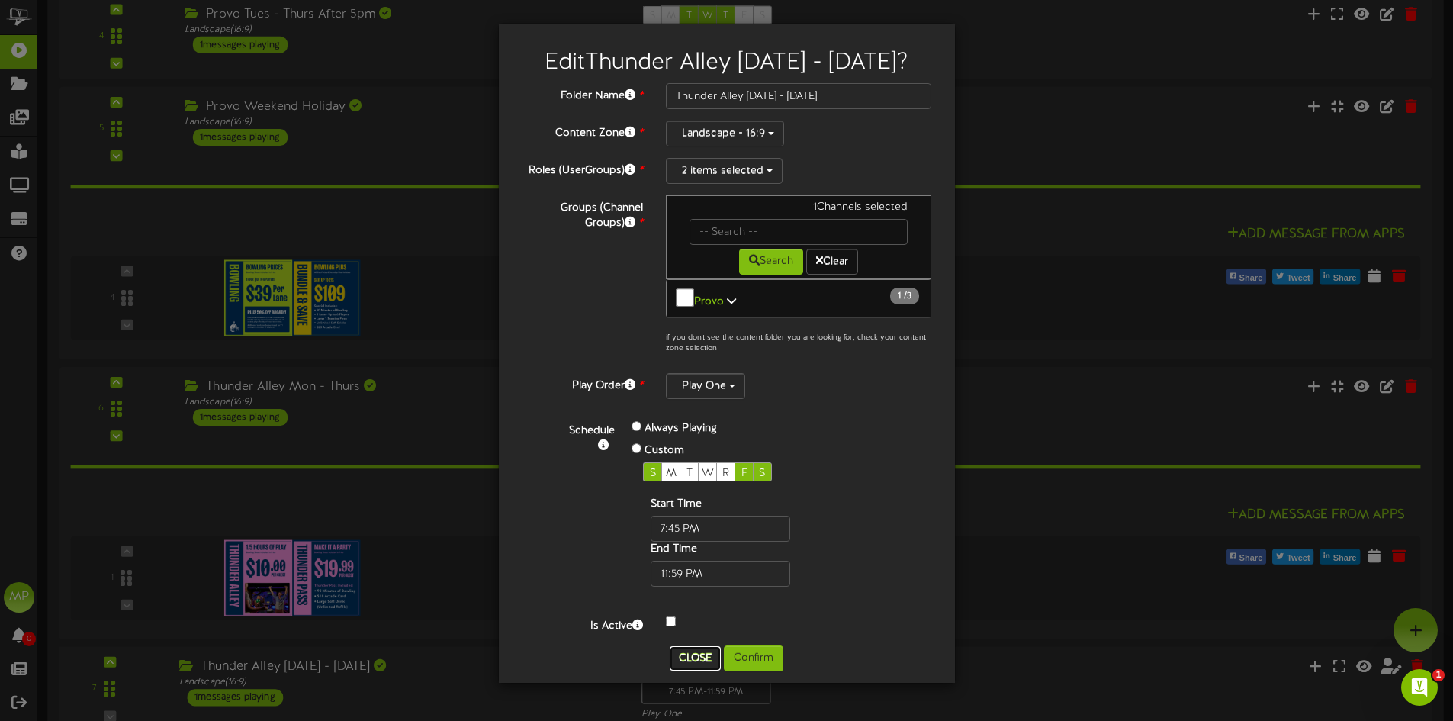
click at [703, 647] on button "Close" at bounding box center [695, 658] width 51 height 24
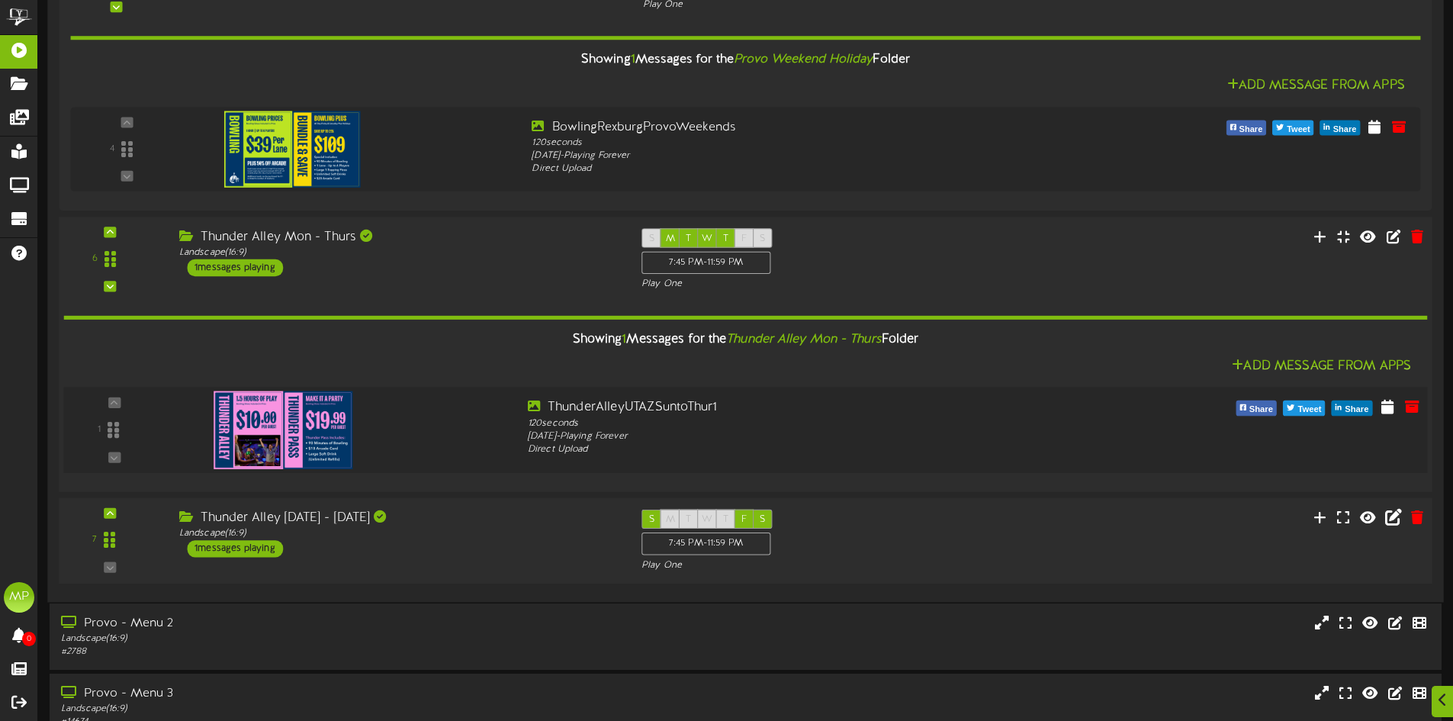
scroll to position [1212, 0]
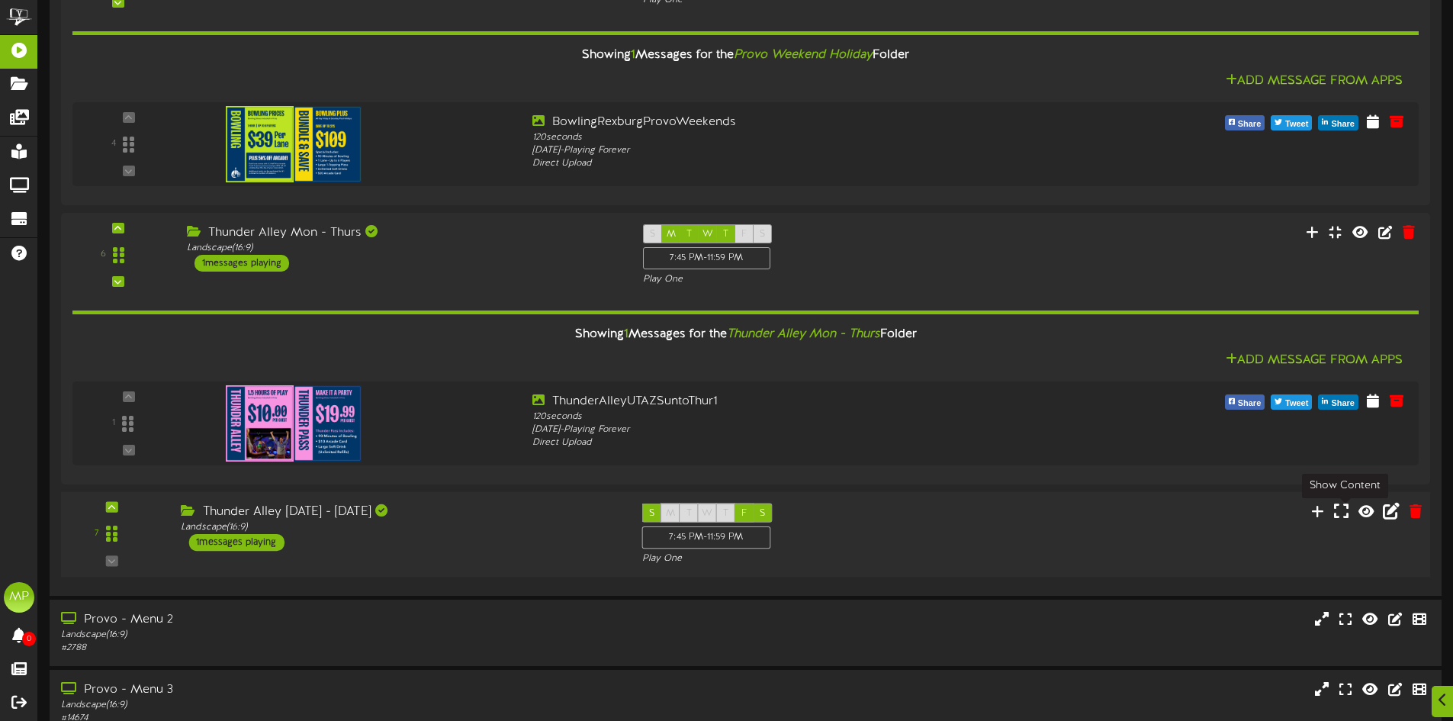
click at [1339, 516] on icon at bounding box center [1341, 510] width 14 height 17
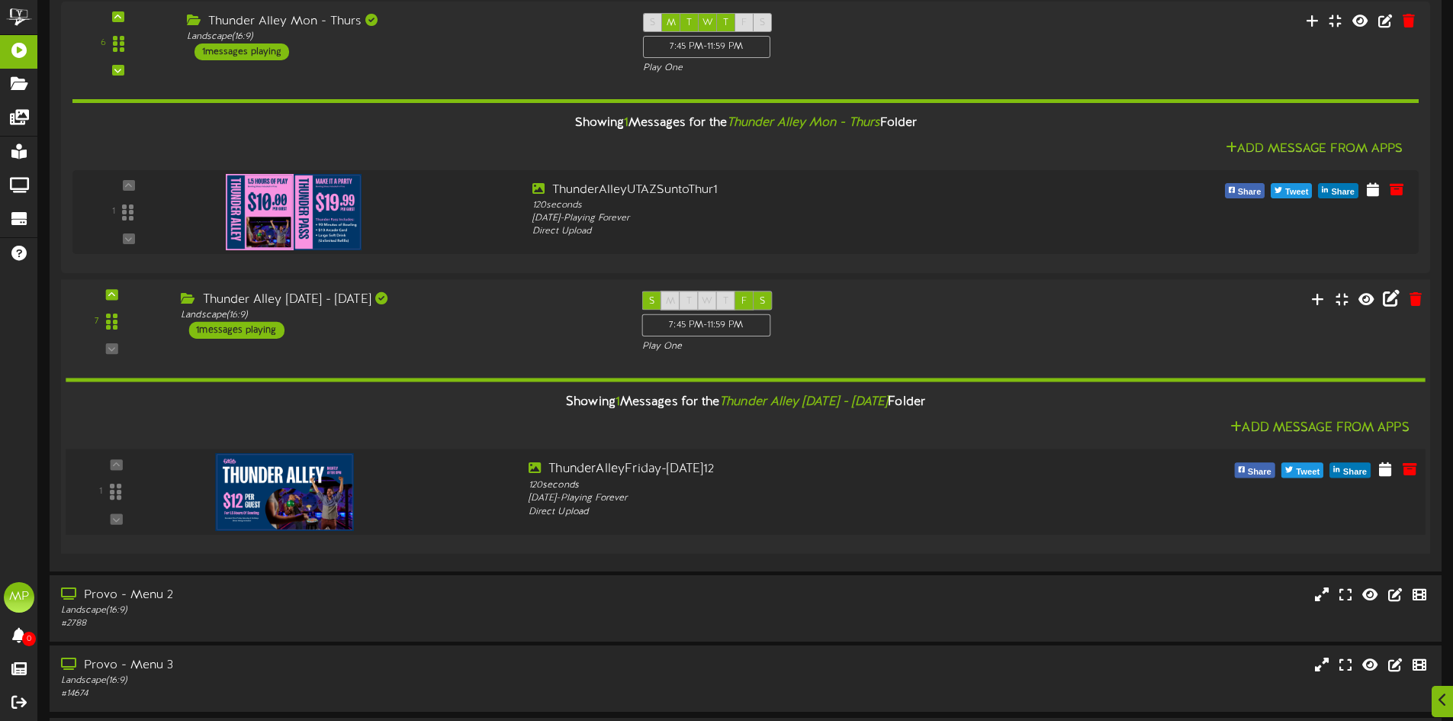
scroll to position [1441, 0]
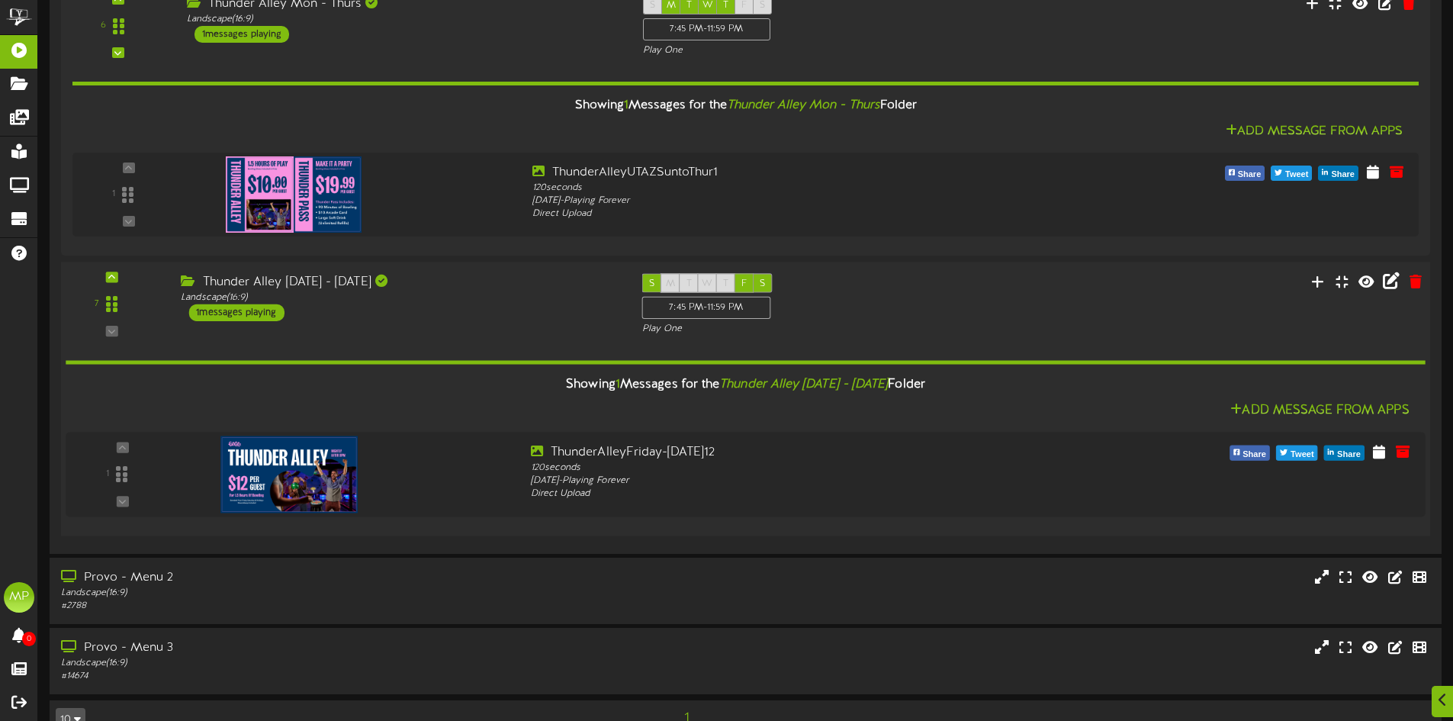
click at [1110, 304] on div "7 ( 16:9" at bounding box center [745, 304] width 1383 height 63
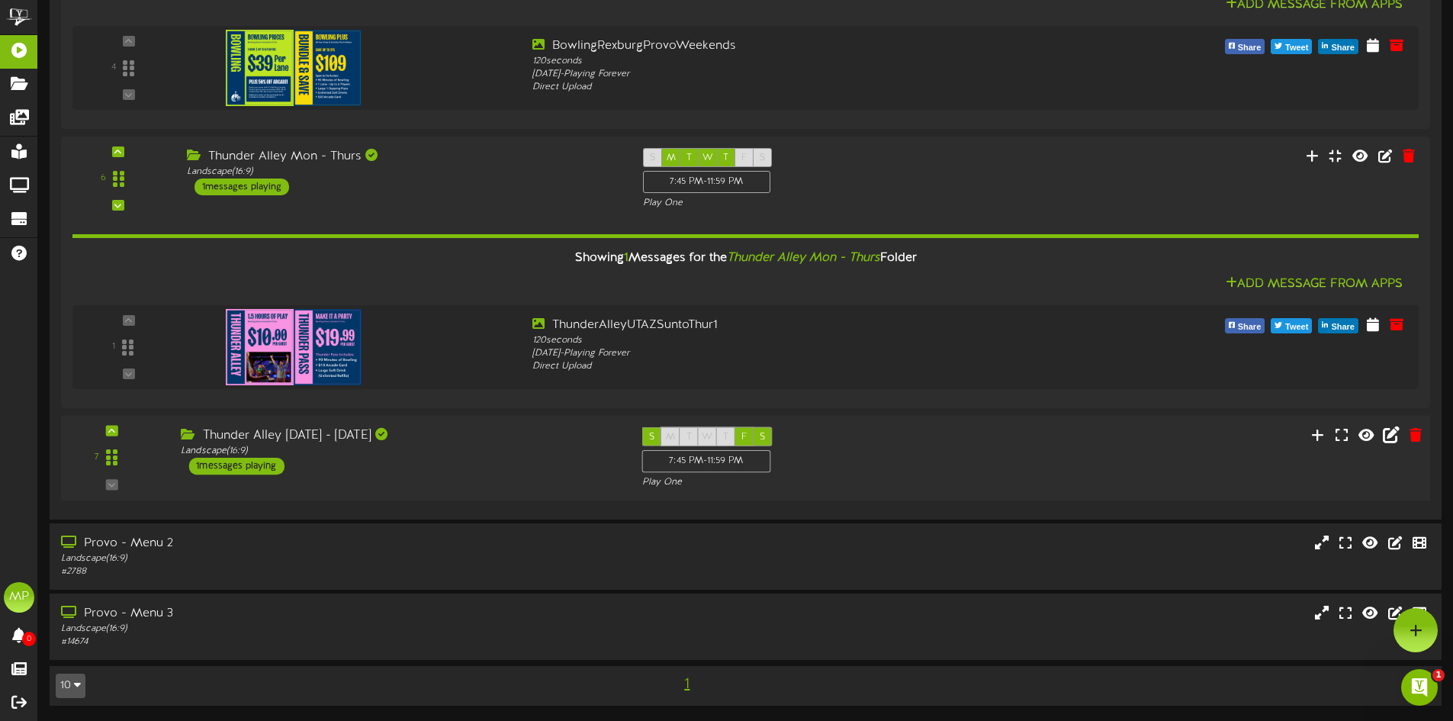
scroll to position [0, 0]
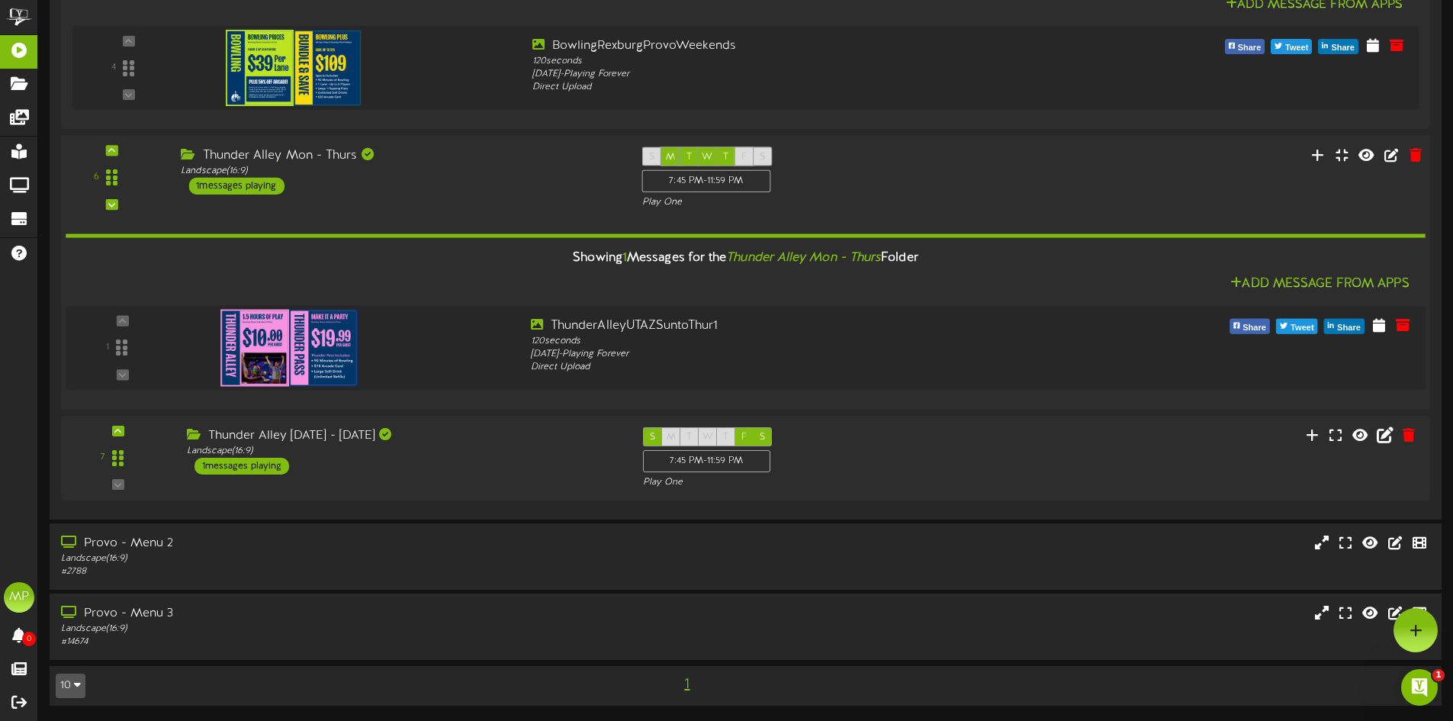
click at [1029, 162] on div "6 ( 16:9" at bounding box center [745, 177] width 1383 height 63
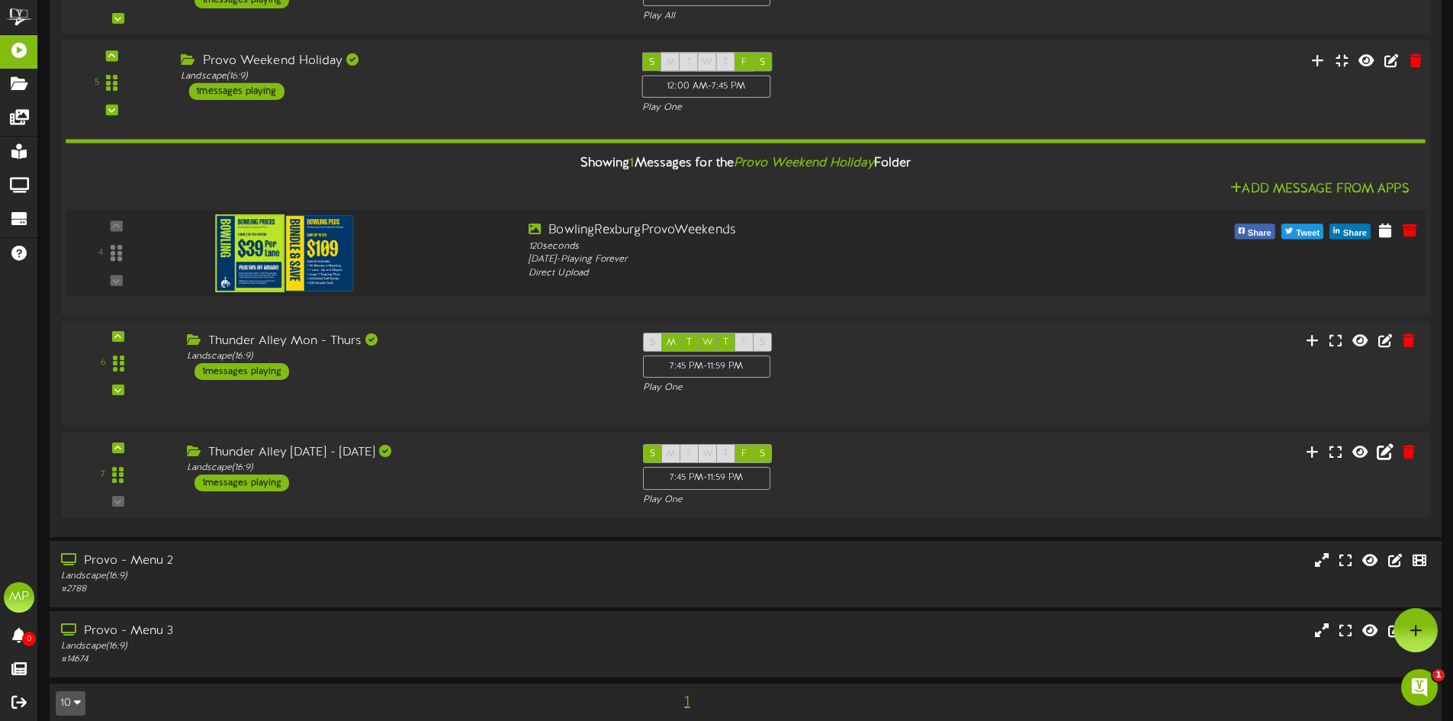
scroll to position [1102, 0]
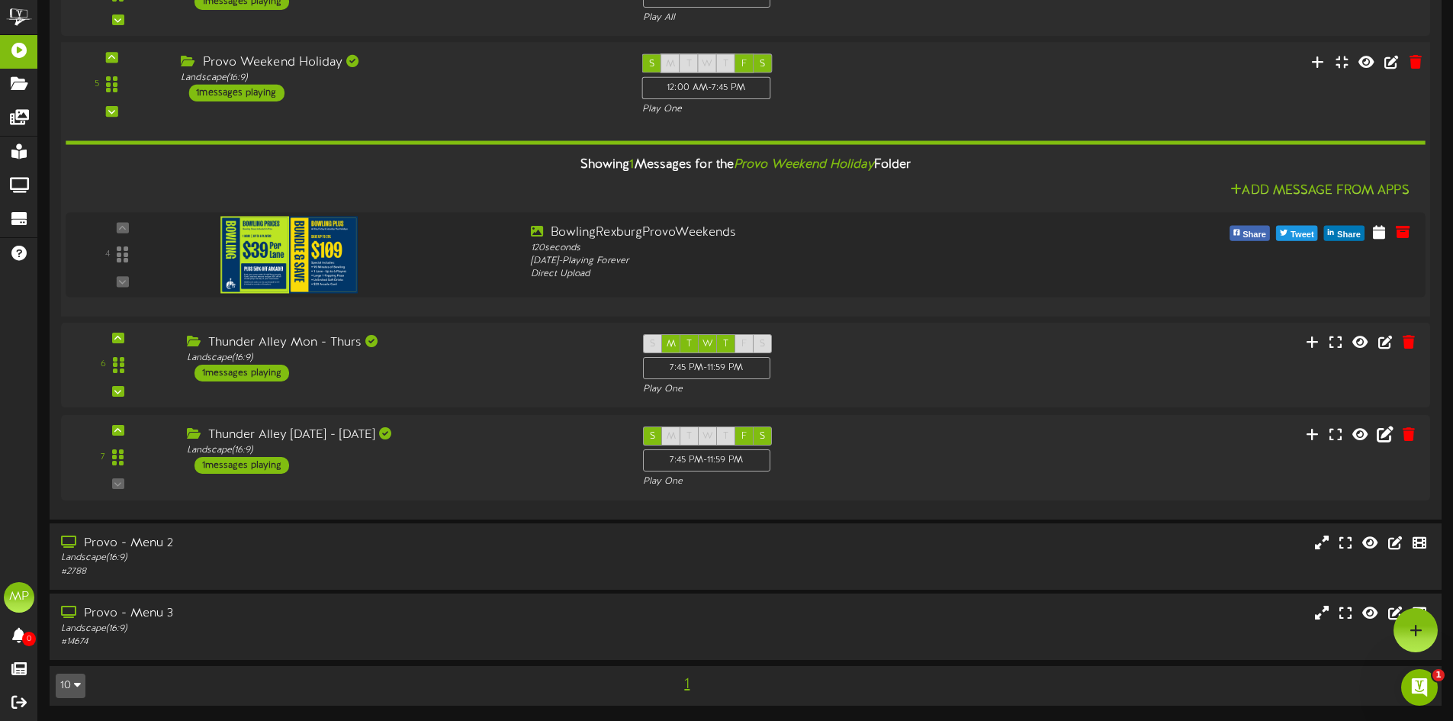
click at [996, 165] on div "Showing 1 Messages for the Provo Weekend Holiday Folder" at bounding box center [745, 165] width 1383 height 33
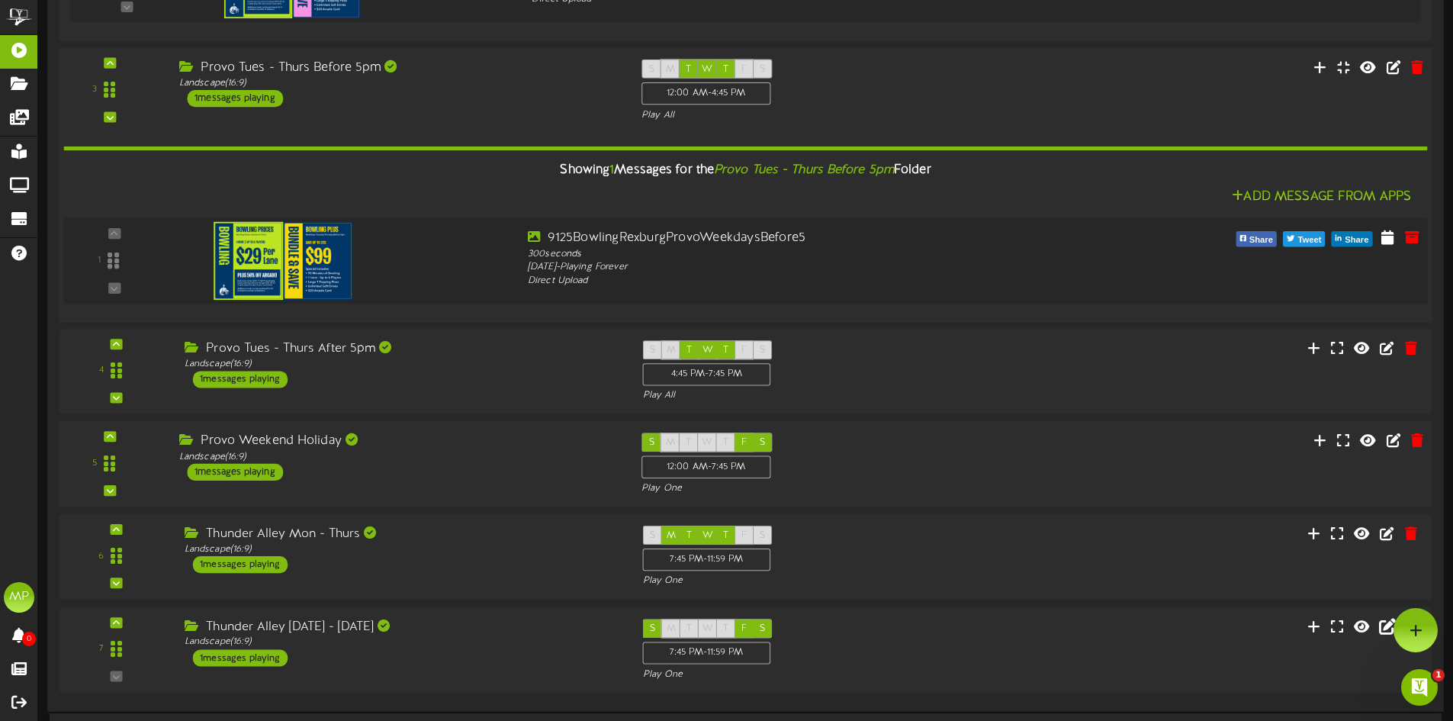
scroll to position [715, 0]
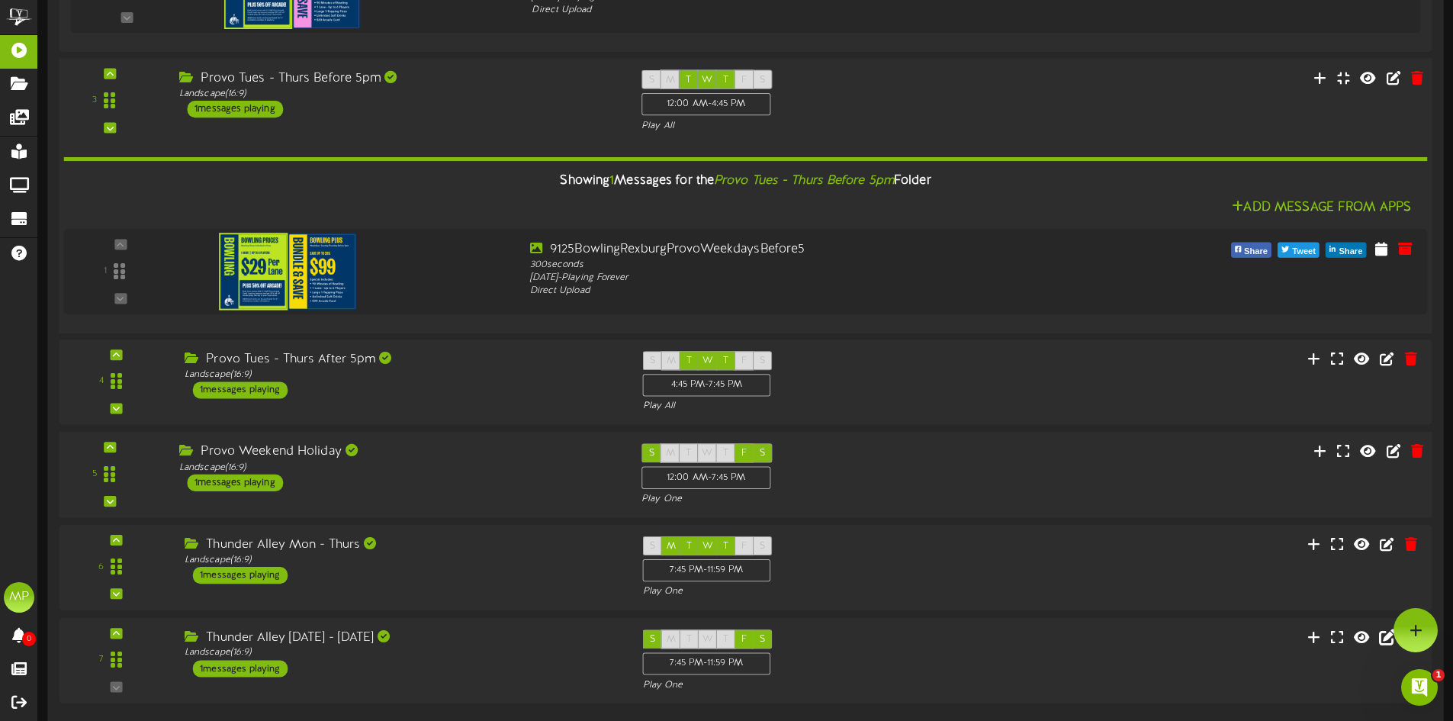
click at [1012, 195] on div "Showing 1 Messages for the Provo Tues - Thurs Before 5pm Folder" at bounding box center [745, 181] width 1387 height 33
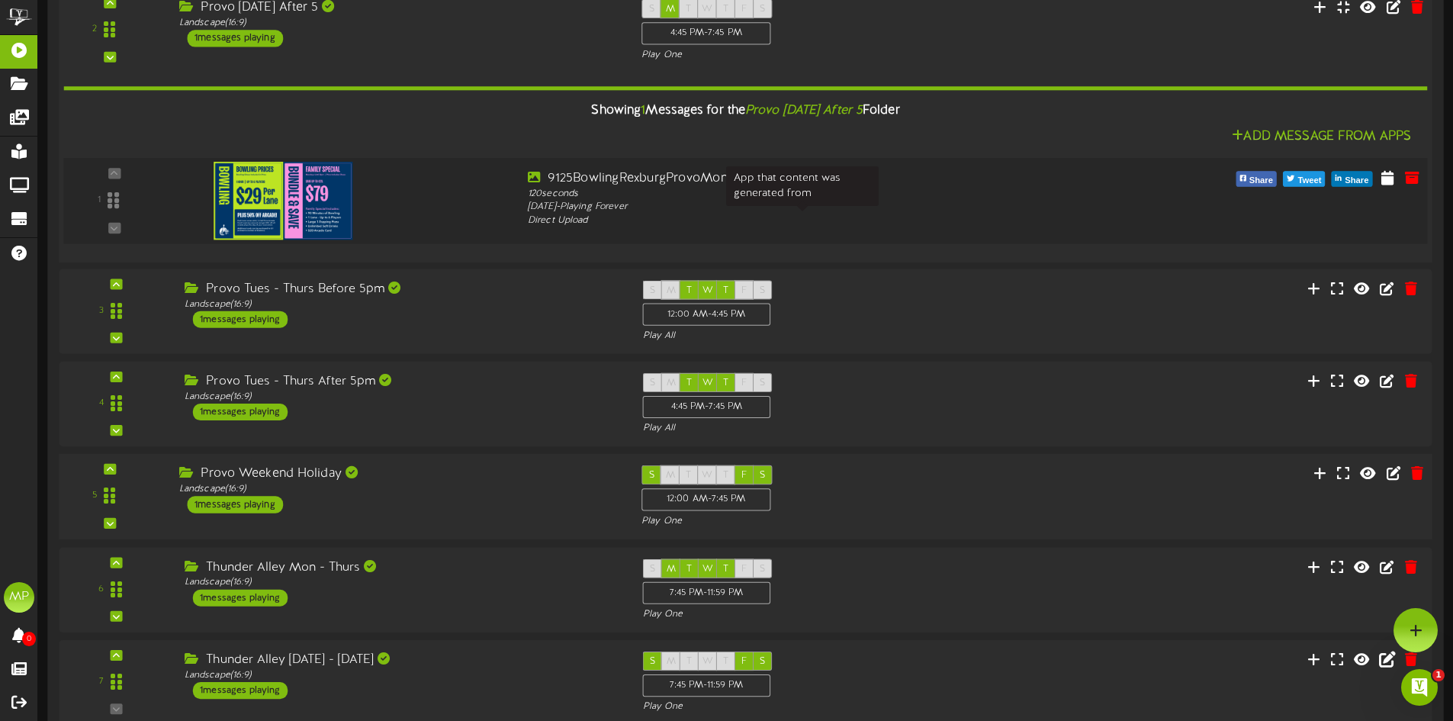
scroll to position [486, 0]
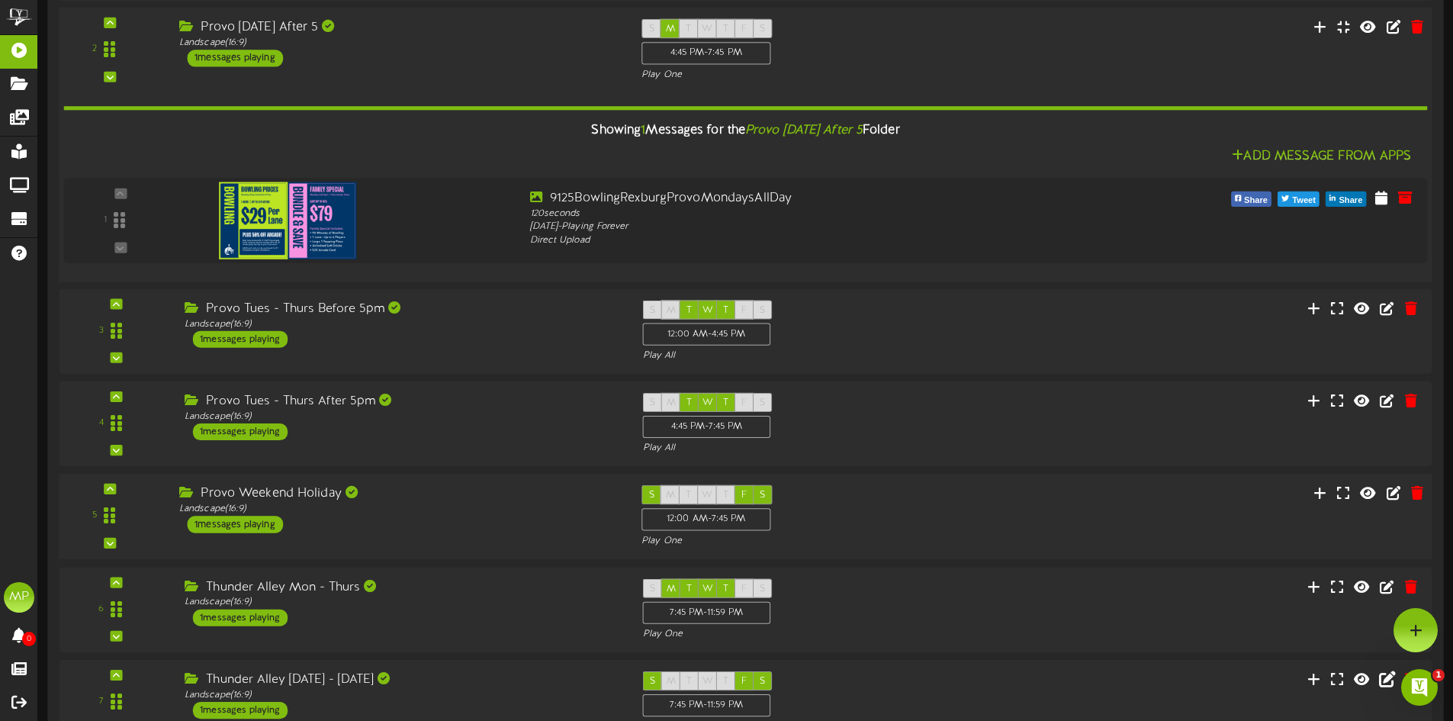
click at [996, 137] on div "Showing 1 Messages for the Provo [DATE] After 5 Folder" at bounding box center [745, 130] width 1387 height 33
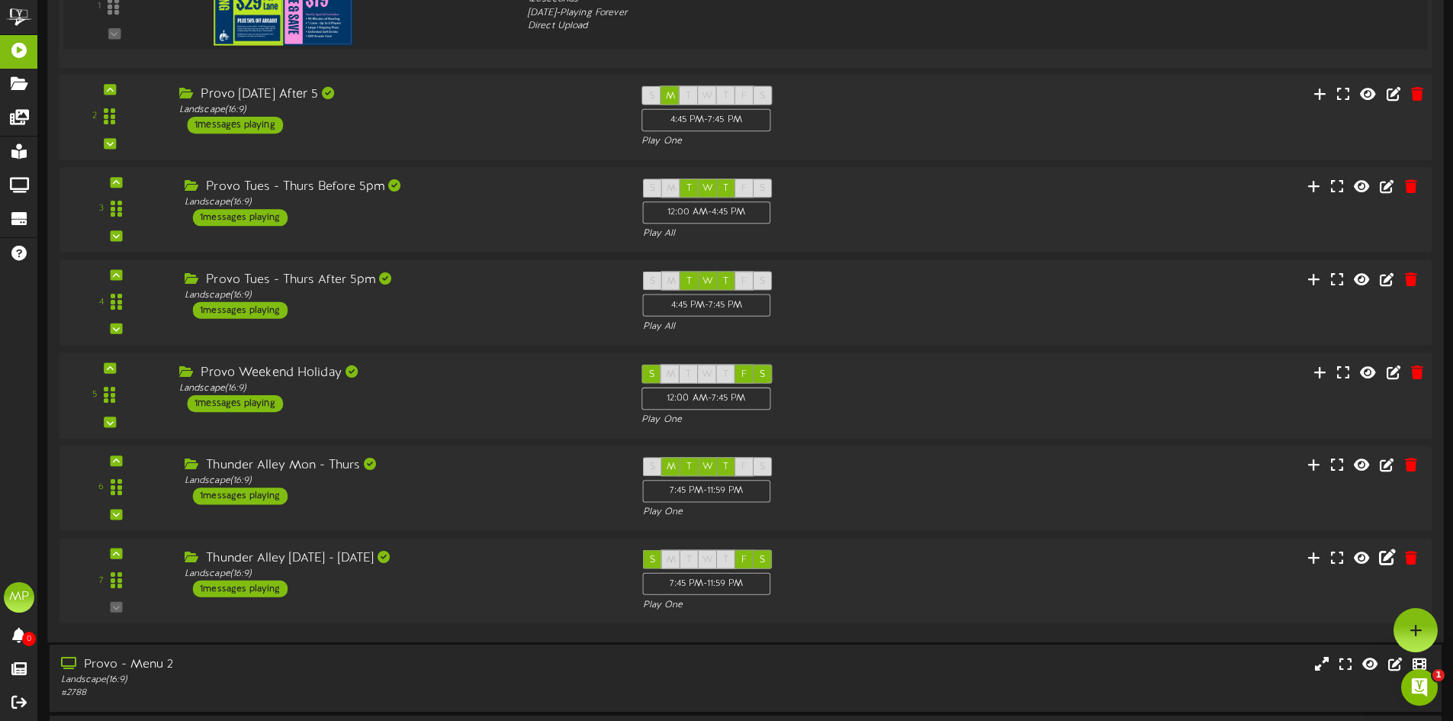
scroll to position [181, 0]
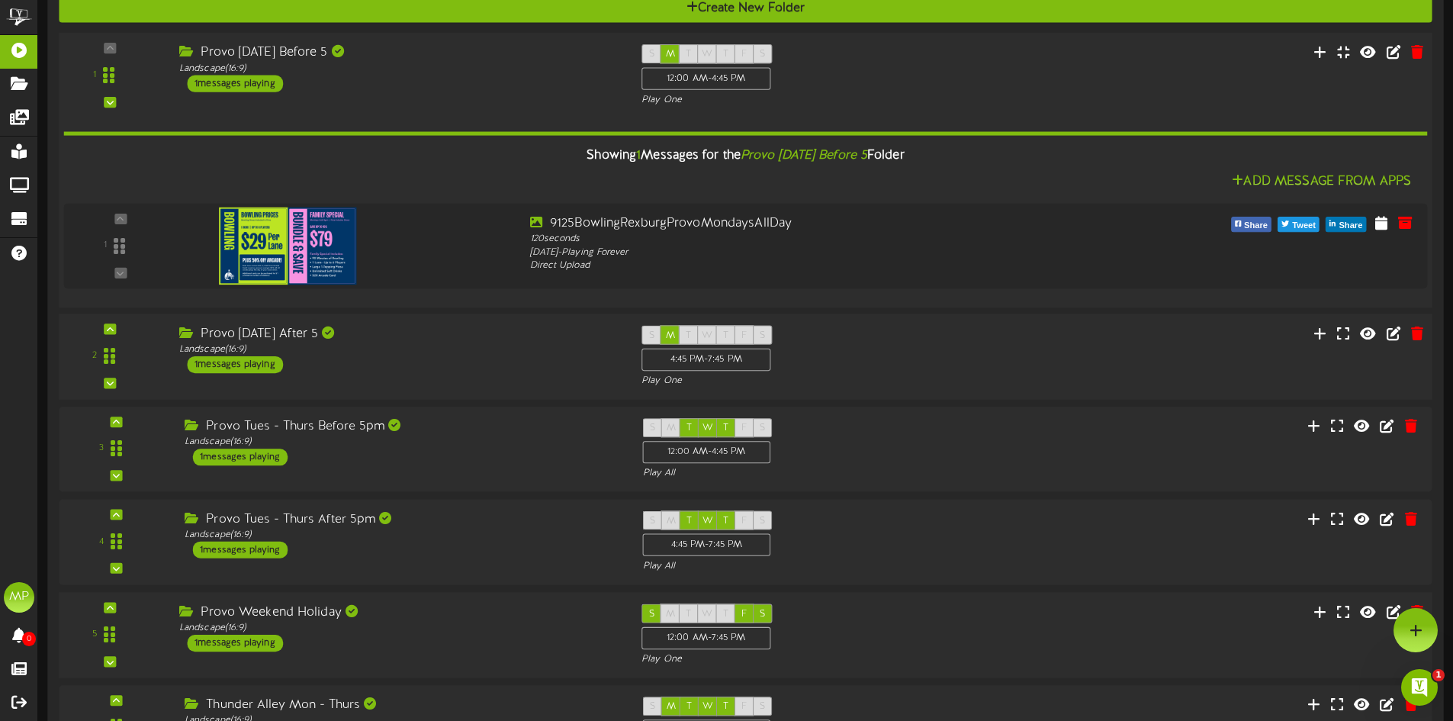
drag, startPoint x: 1015, startPoint y: 158, endPoint x: 1037, endPoint y: 182, distance: 32.4
click at [1017, 158] on div "Showing 1 Messages for the Provo [DATE] Before 5 Folder" at bounding box center [745, 156] width 1387 height 33
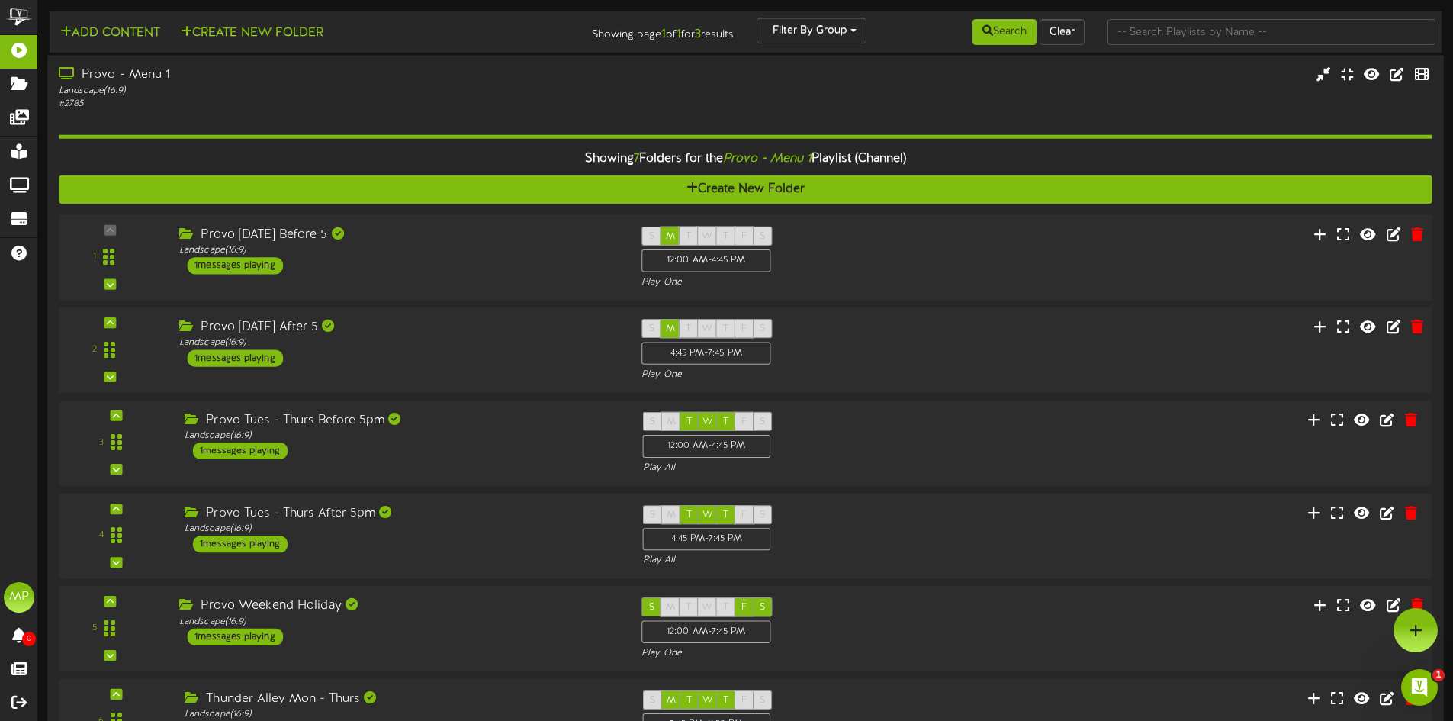
scroll to position [0, 0]
click at [1028, 235] on div "1 ( 16:9" at bounding box center [745, 257] width 1387 height 63
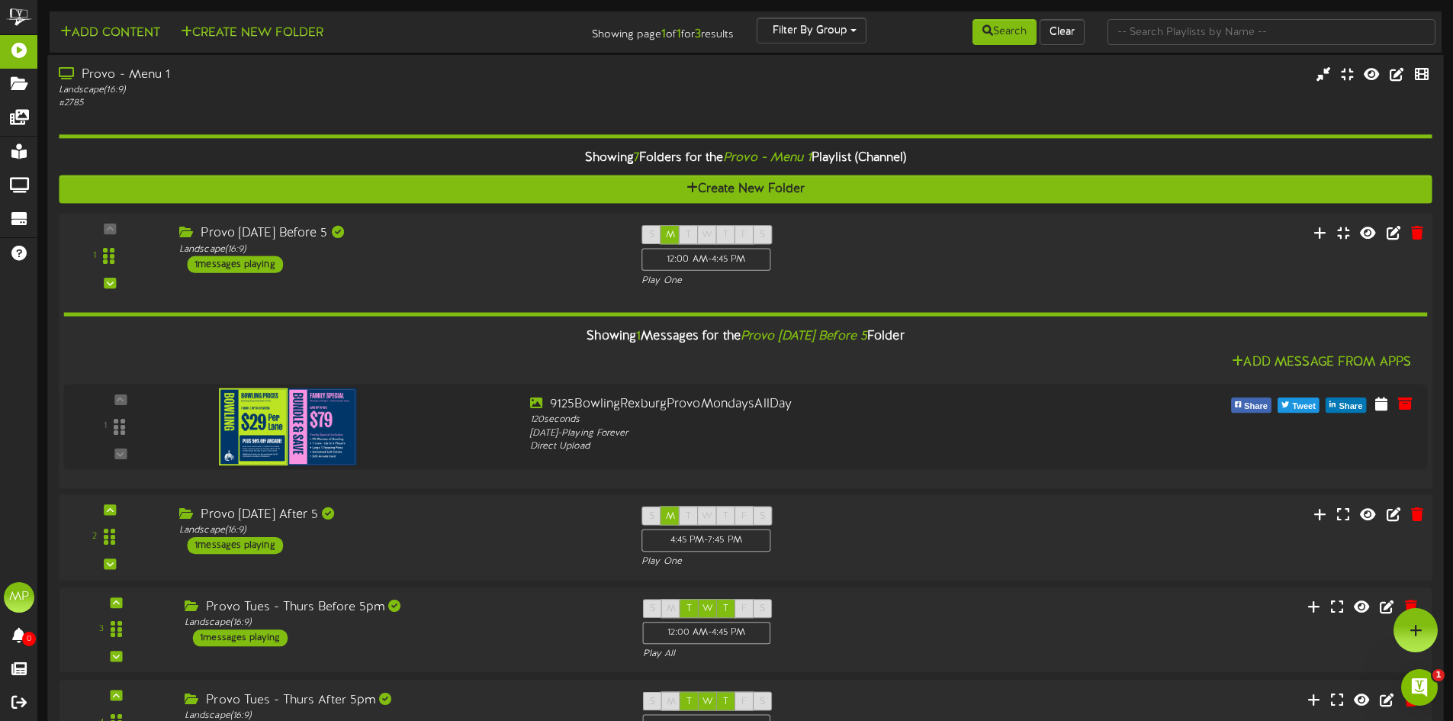
click at [1018, 243] on div "1 ( 16:9" at bounding box center [745, 256] width 1387 height 63
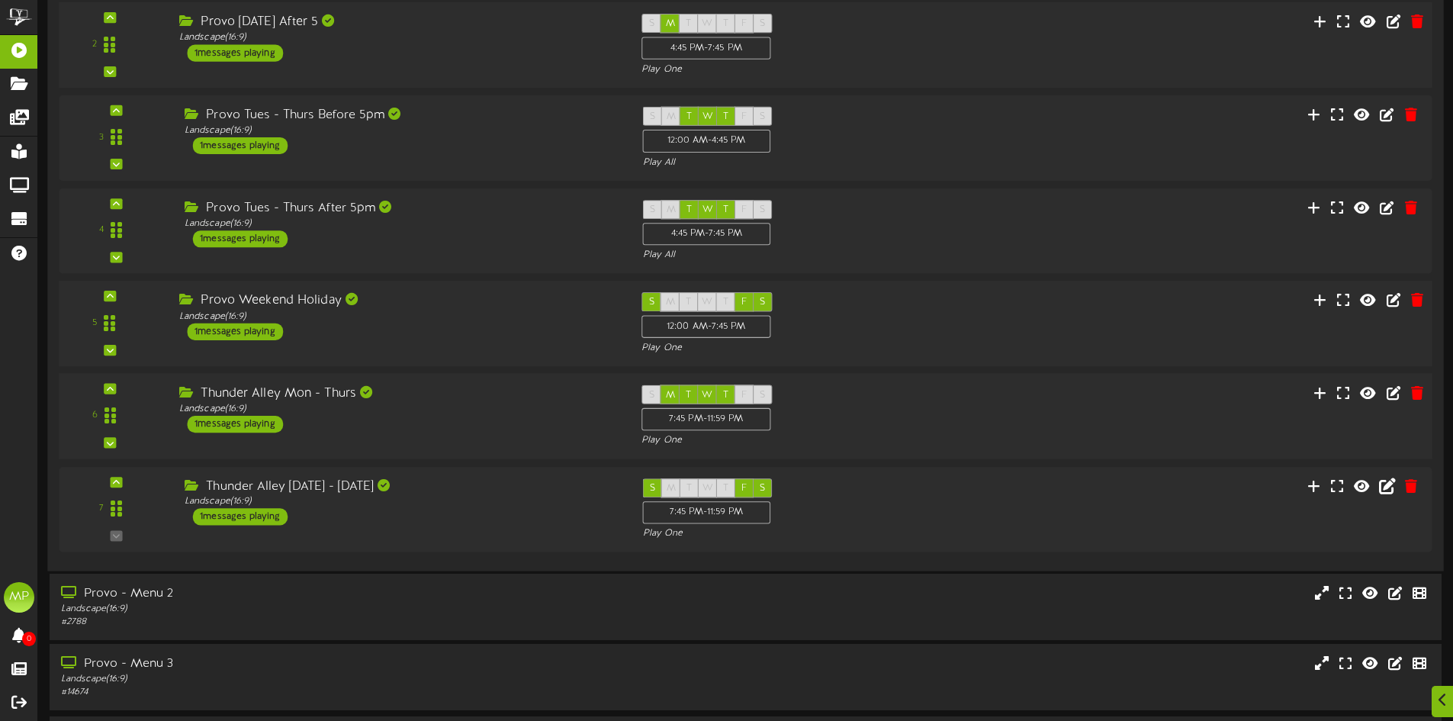
scroll to position [381, 0]
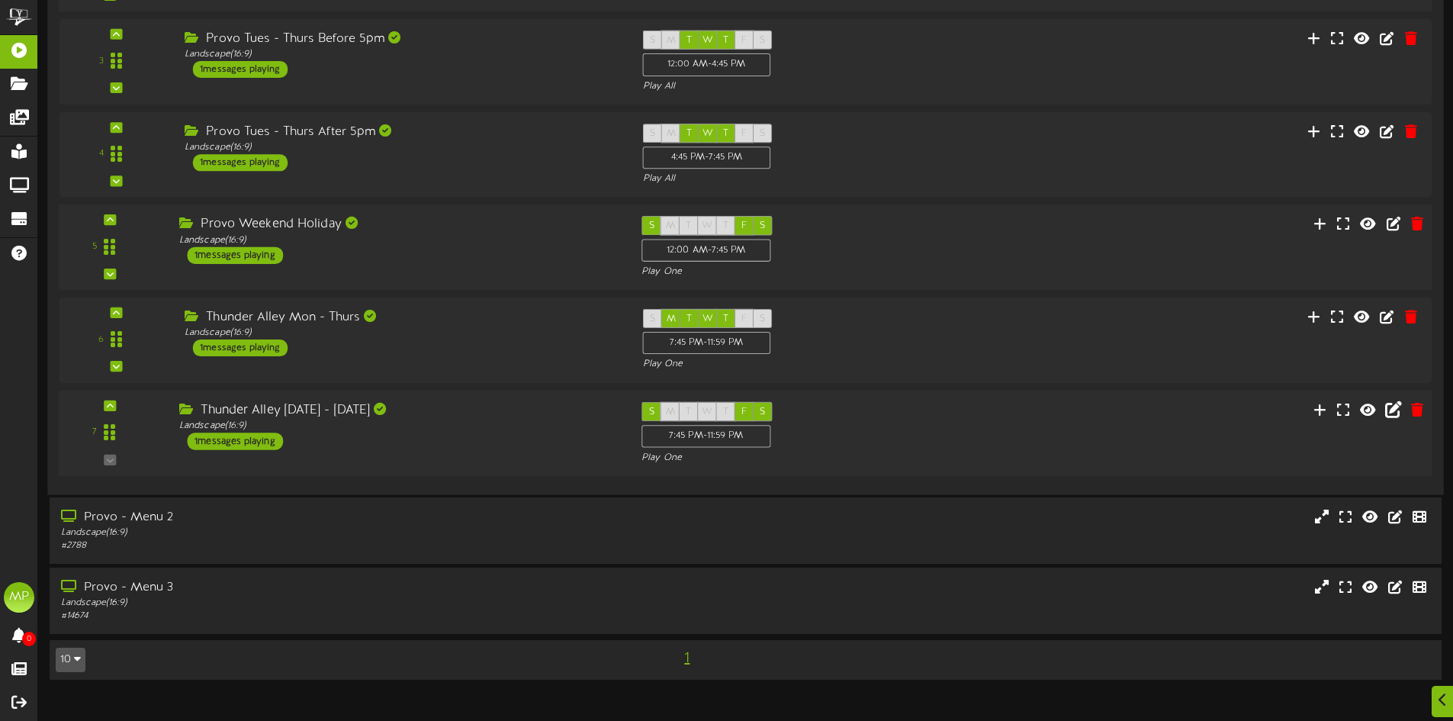
click at [938, 413] on div "S M T W T F S 7:45 PM - 11:59 PM Play One" at bounding box center [803, 432] width 347 height 63
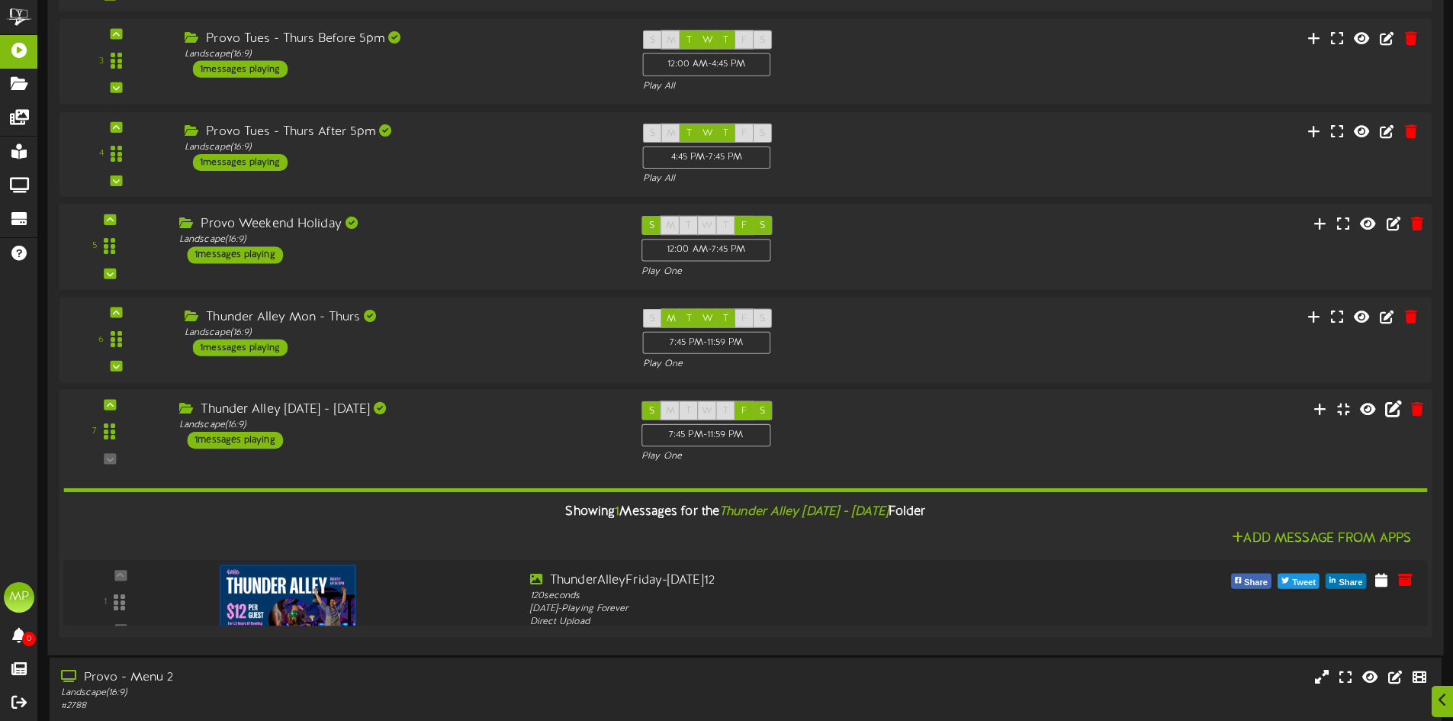
scroll to position [381, 0]
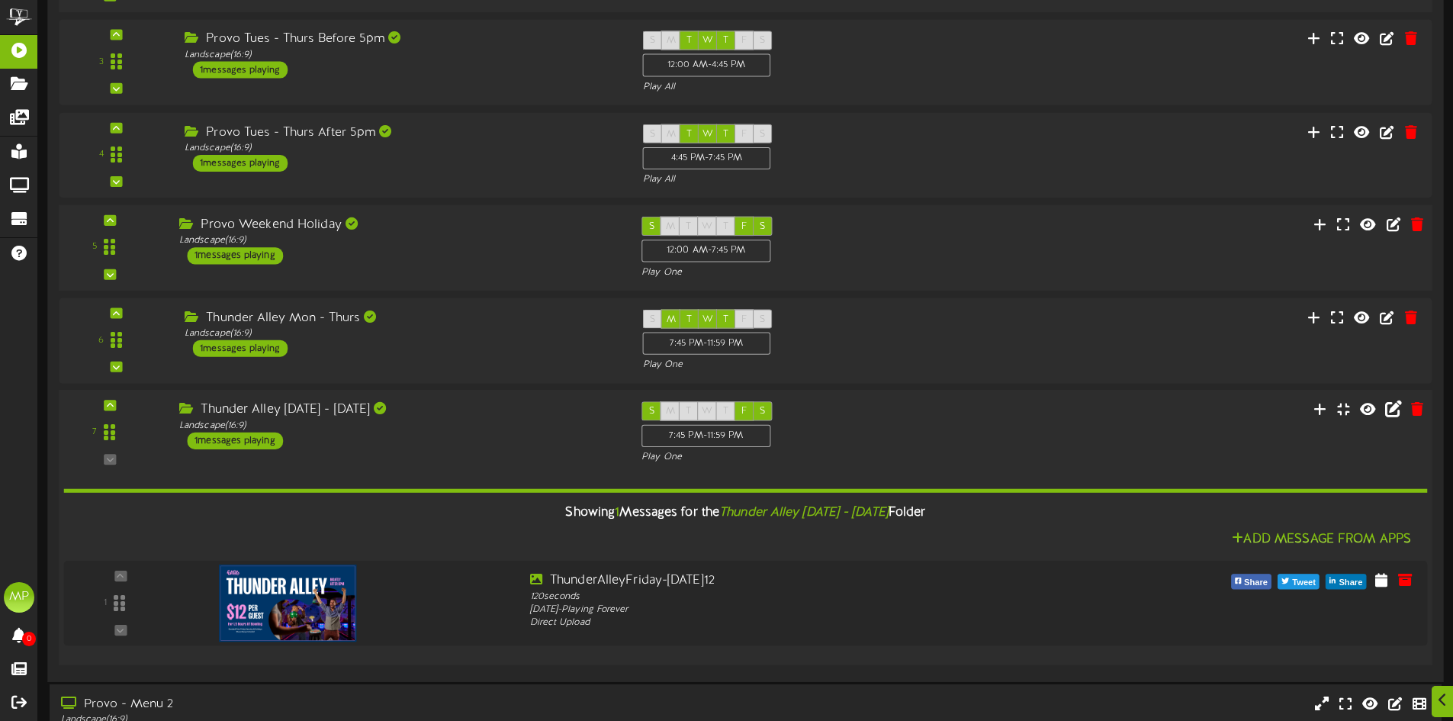
click at [1189, 515] on div "Showing 1 Messages for the Thunder Alley [DATE] - [DATE] Folder" at bounding box center [745, 513] width 1387 height 33
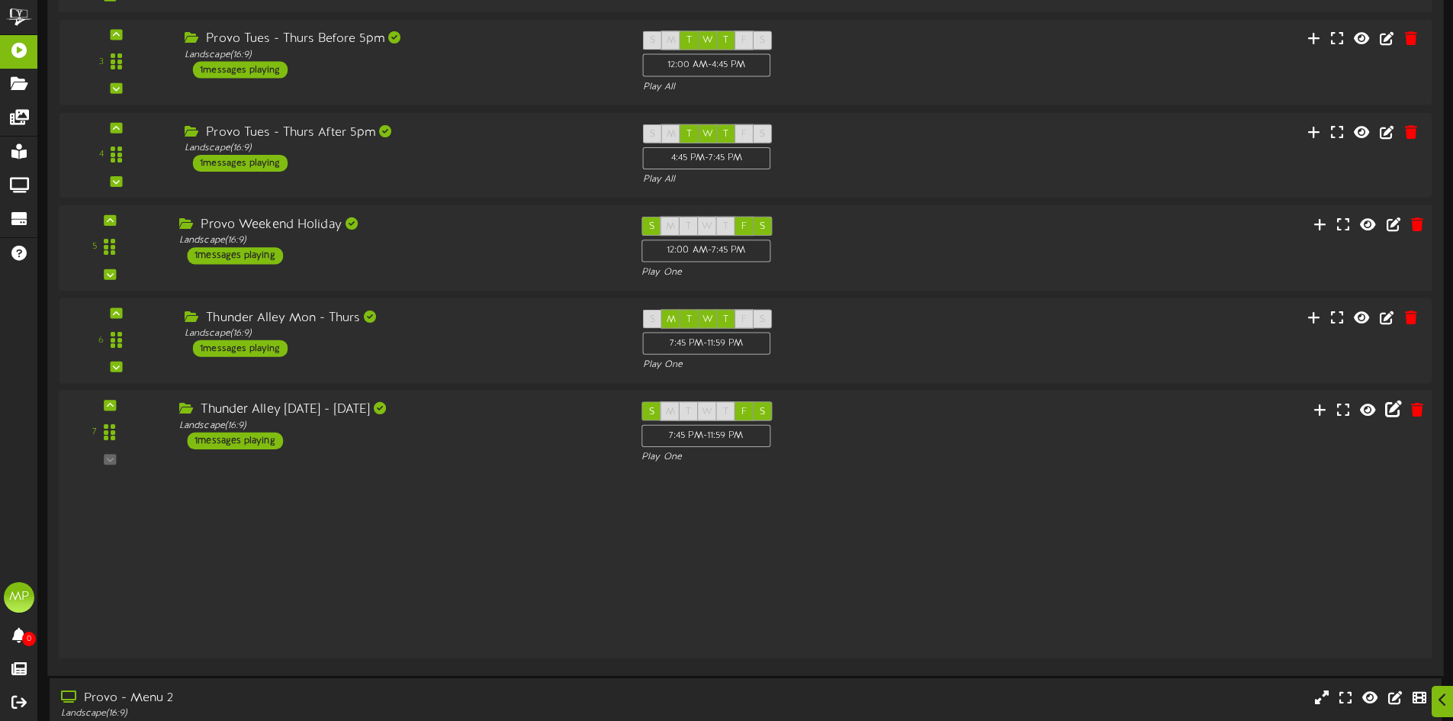
scroll to position [381, 0]
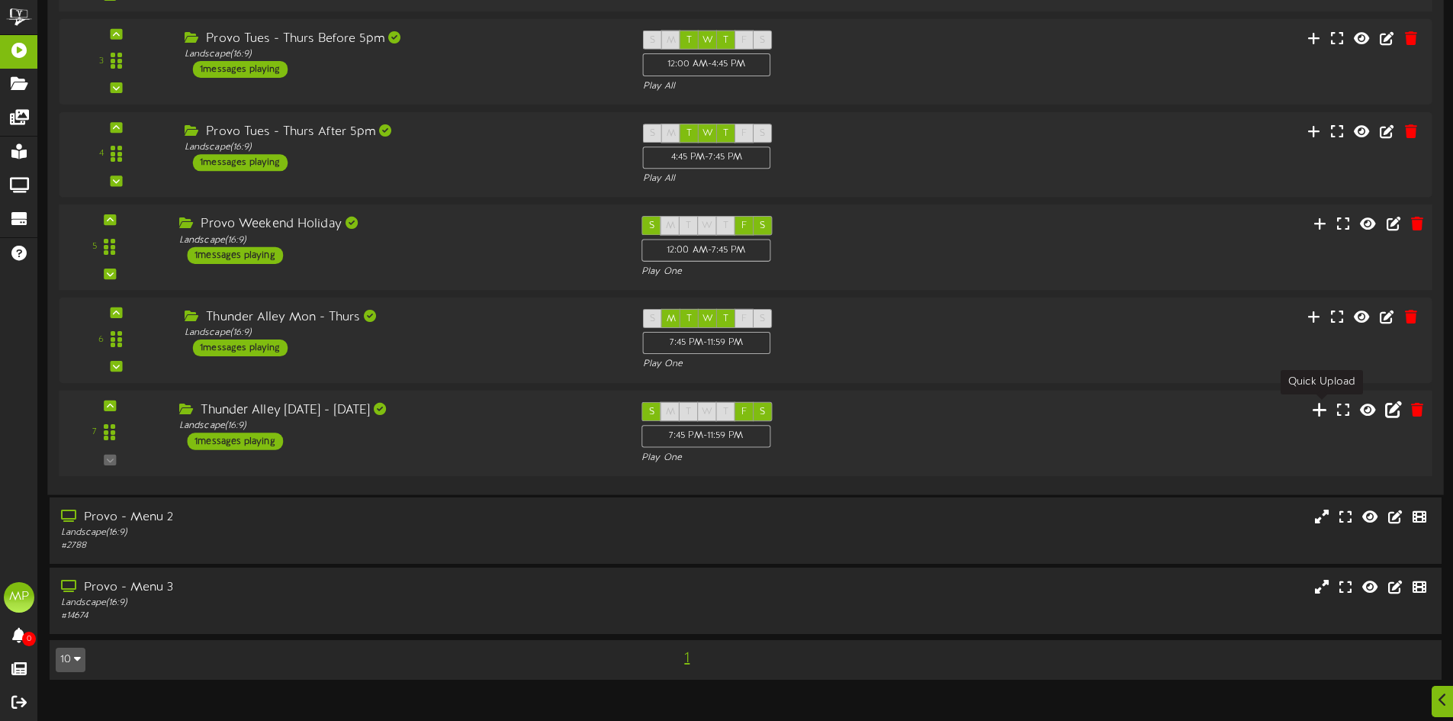
click at [1326, 411] on icon at bounding box center [1320, 409] width 16 height 17
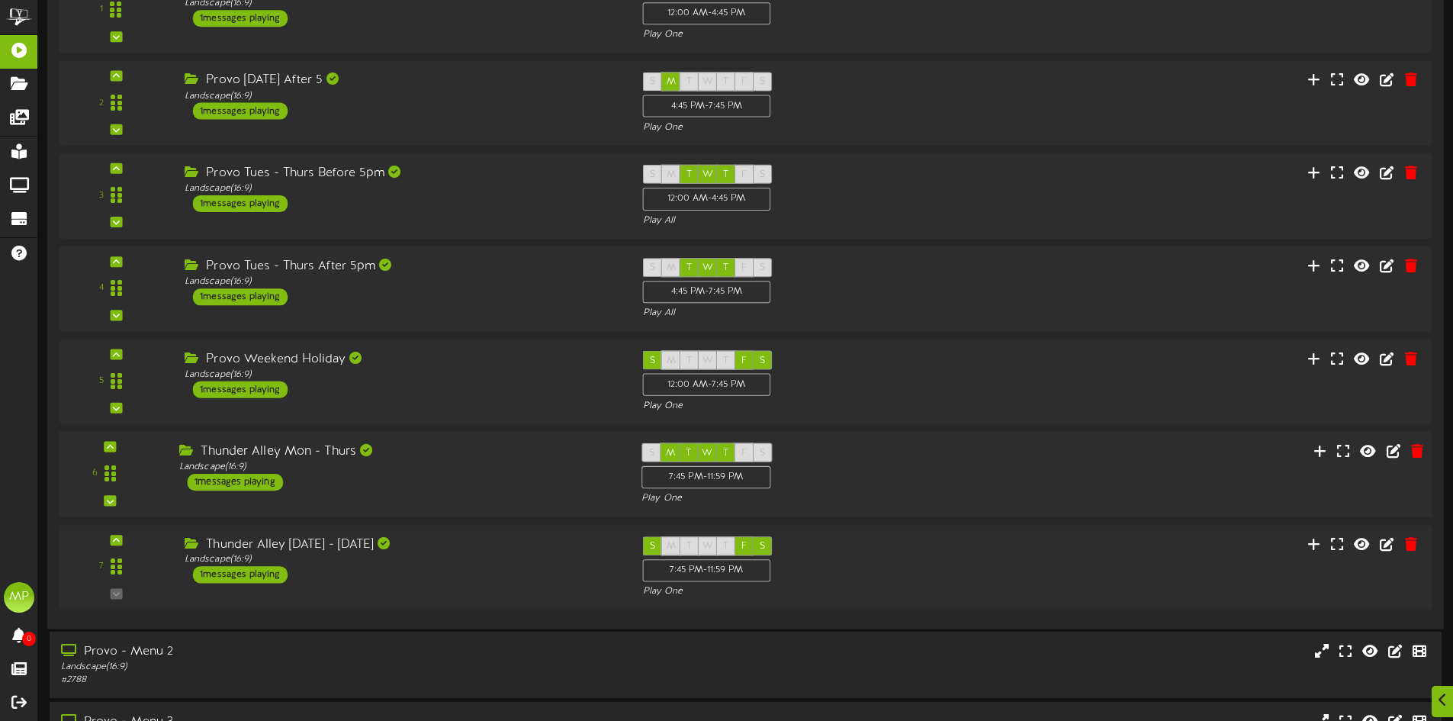
scroll to position [355, 0]
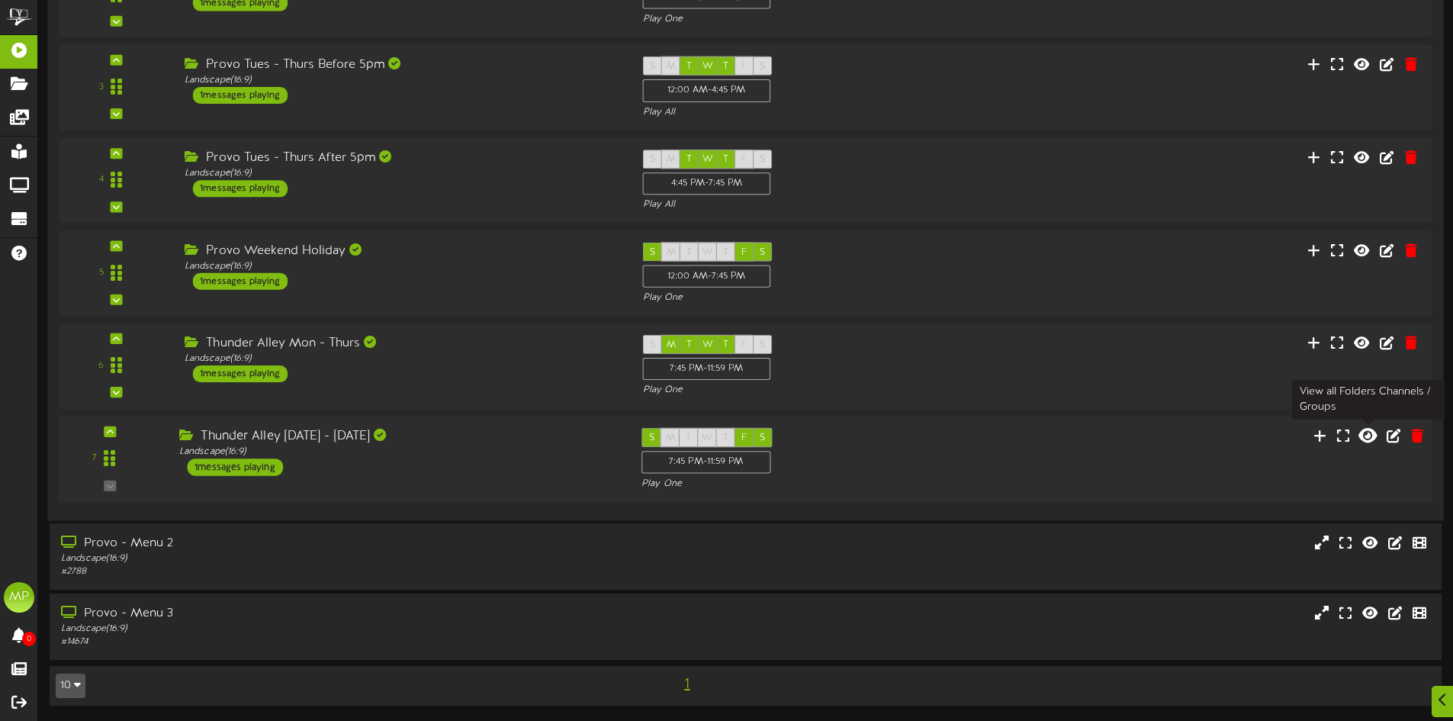
click at [1364, 430] on icon at bounding box center [1368, 434] width 18 height 17
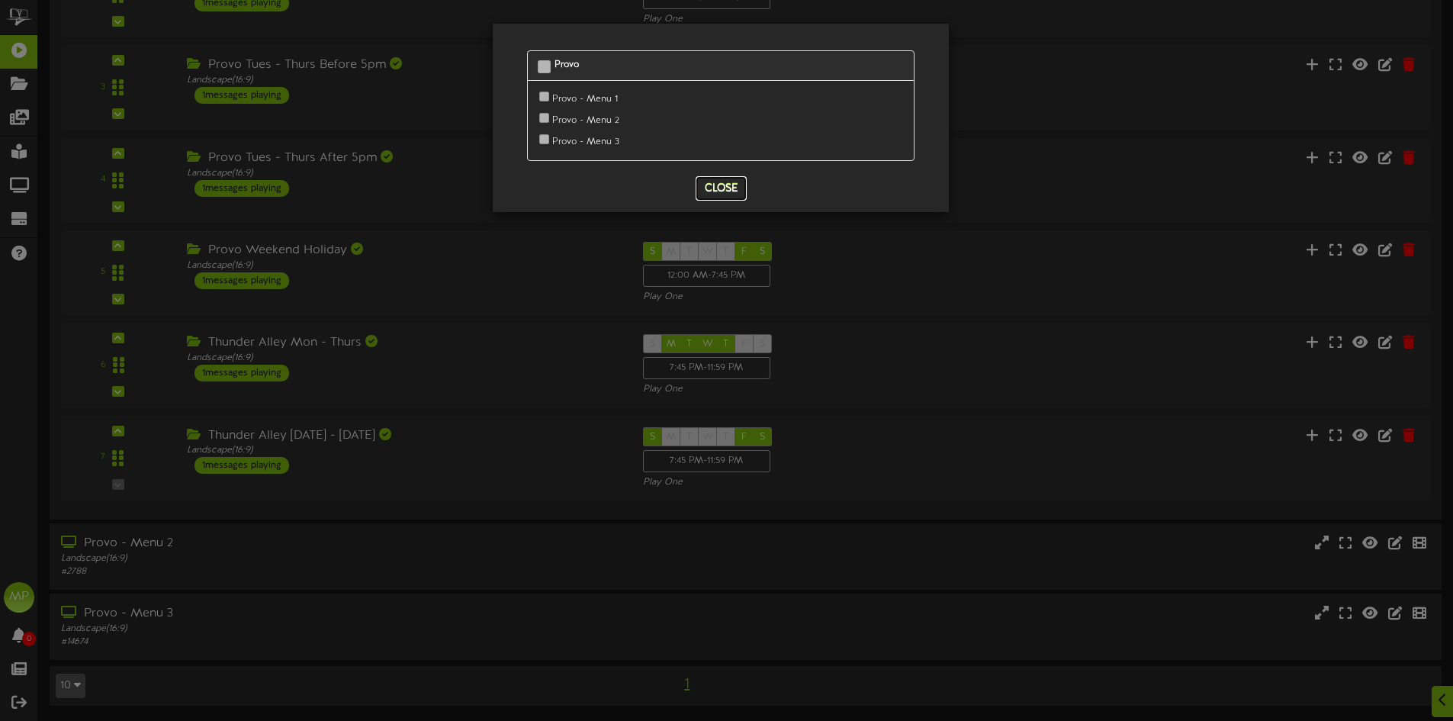
click at [717, 182] on button "Close" at bounding box center [721, 188] width 51 height 24
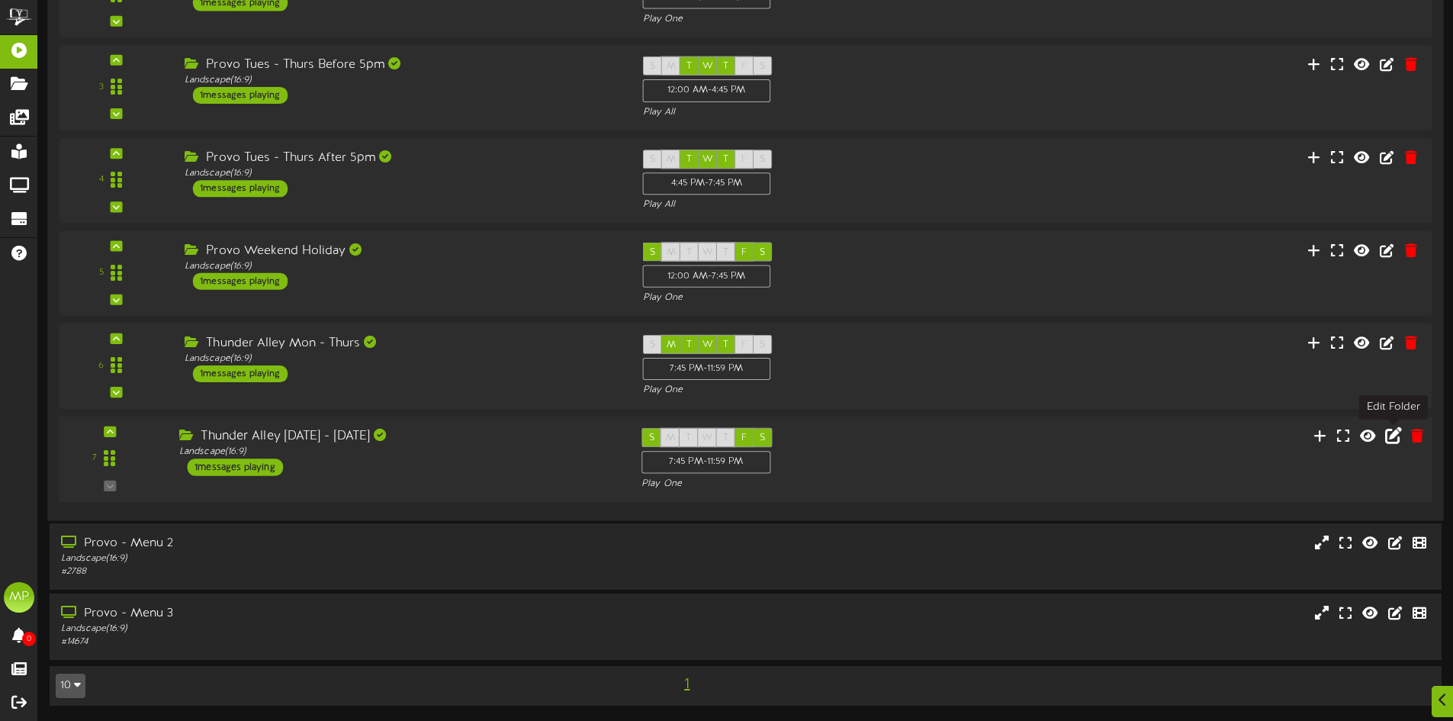
click at [1401, 440] on icon at bounding box center [1393, 434] width 17 height 17
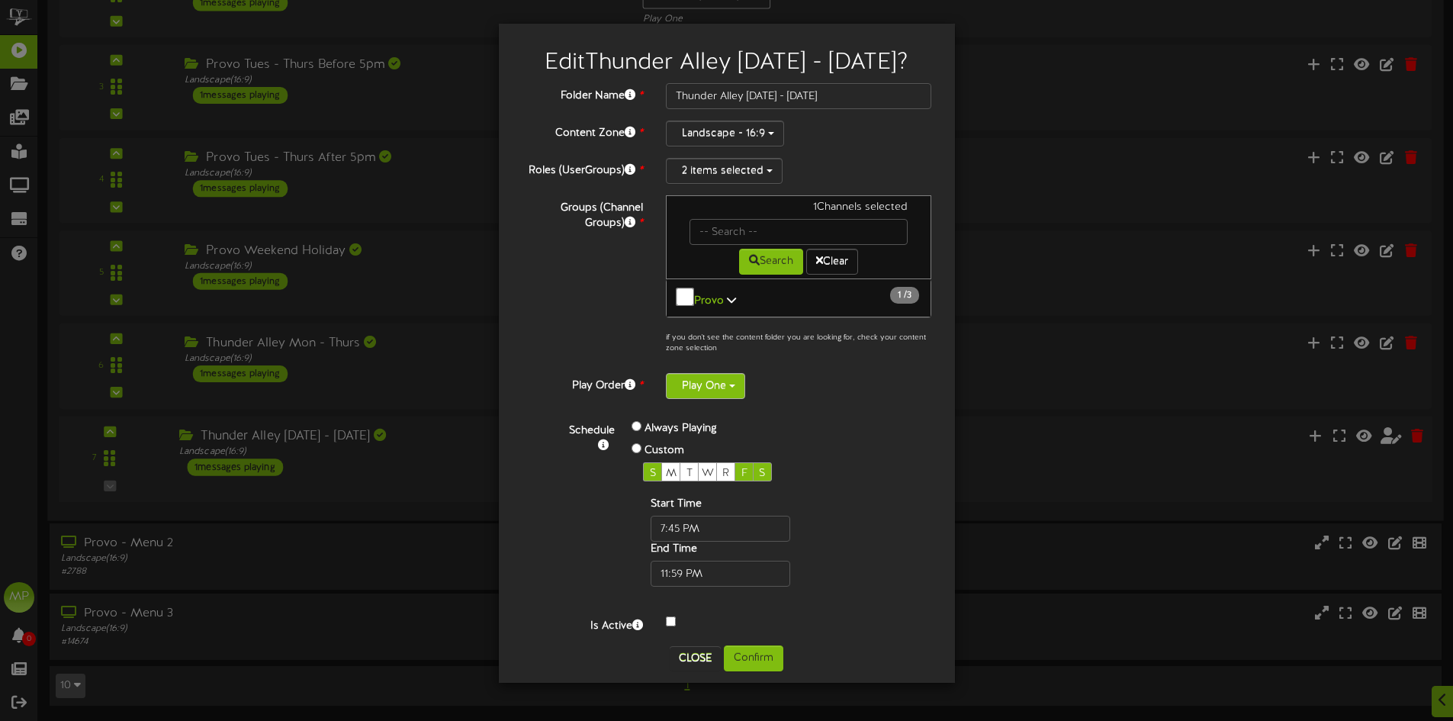
click at [727, 374] on button "Play One" at bounding box center [705, 386] width 79 height 26
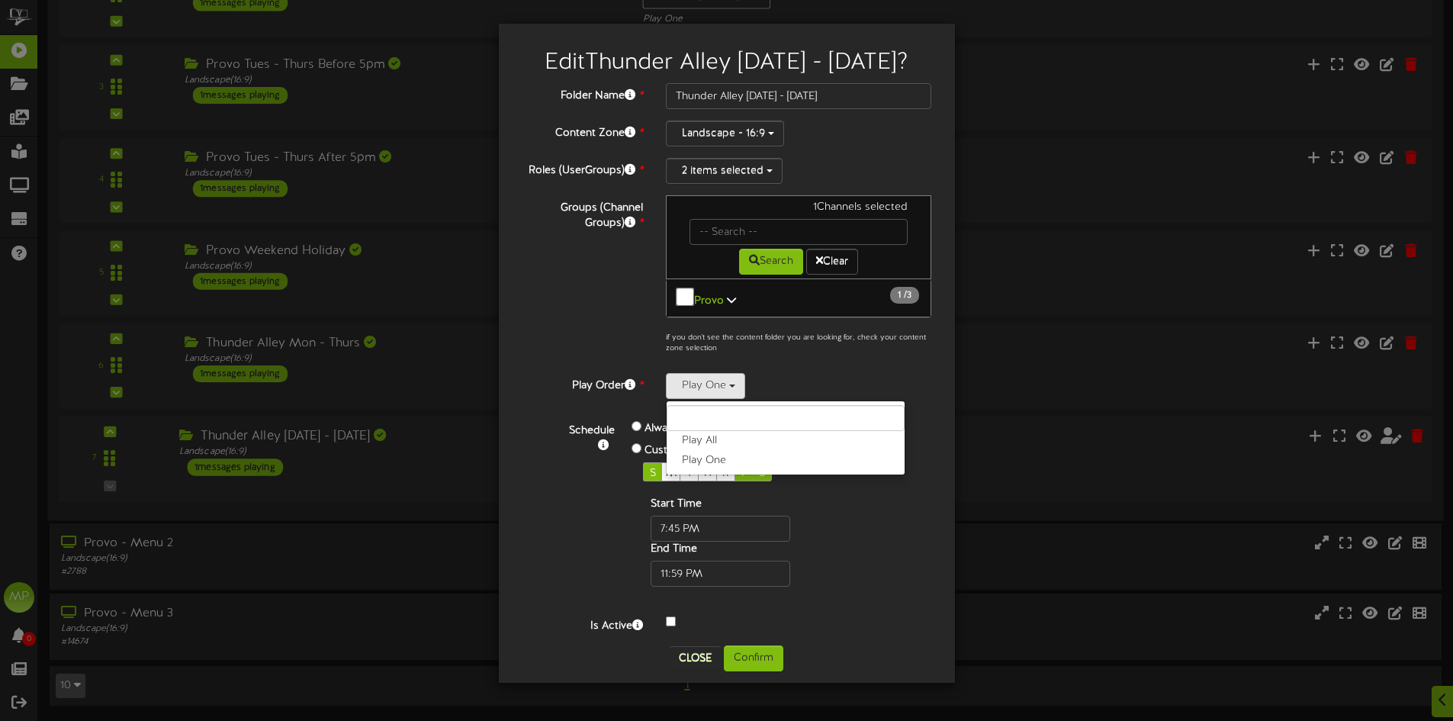
click at [886, 391] on div "Play One Play All Play One" at bounding box center [799, 386] width 266 height 26
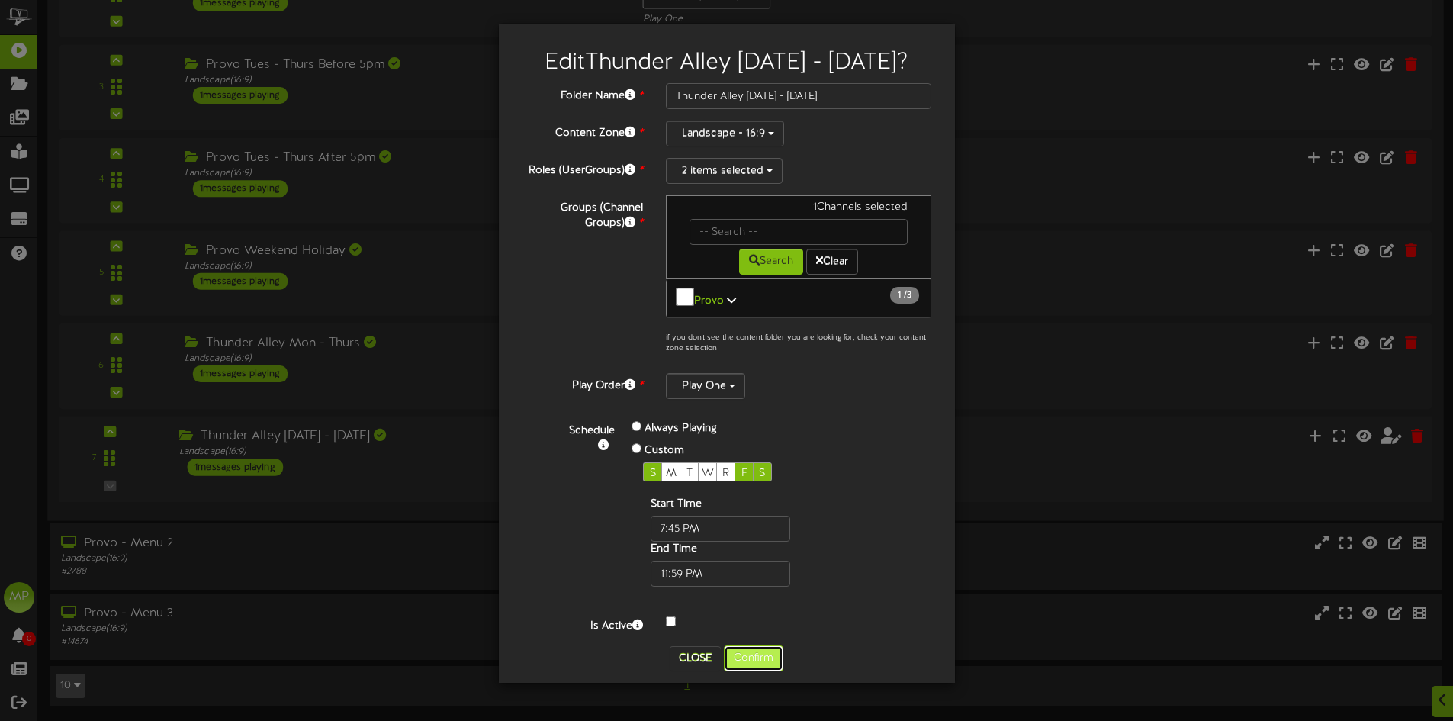
click at [758, 650] on button "Confirm" at bounding box center [754, 658] width 60 height 26
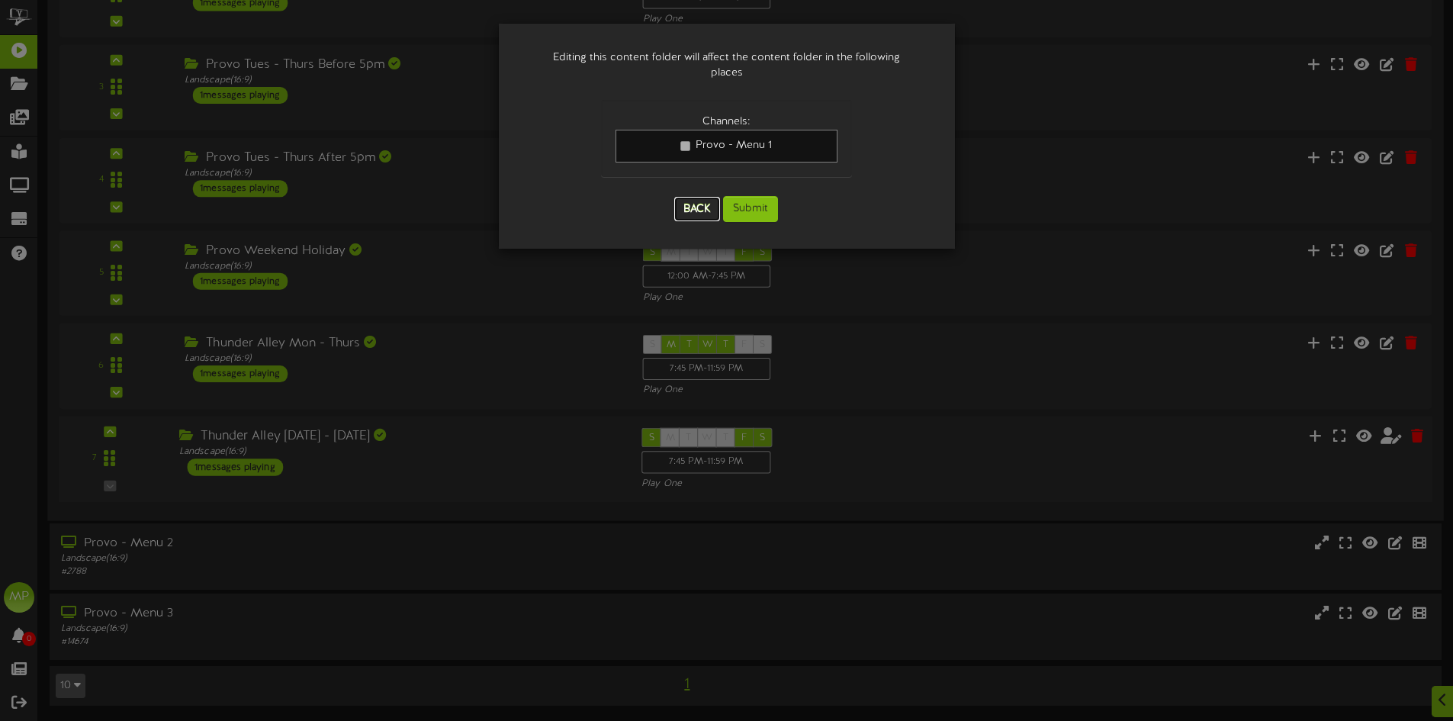
click at [702, 197] on button "Back" at bounding box center [697, 209] width 46 height 24
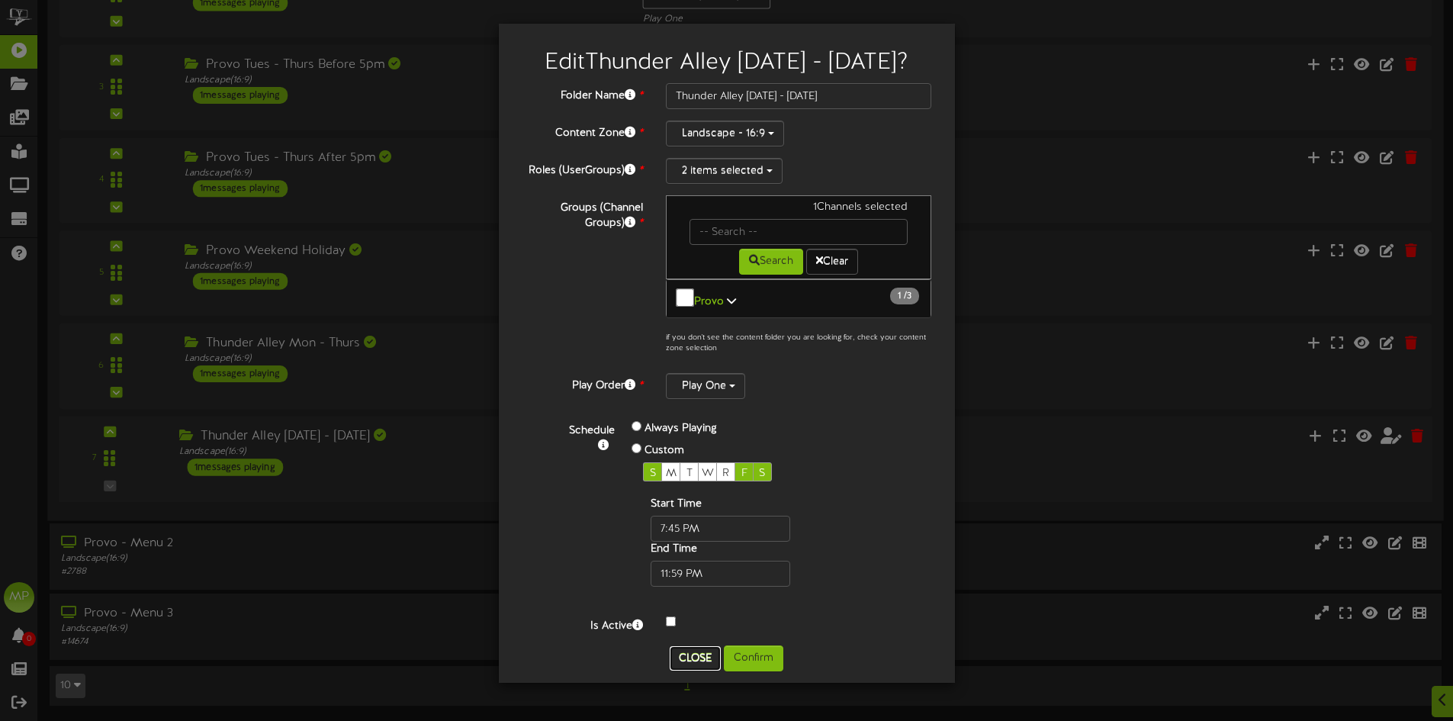
click at [708, 651] on button "Close" at bounding box center [695, 658] width 51 height 24
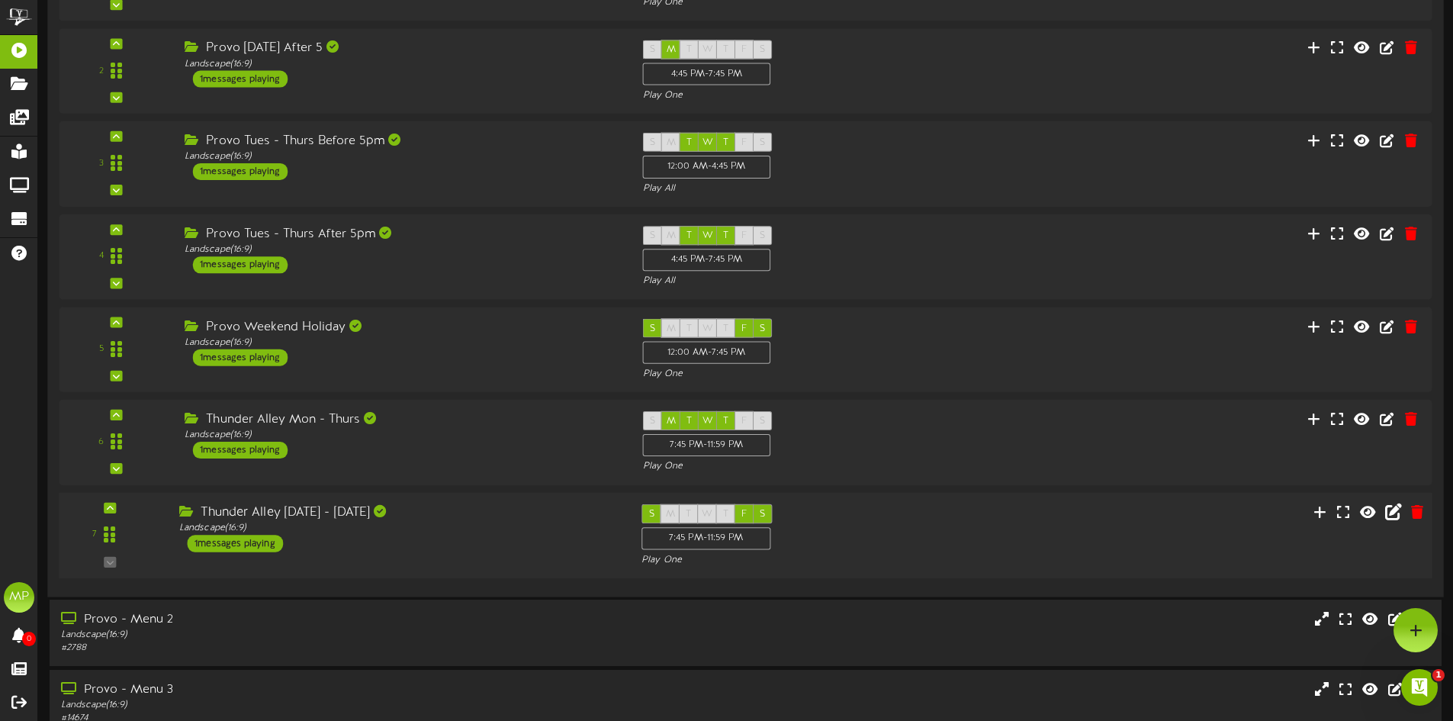
scroll to position [0, 0]
click at [533, 529] on div "Landscape ( 16:9 )" at bounding box center [398, 527] width 439 height 13
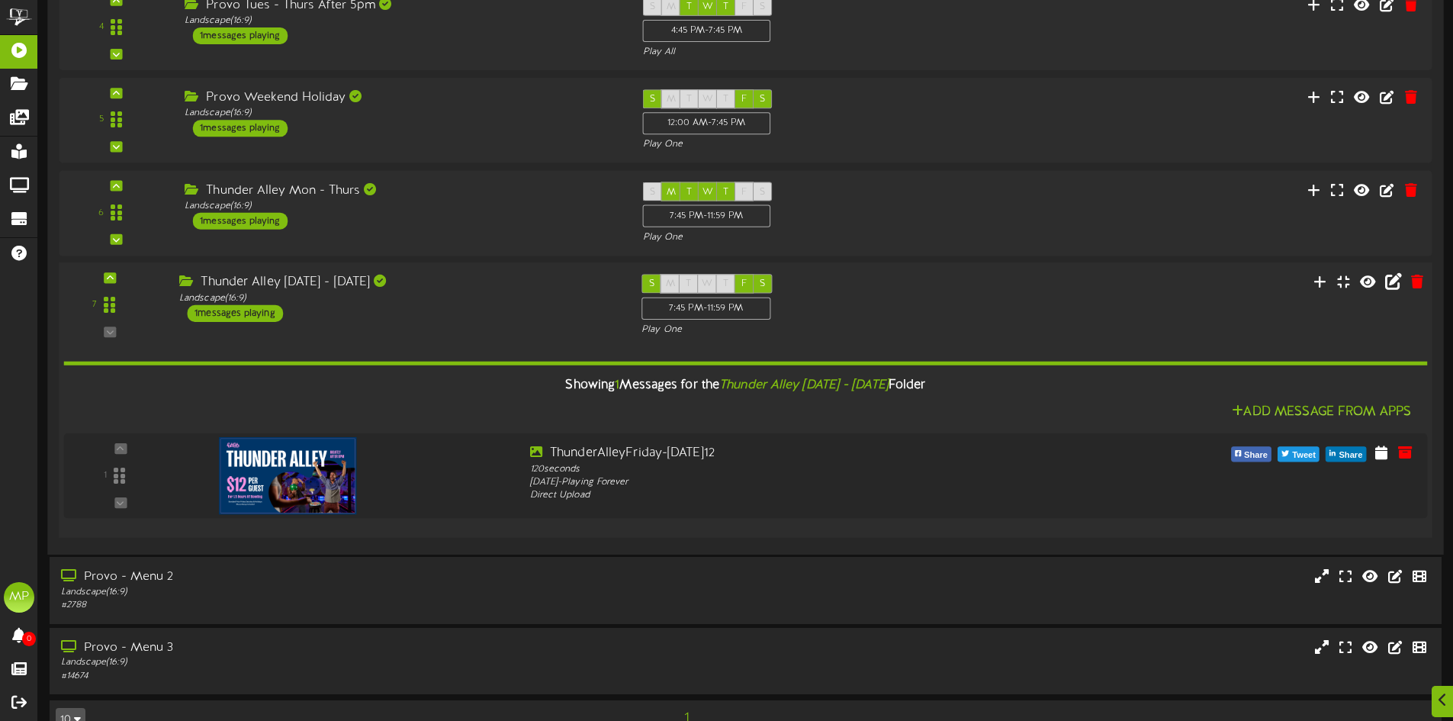
scroll to position [542, 0]
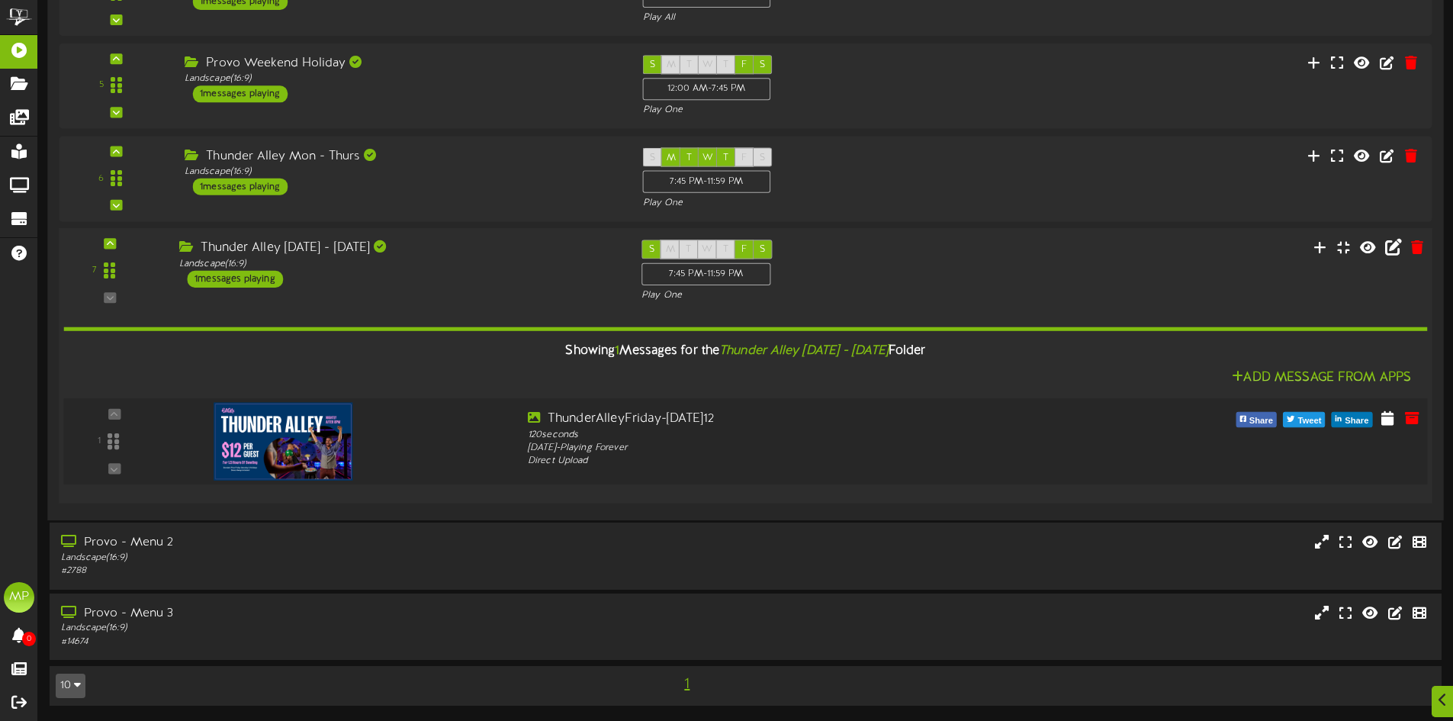
click at [262, 435] on img at bounding box center [283, 441] width 139 height 78
